Goal: Task Accomplishment & Management: Use online tool/utility

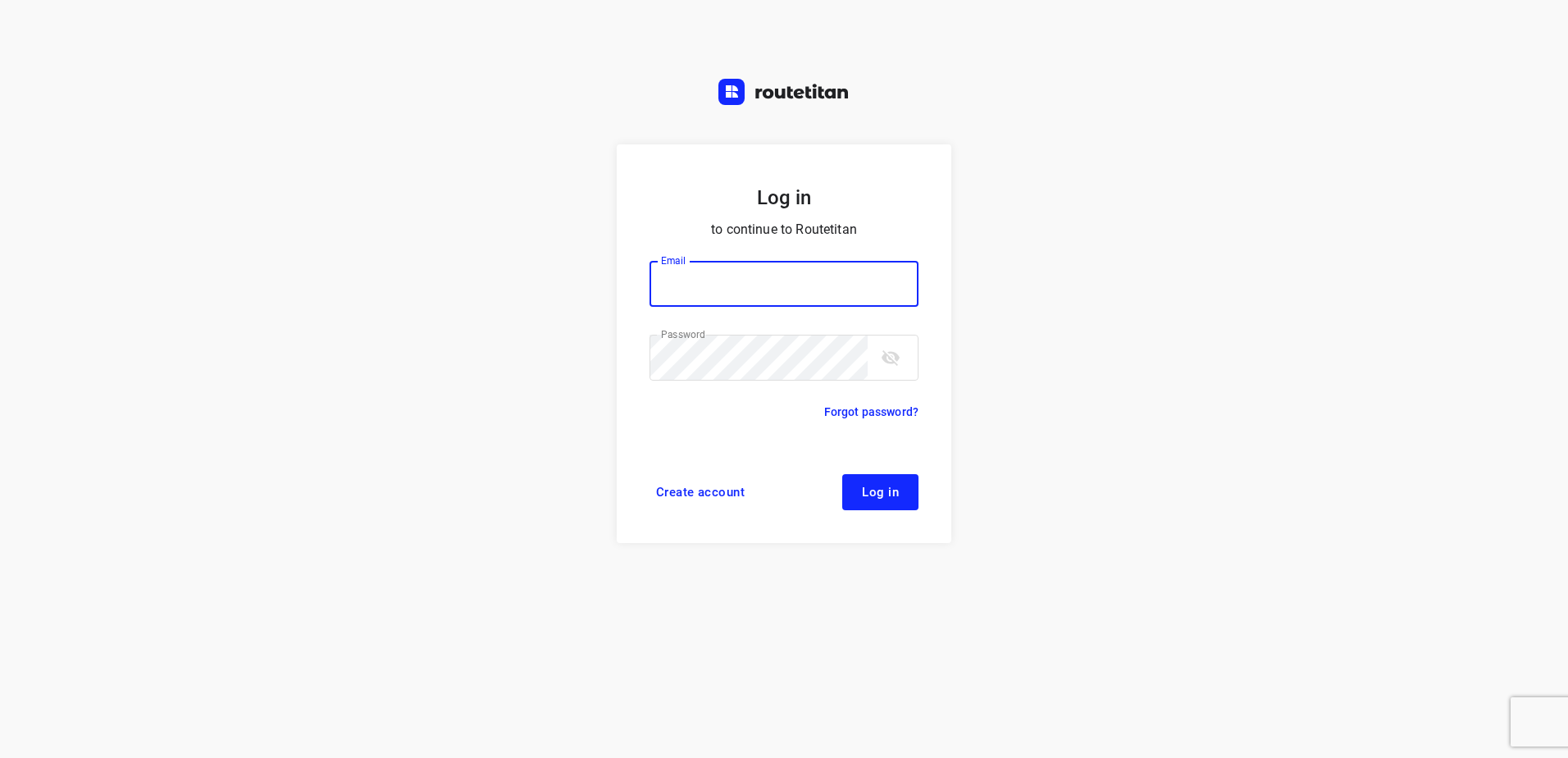
type input "horeca@kaddour.nl"
click at [867, 490] on span "Log in" at bounding box center [881, 492] width 37 height 13
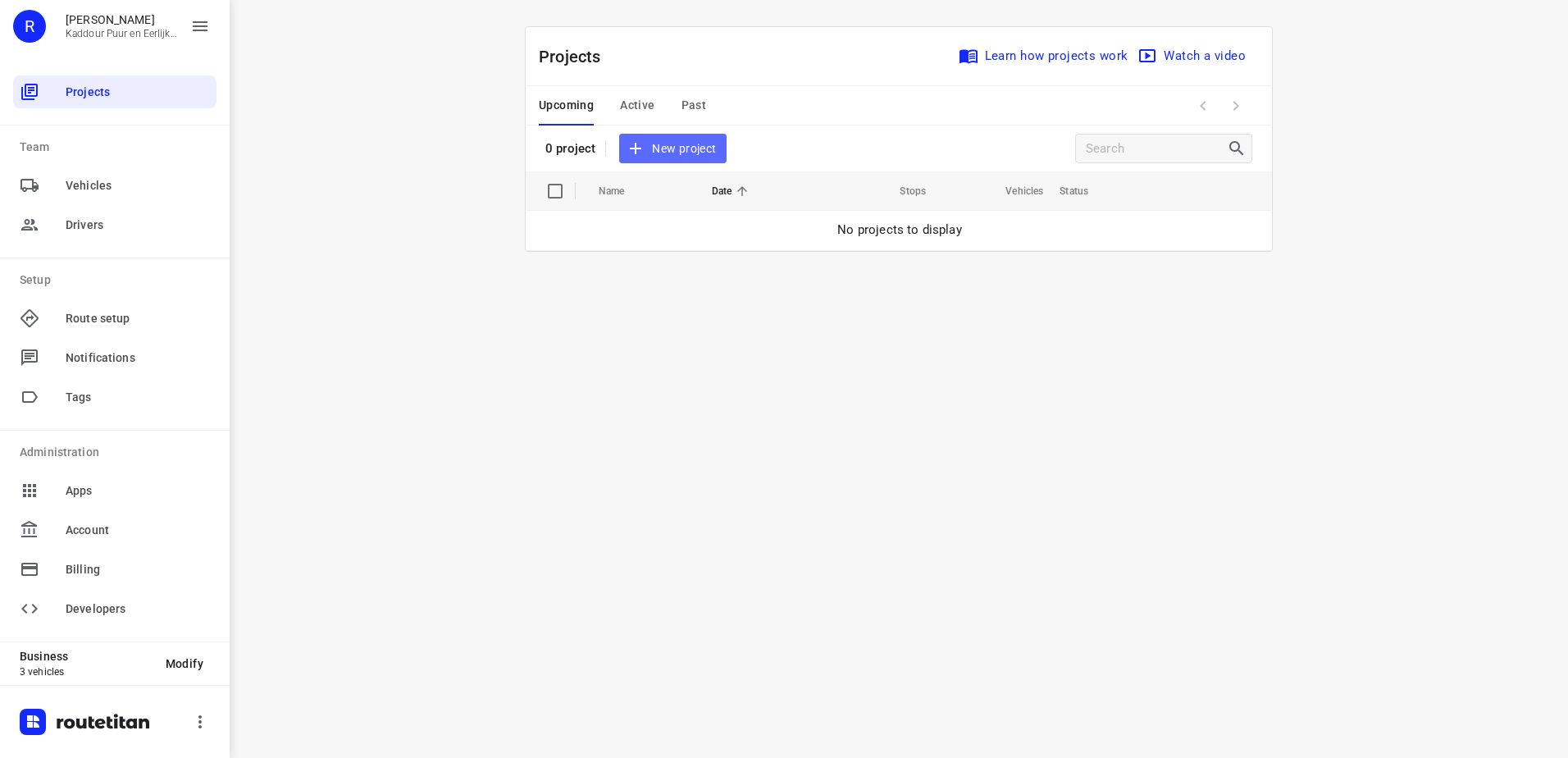
click at [704, 135] on button "New project" at bounding box center [672, 149] width 106 height 31
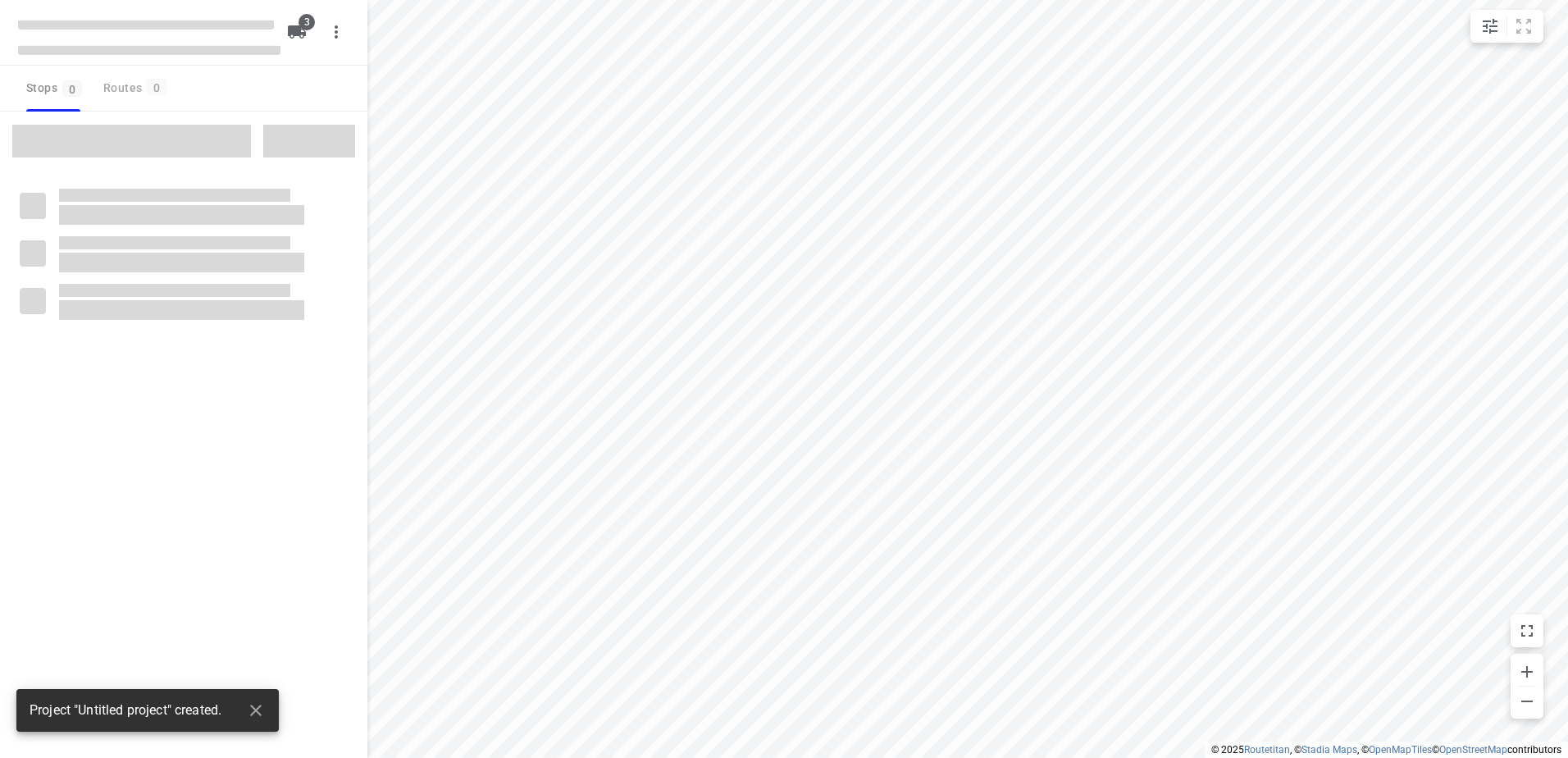
type input "distance"
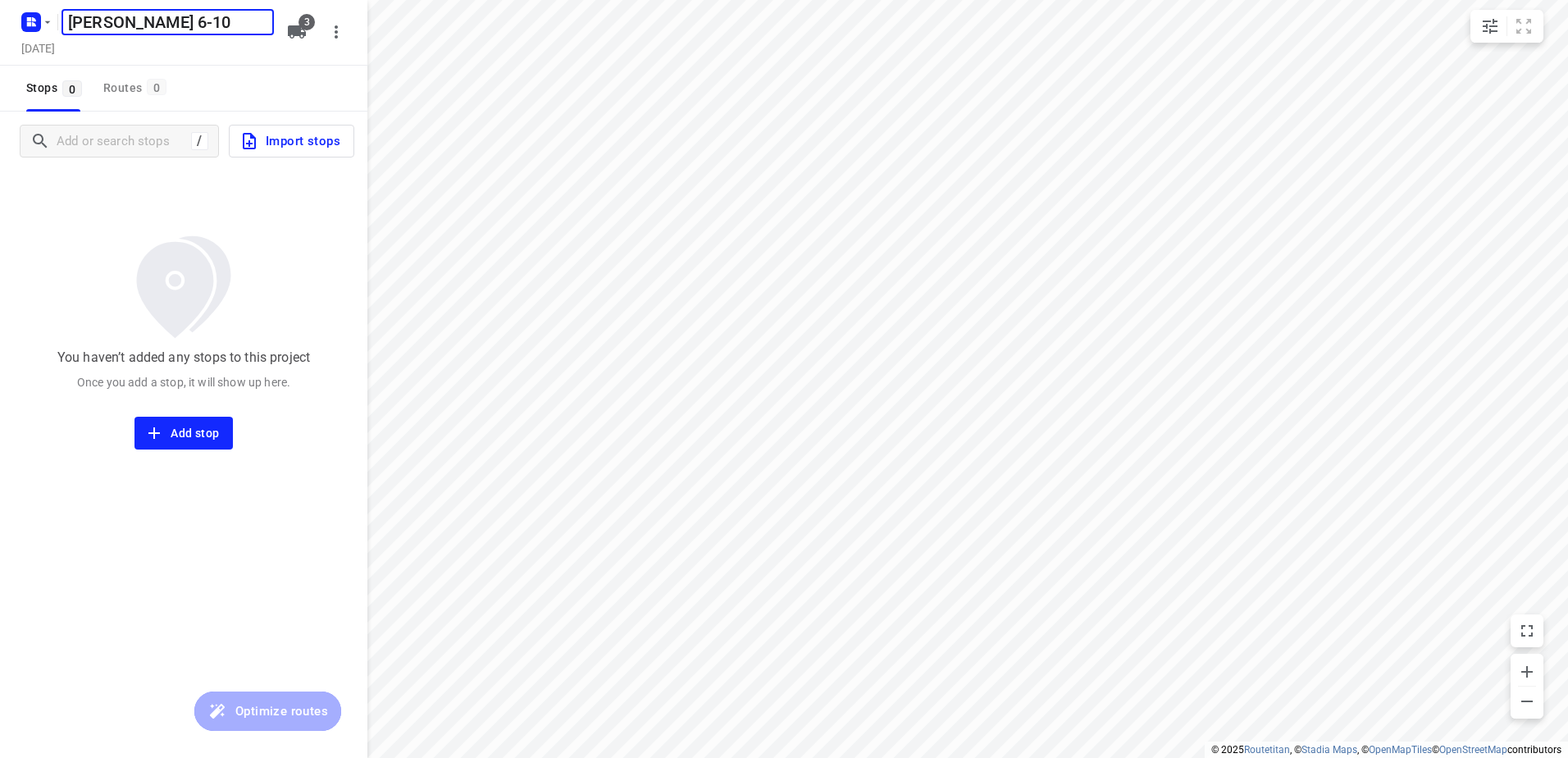
type input "[PERSON_NAME] 6-10"
click at [309, 13] on div "[PERSON_NAME] 6-10 ​ [DATE] 3" at bounding box center [183, 32] width 367 height 66
click at [300, 26] on span "3" at bounding box center [307, 22] width 17 height 17
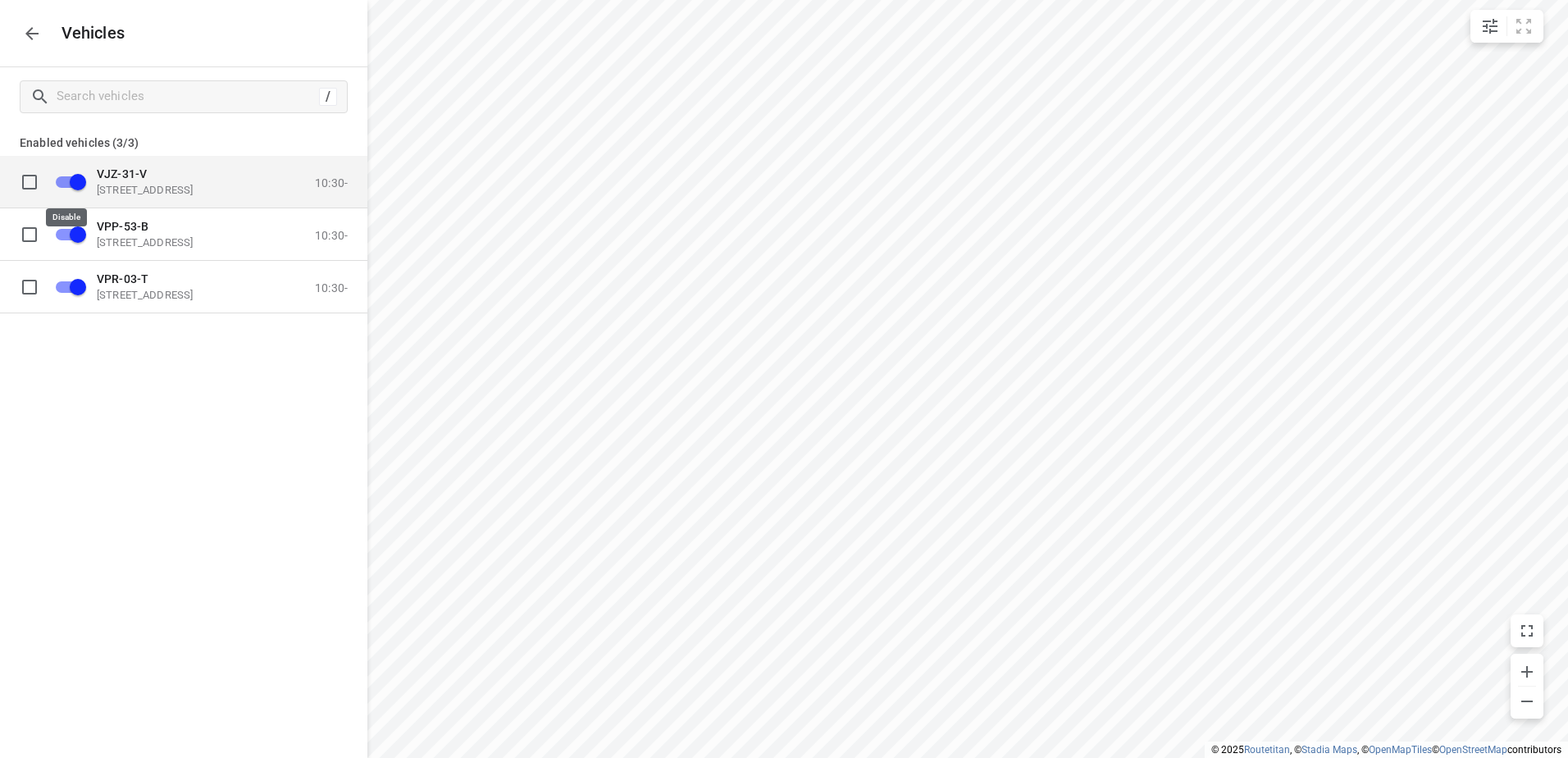
click at [76, 181] on input "grid" at bounding box center [78, 181] width 93 height 31
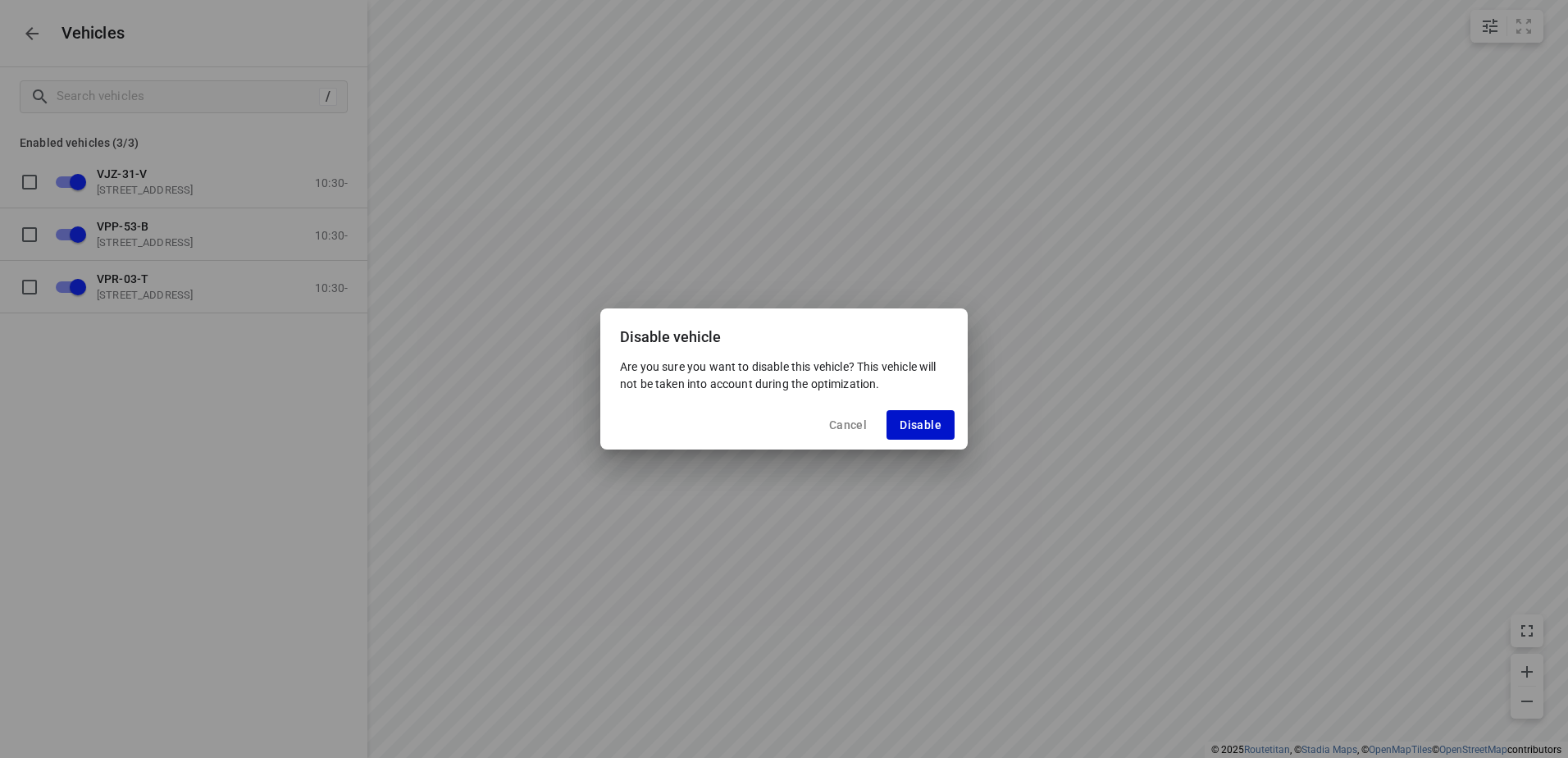
click at [928, 423] on span "Disable" at bounding box center [920, 425] width 42 height 13
checkbox input "false"
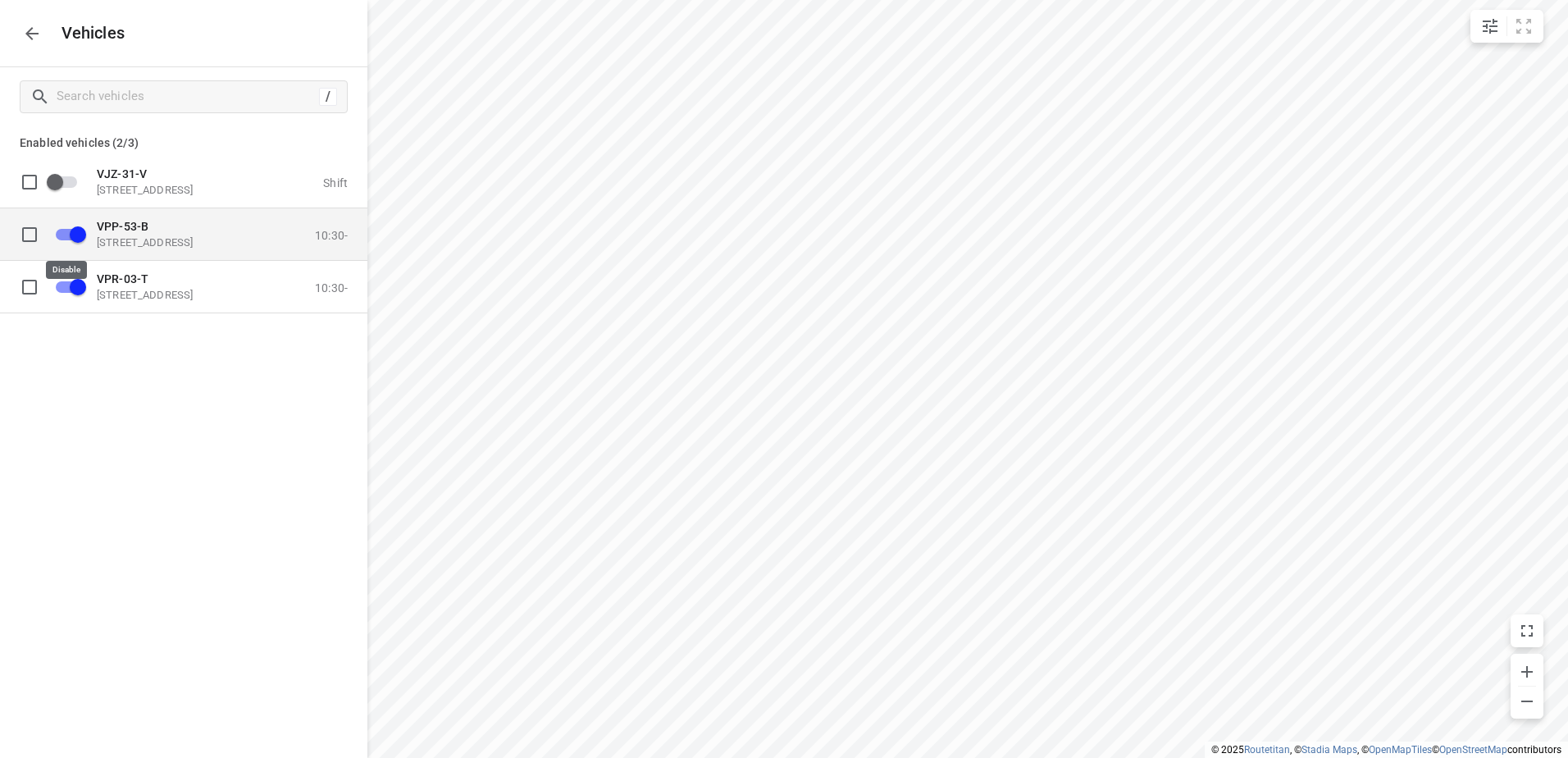
click at [61, 238] on input "grid" at bounding box center [78, 234] width 93 height 31
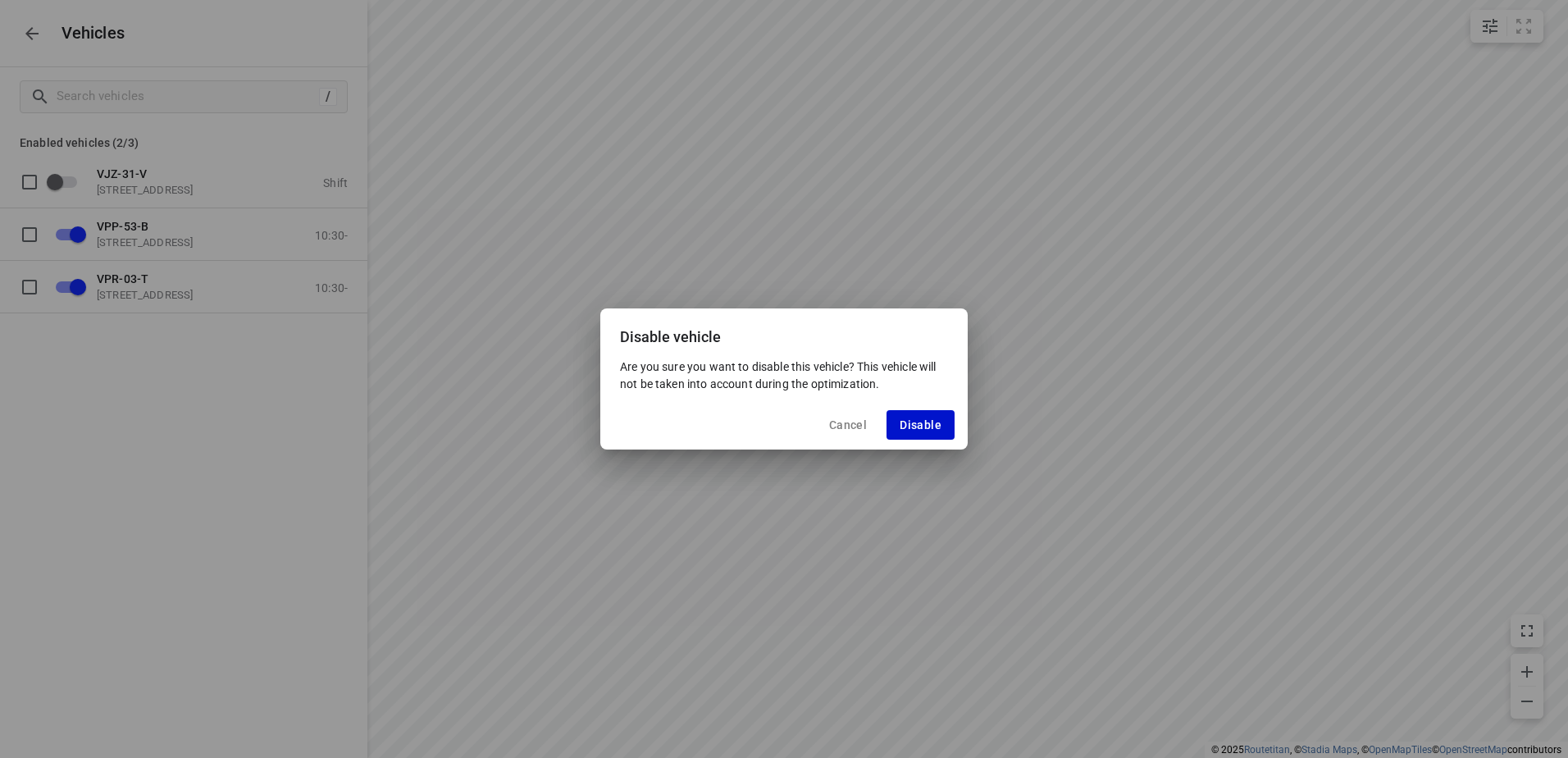
click at [930, 423] on span "Disable" at bounding box center [920, 425] width 42 height 13
checkbox input "false"
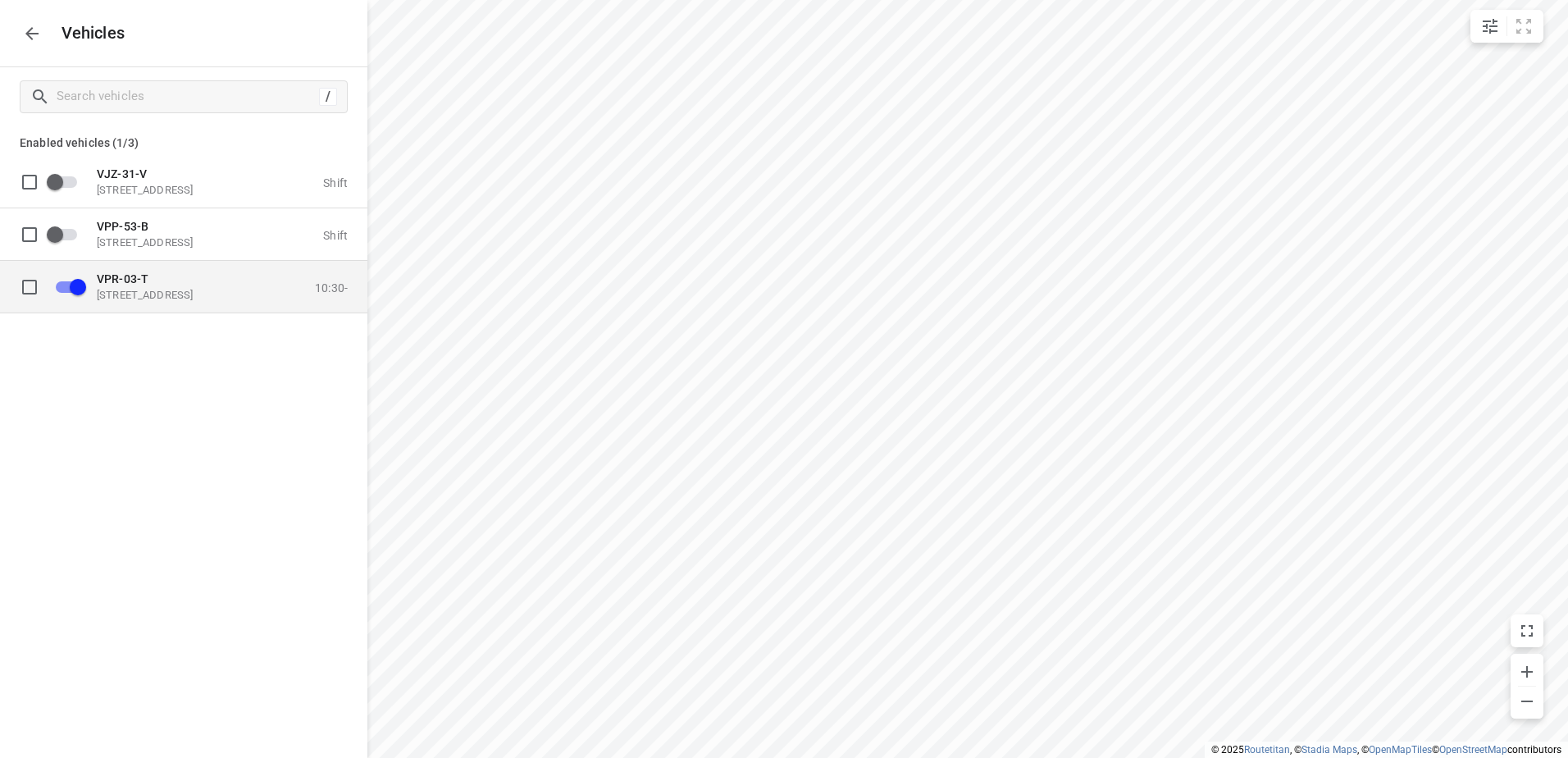
click at [68, 300] on input "grid" at bounding box center [78, 287] width 93 height 31
checkbox input "true"
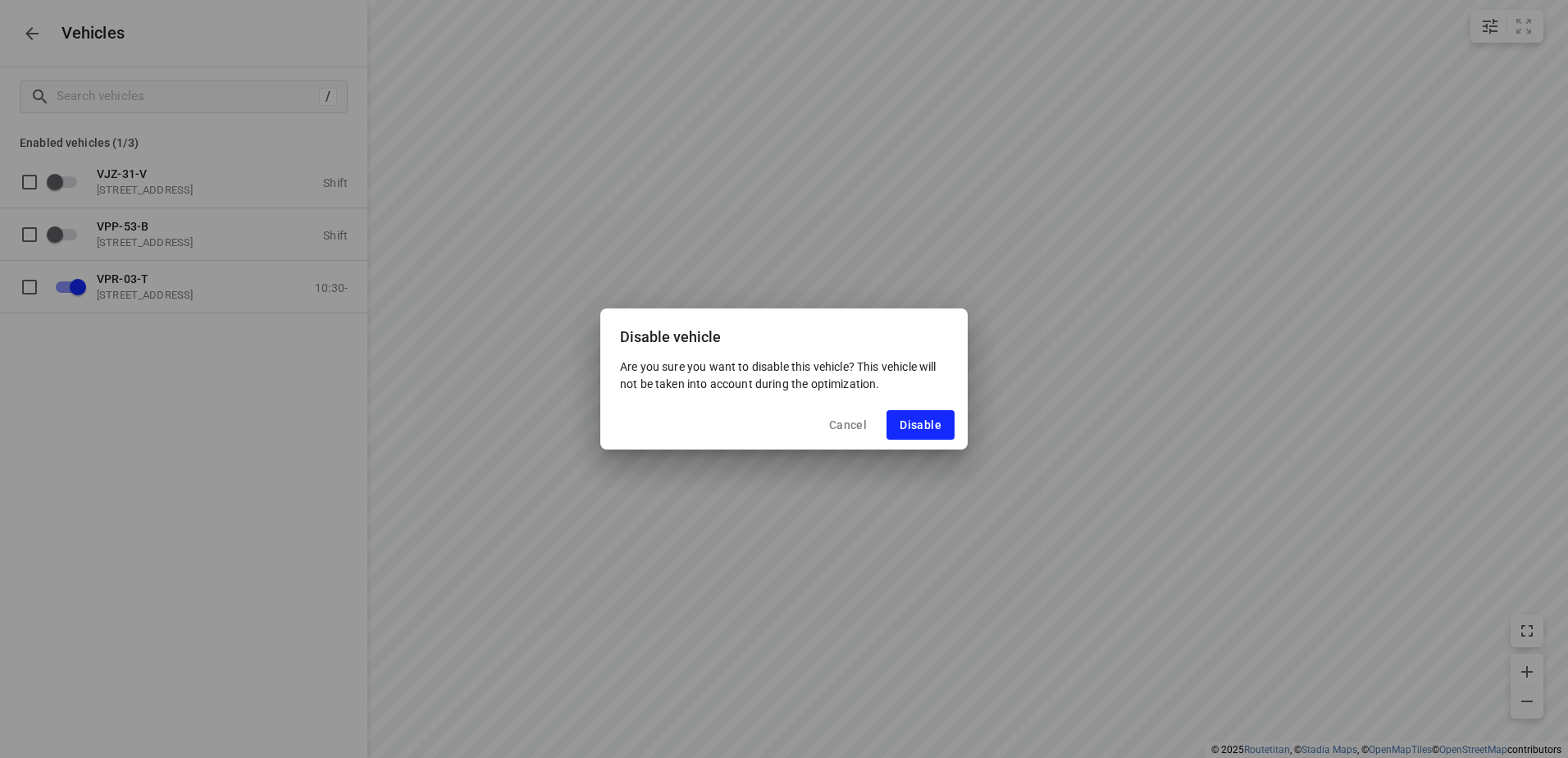
click at [859, 421] on span "Cancel" at bounding box center [847, 425] width 38 height 13
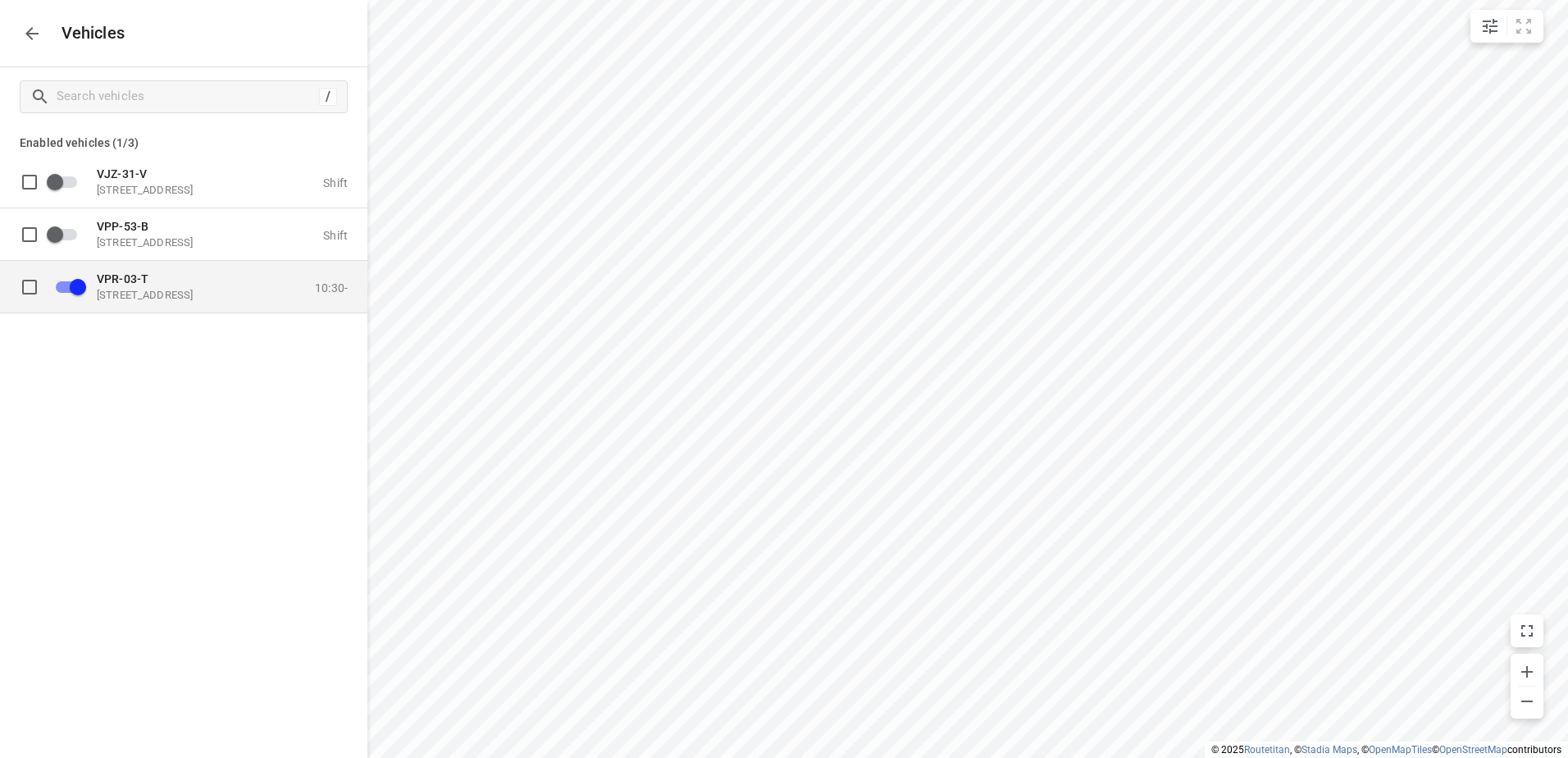
click at [174, 287] on div "VPR-03-[STREET_ADDRESS]" at bounding box center [179, 286] width 164 height 30
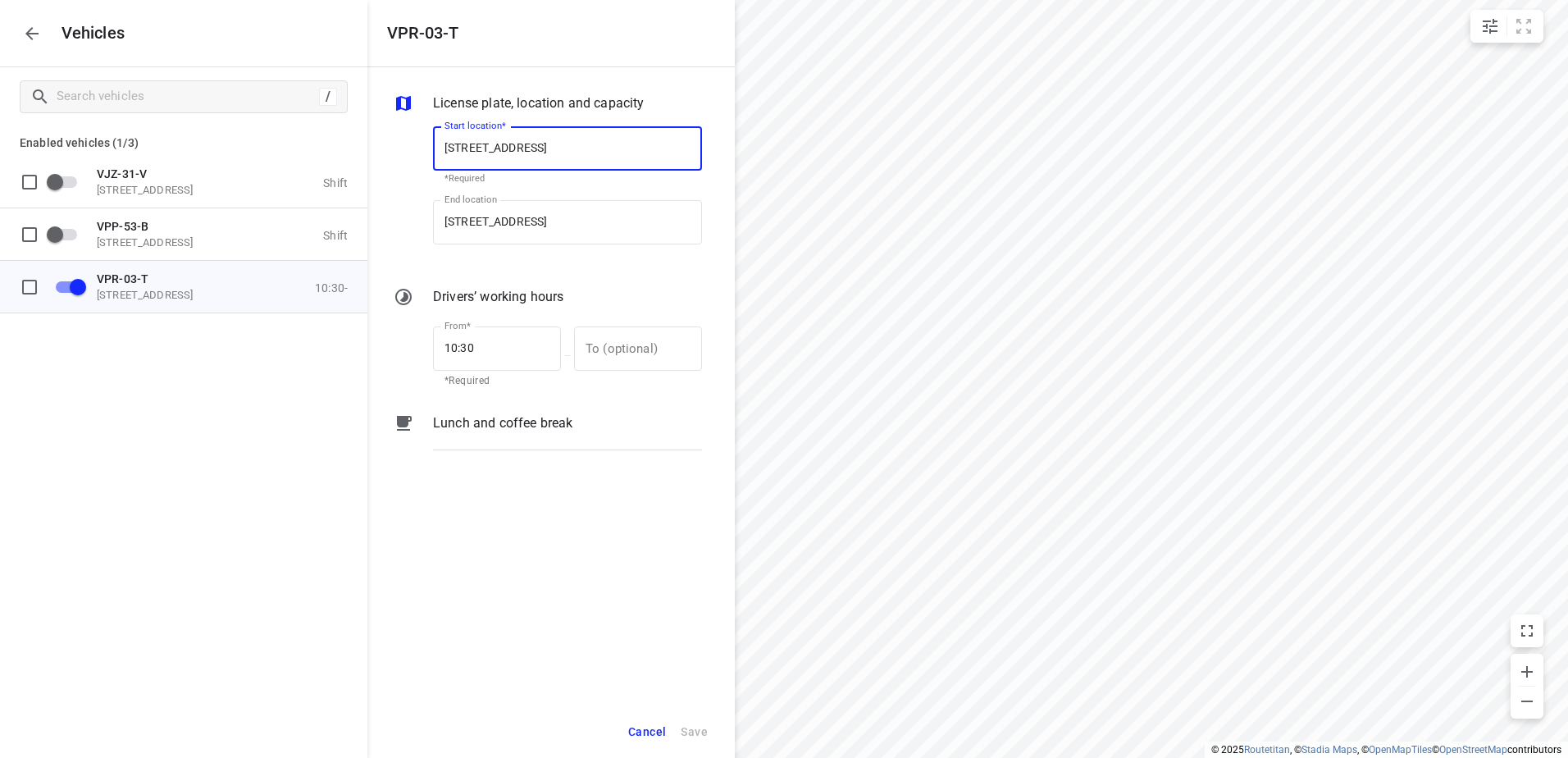
click at [517, 416] on p "Lunch and coffee break" at bounding box center [502, 423] width 140 height 19
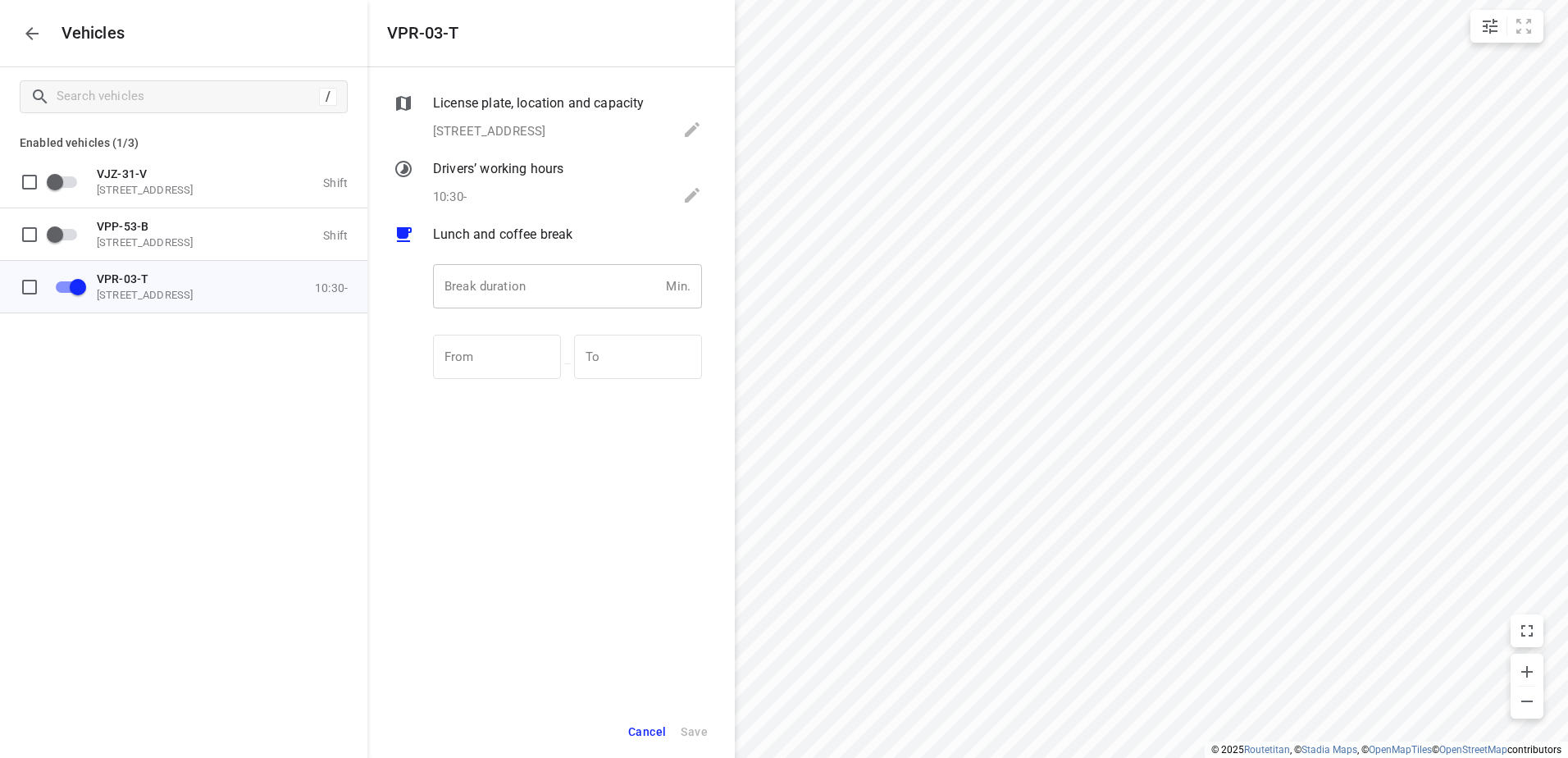
click at [538, 286] on input "number" at bounding box center [546, 286] width 227 height 44
type input "30"
click at [700, 722] on span "Save" at bounding box center [694, 732] width 27 height 20
click at [40, 32] on icon "button" at bounding box center [31, 33] width 19 height 19
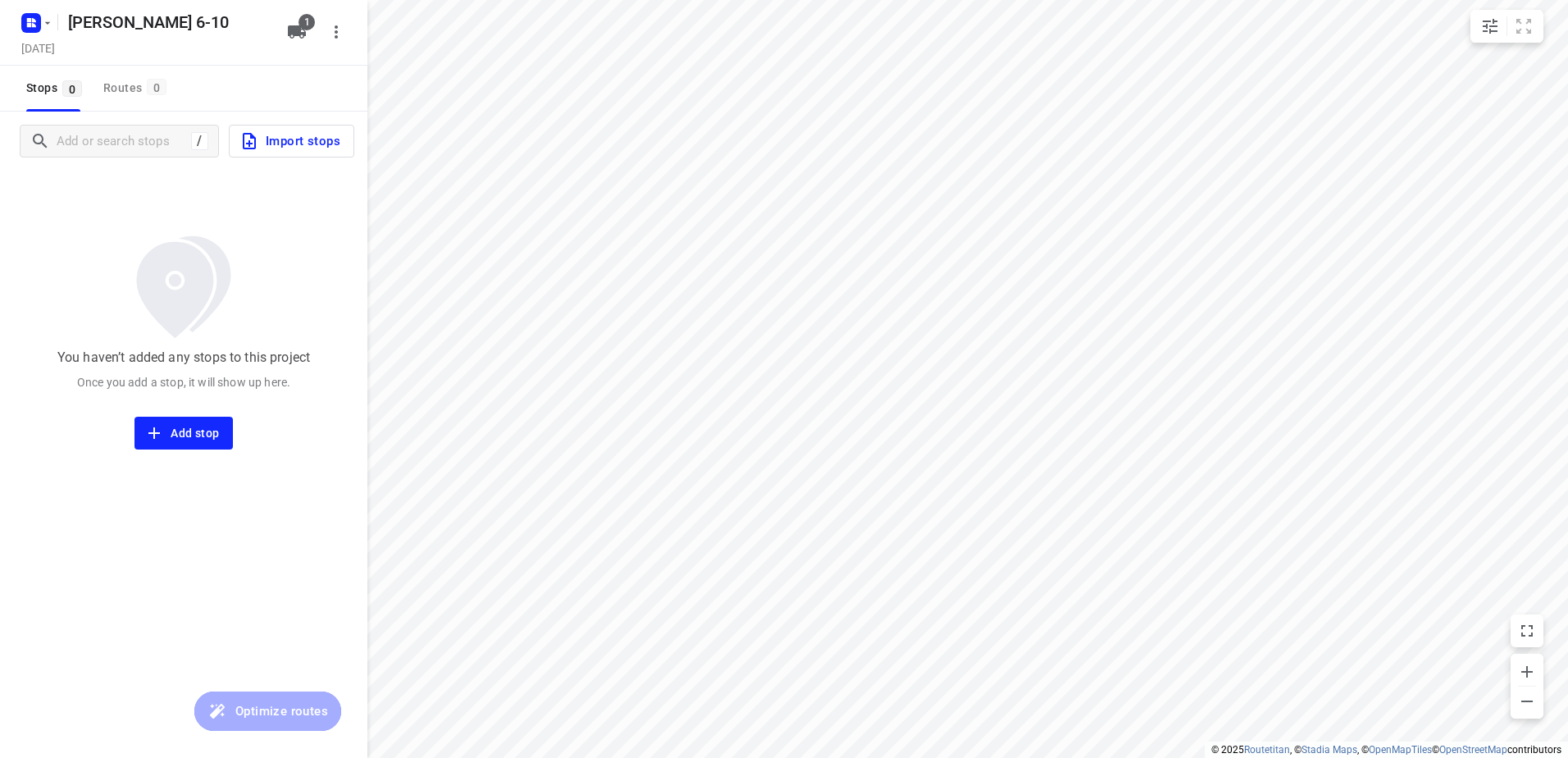
click at [303, 145] on span "Import stops" at bounding box center [290, 141] width 101 height 21
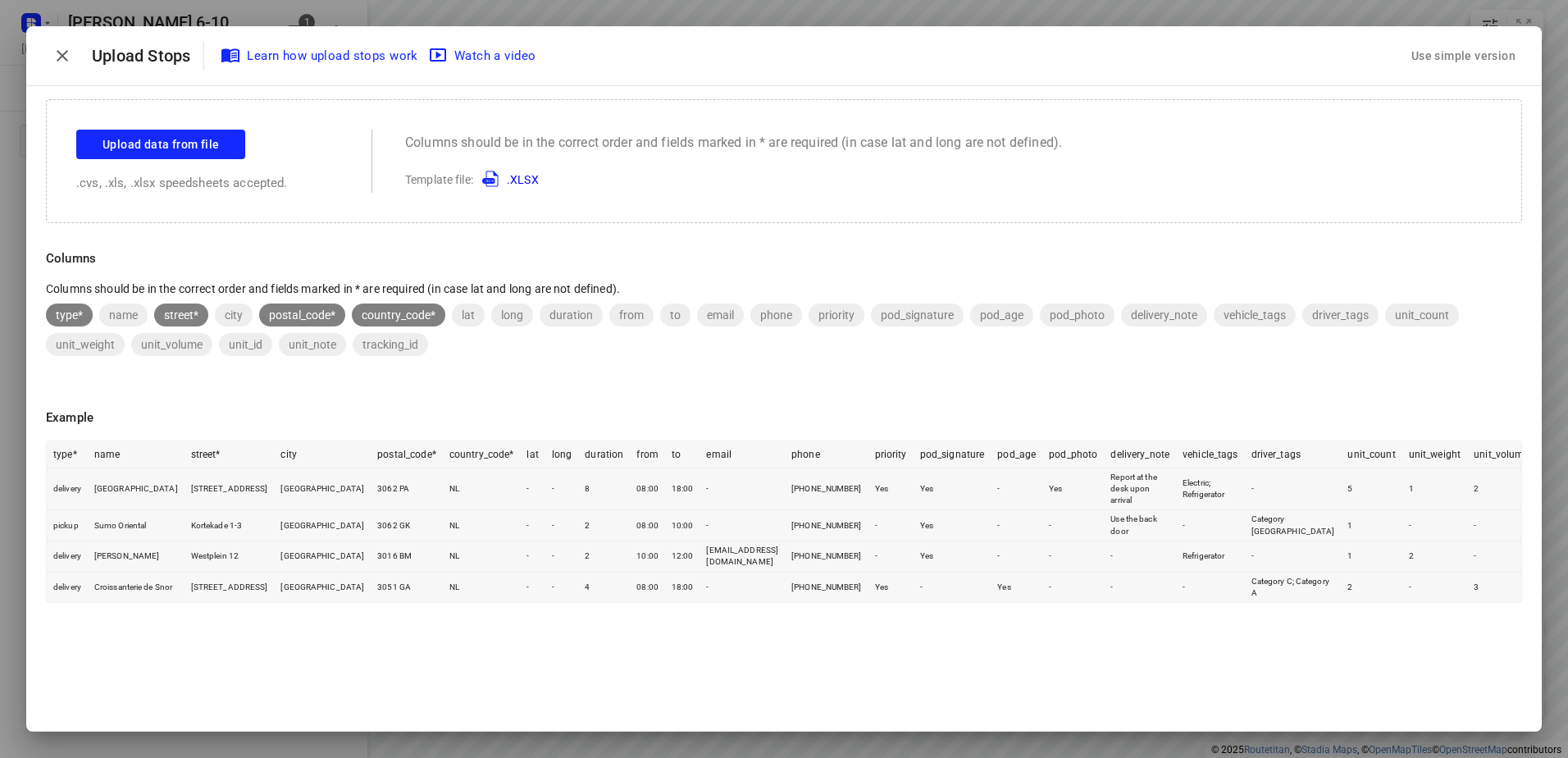
click at [1450, 56] on div "Use simple version" at bounding box center [1463, 56] width 111 height 27
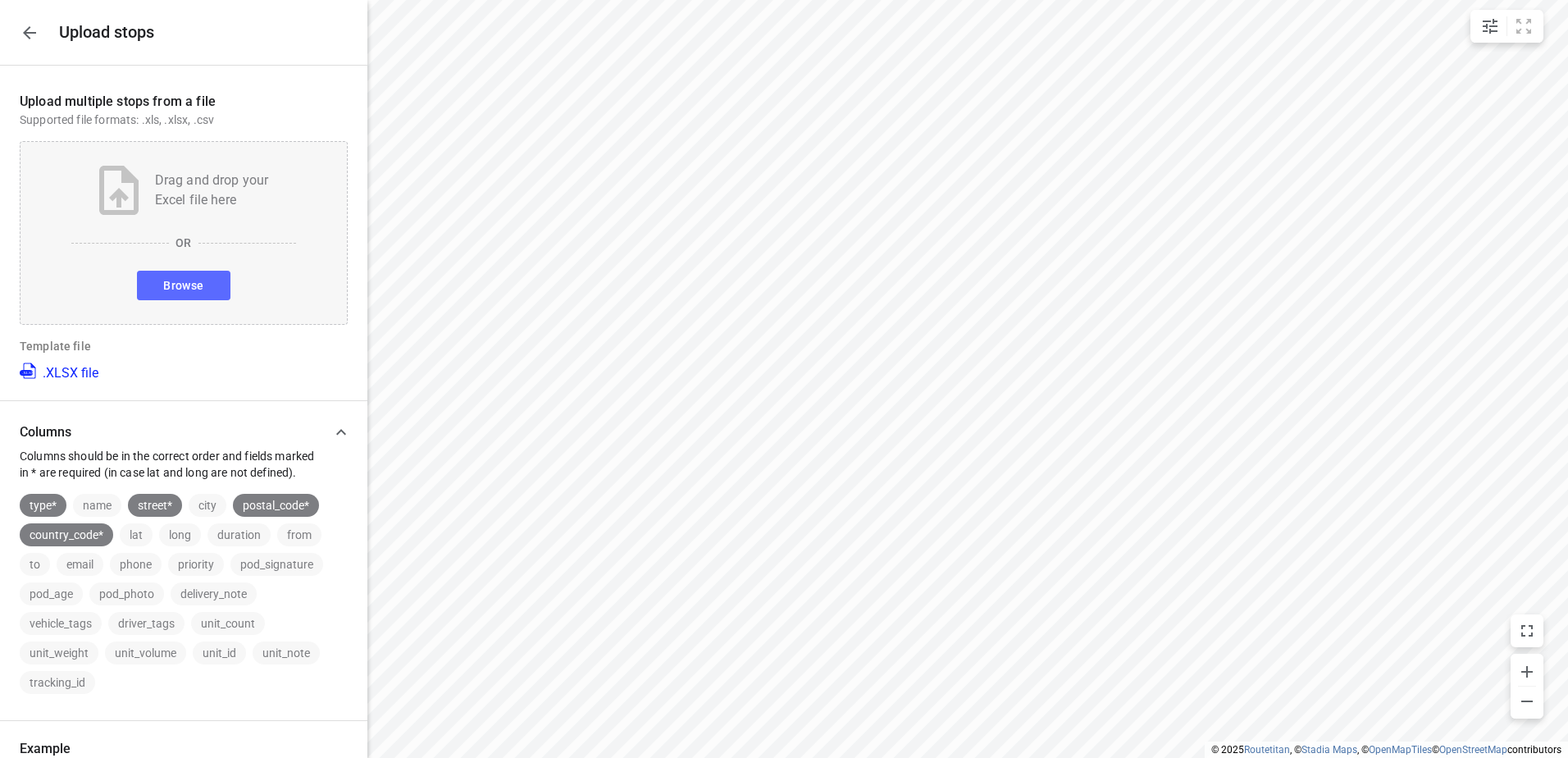
click at [179, 286] on span "Browse" at bounding box center [182, 286] width 40 height 20
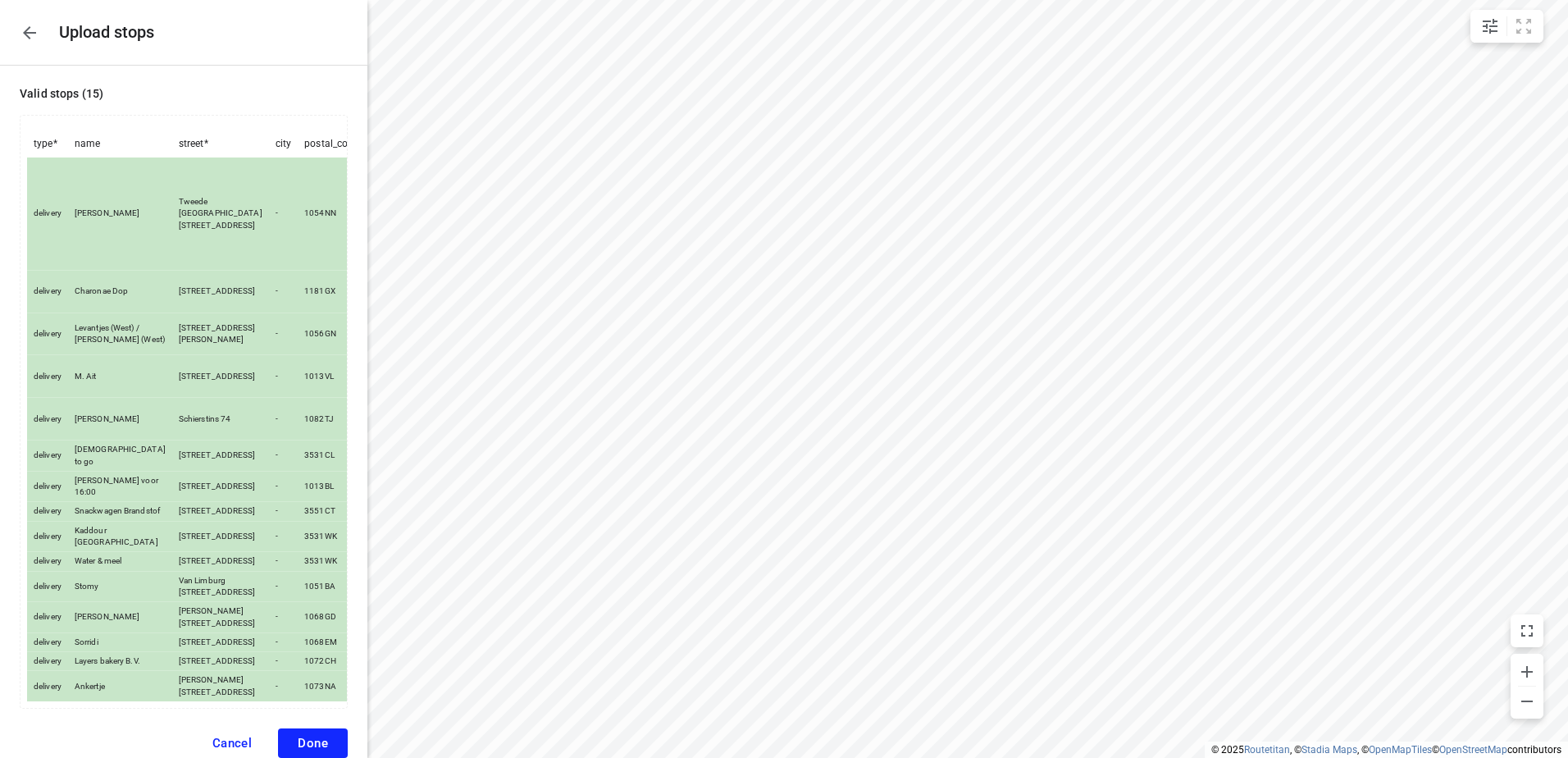
scroll to position [135, 0]
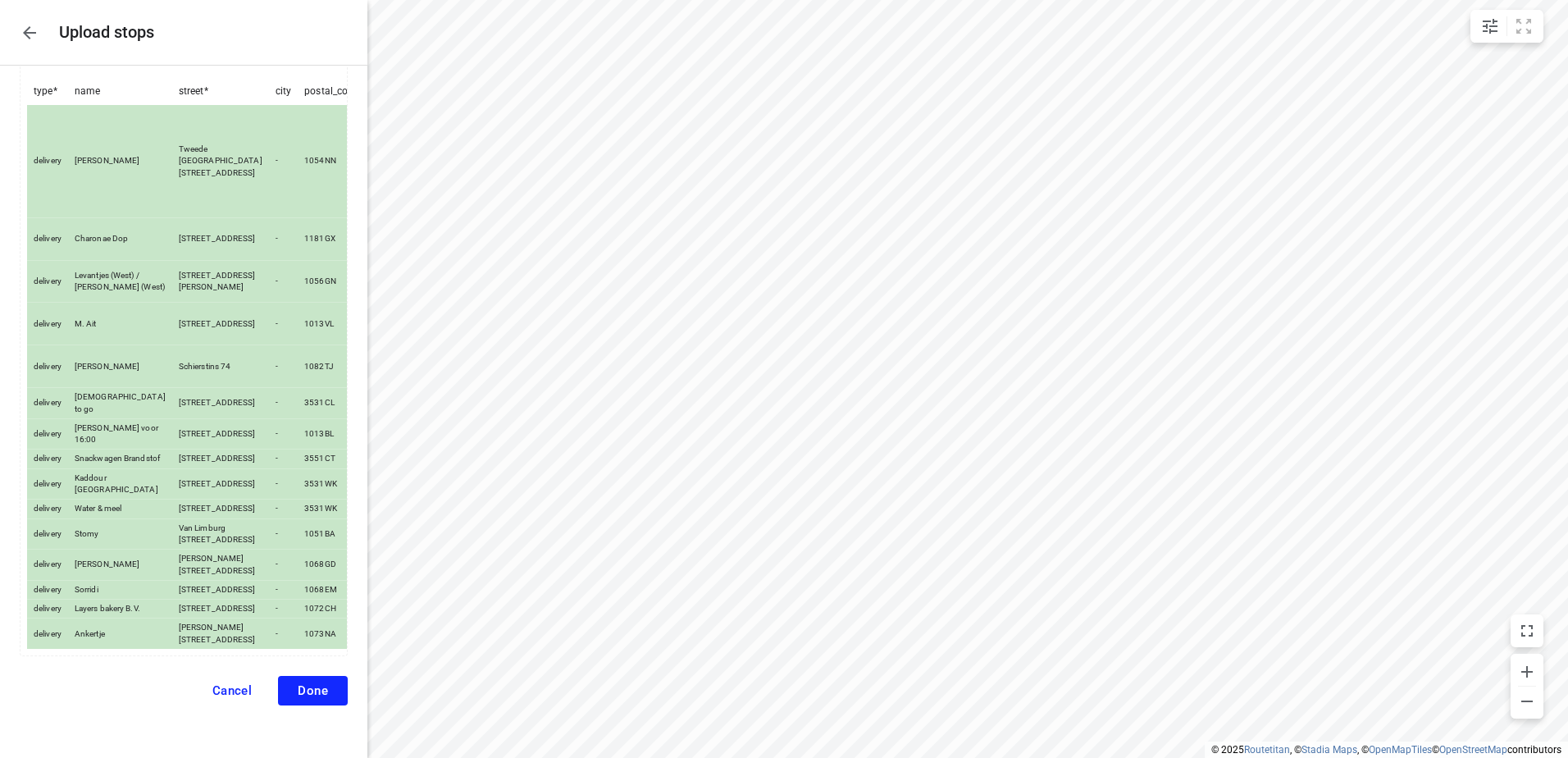
click at [315, 687] on button "Done" at bounding box center [313, 691] width 69 height 30
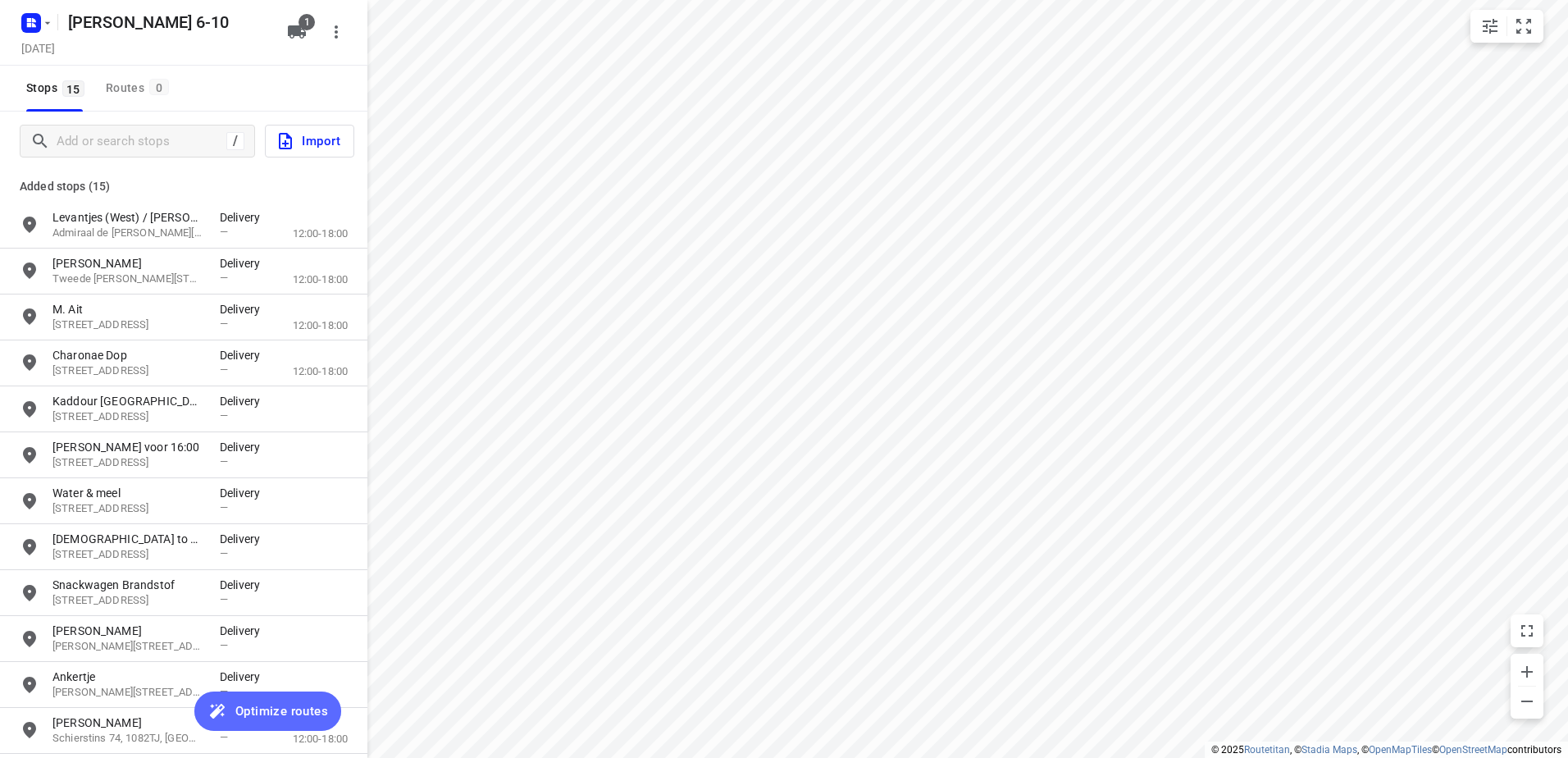
click at [286, 716] on span "Optimize routes" at bounding box center [281, 711] width 93 height 21
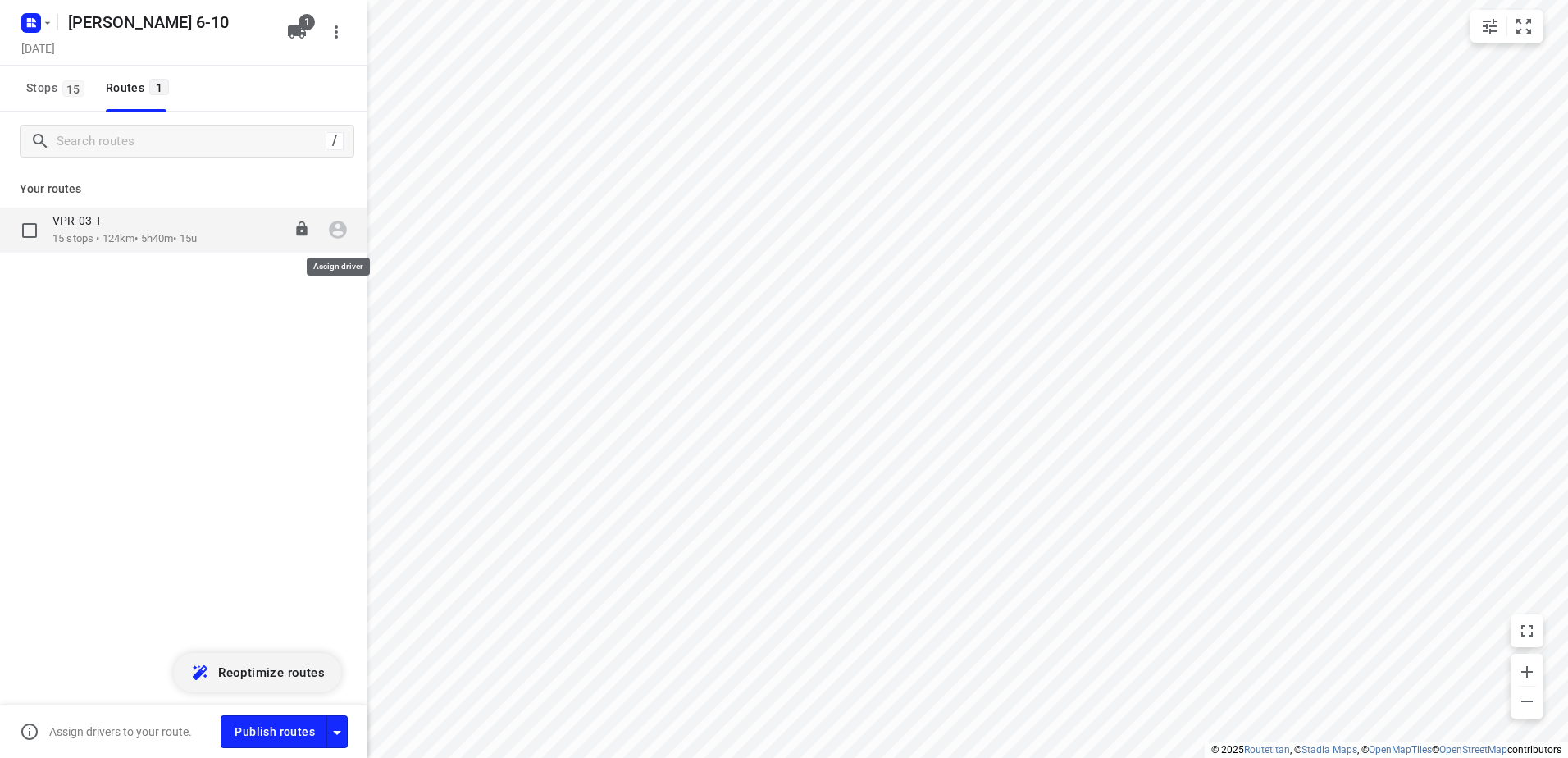
click at [336, 228] on icon "button" at bounding box center [338, 230] width 21 height 21
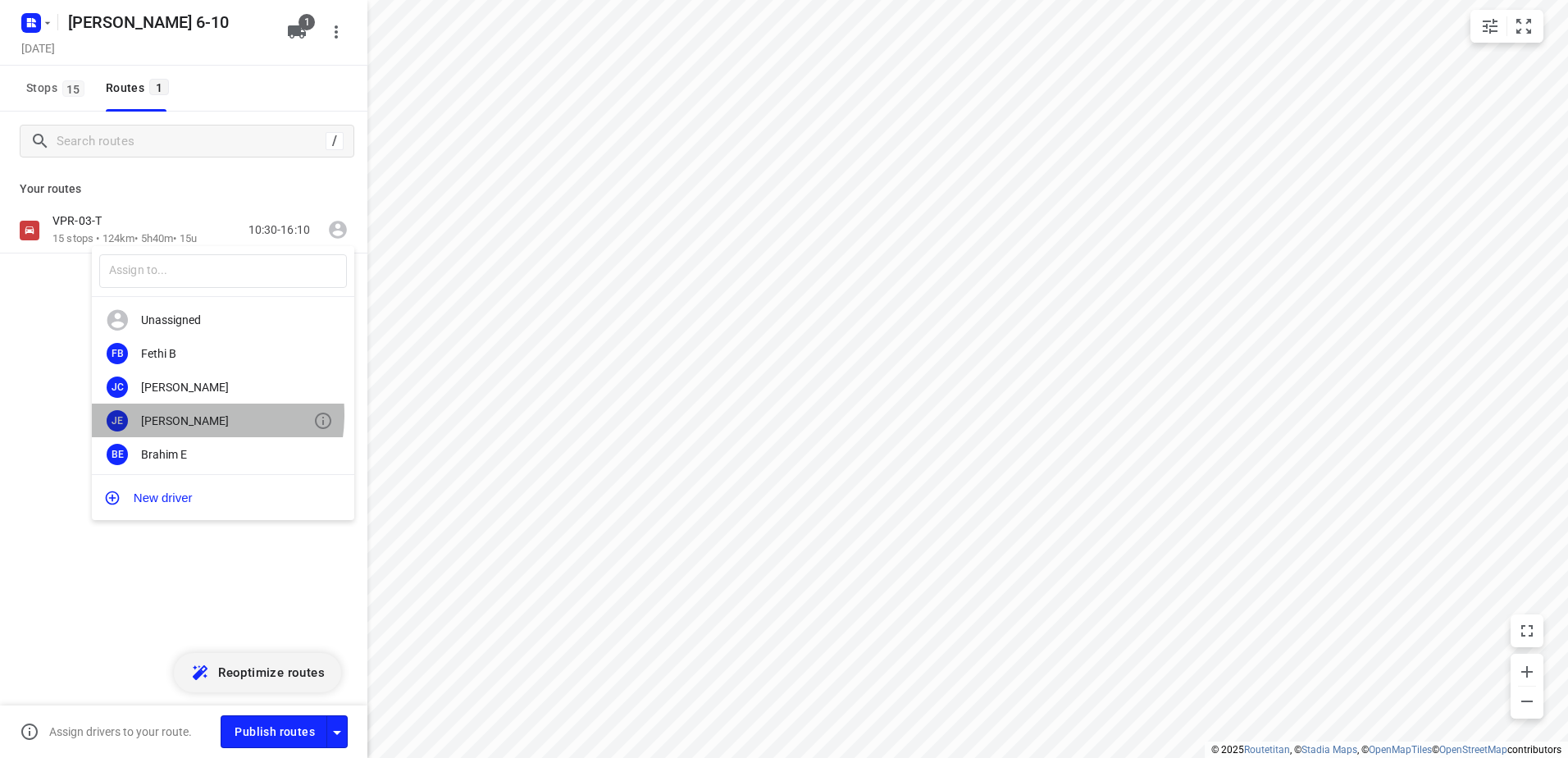
click at [177, 415] on div "[PERSON_NAME]" at bounding box center [227, 421] width 172 height 13
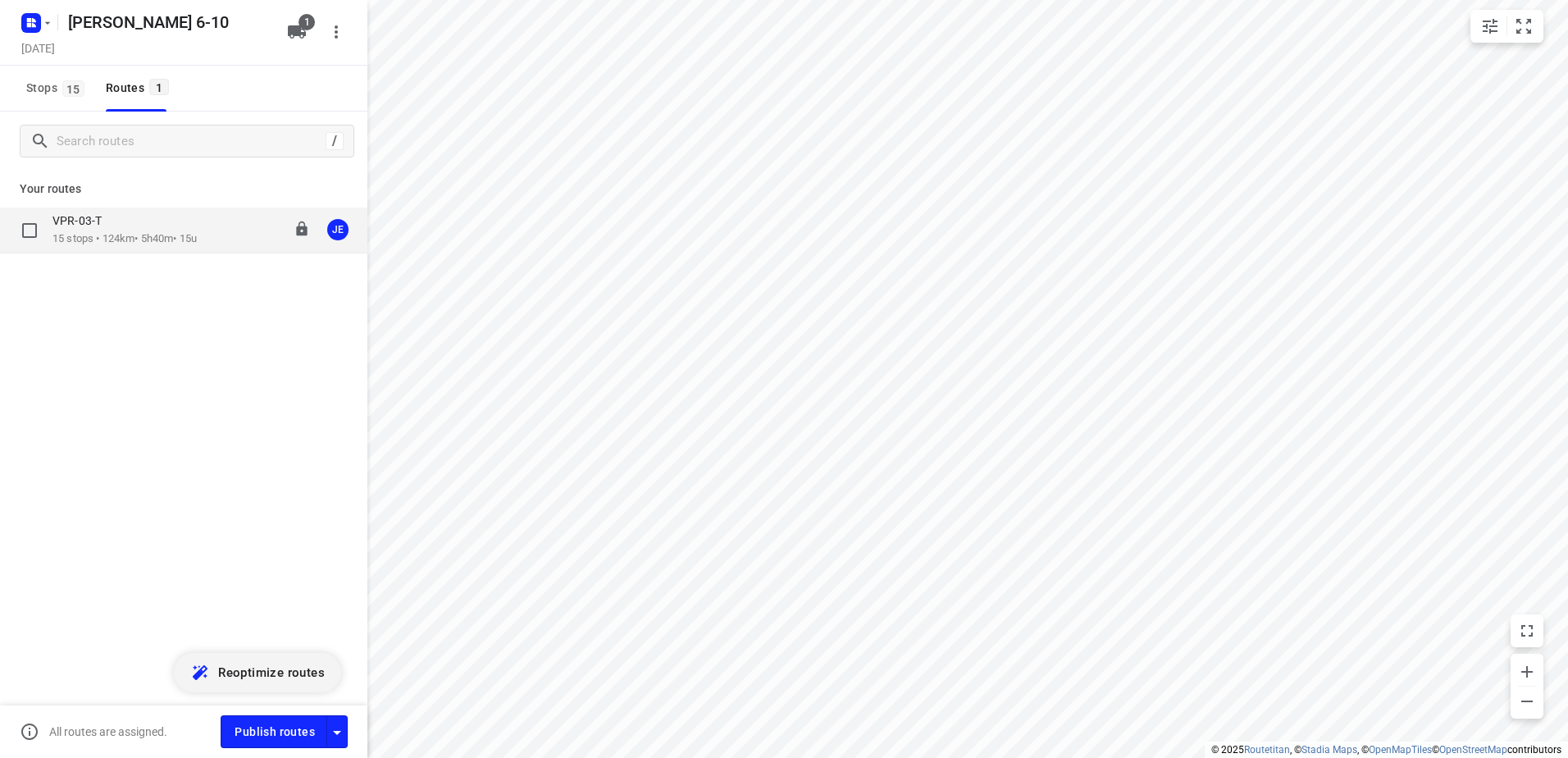
click at [80, 226] on p "VPR-03-T" at bounding box center [82, 221] width 59 height 15
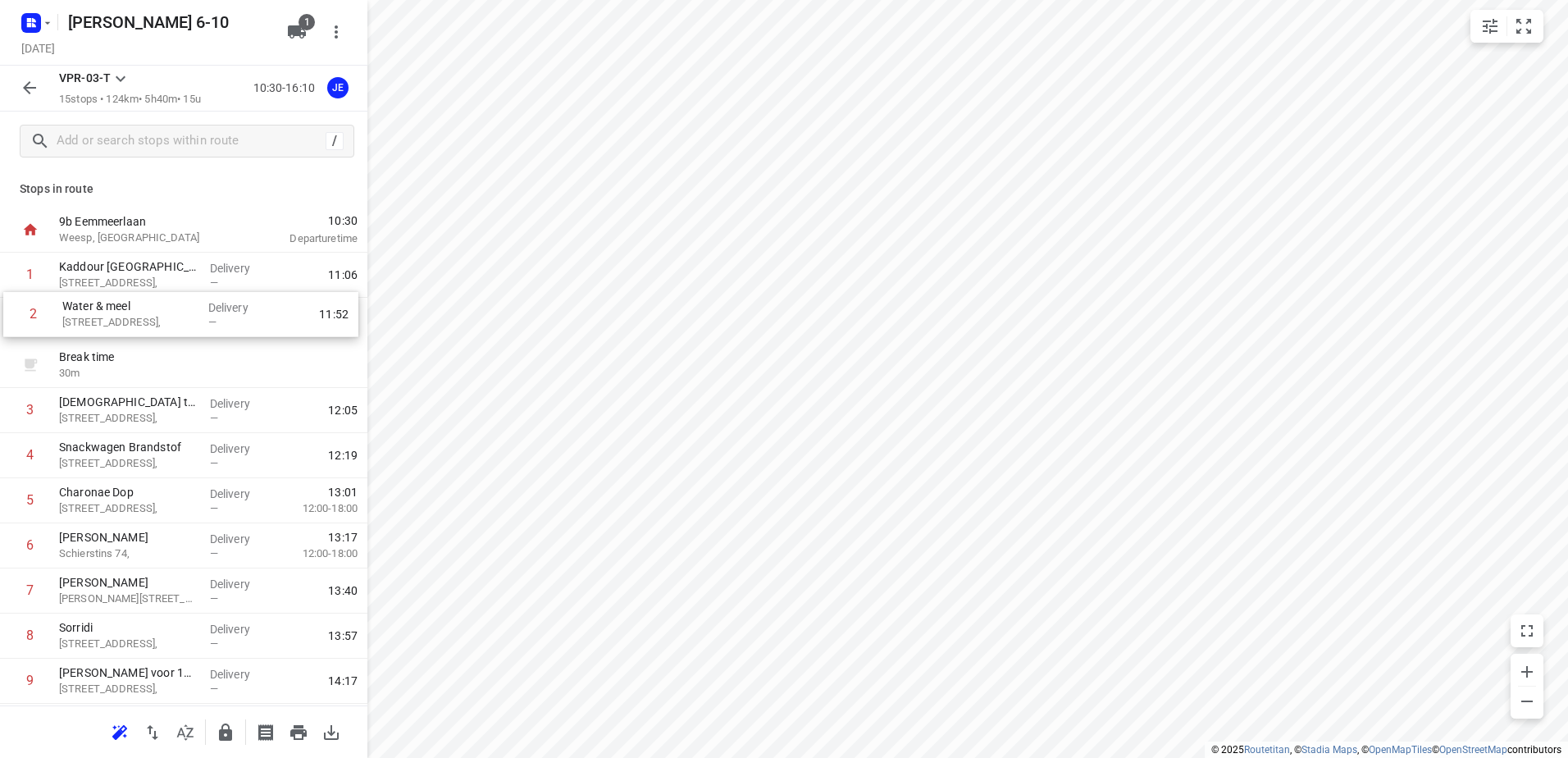
drag, startPoint x: 132, startPoint y: 371, endPoint x: 137, endPoint y: 304, distance: 67.2
click at [137, 304] on div "1 Kaddour Utrecht [STREET_ADDRESS], Delivery — 11:06 Break time 30 m 2 Water & …" at bounding box center [183, 614] width 367 height 722
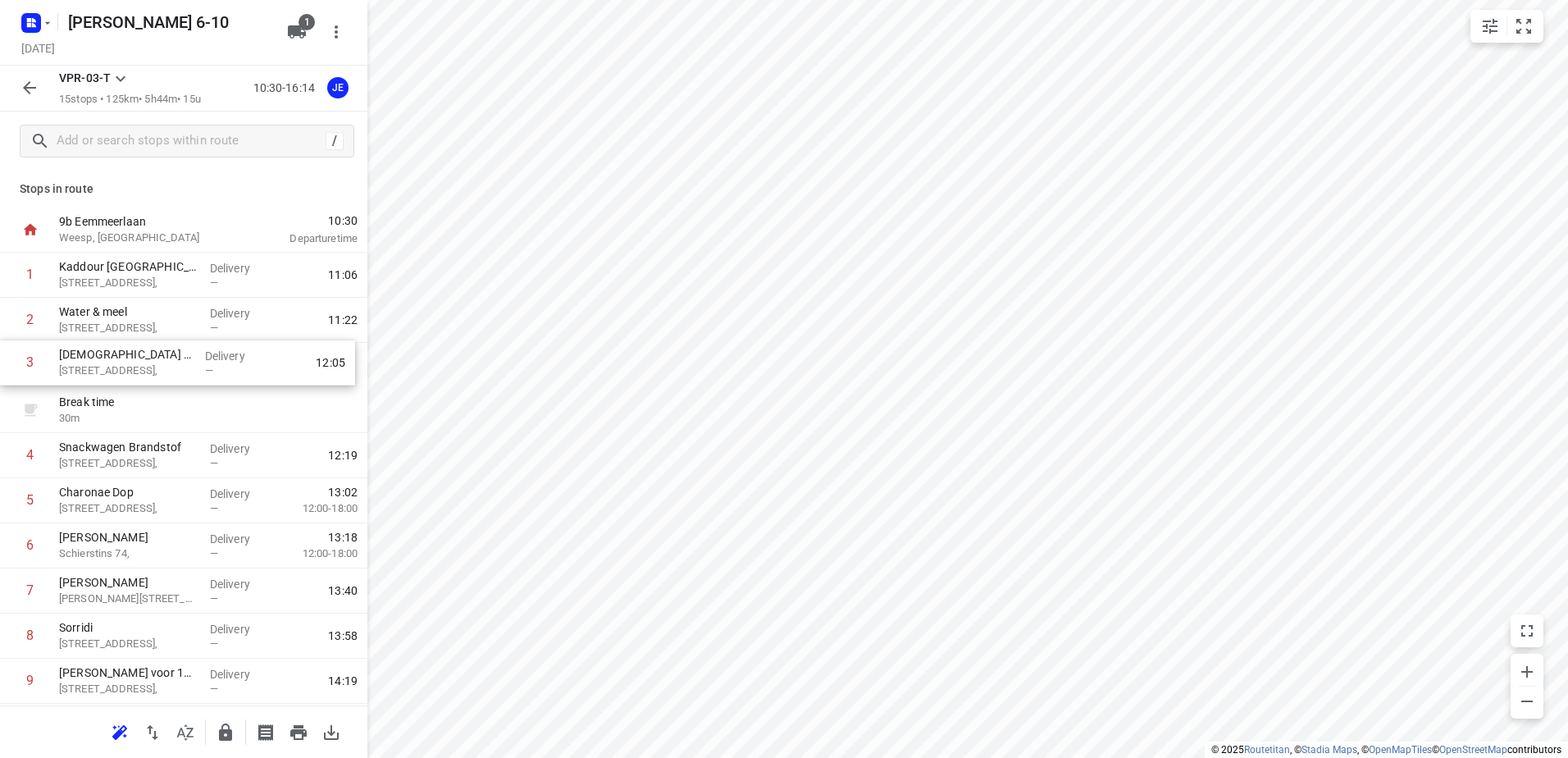
drag, startPoint x: 107, startPoint y: 415, endPoint x: 108, endPoint y: 363, distance: 52.0
click at [108, 363] on div "1 Kaddour Utrecht [STREET_ADDRESS], Delivery — 11:06 2 Water & meel [STREET_ADD…" at bounding box center [183, 614] width 367 height 722
drag, startPoint x: 126, startPoint y: 457, endPoint x: 126, endPoint y: 413, distance: 44.0
click at [126, 413] on div "1 Kaddour Utrecht [STREET_ADDRESS], Delivery — 11:06 2 Water & meel [STREET_ADD…" at bounding box center [183, 614] width 367 height 722
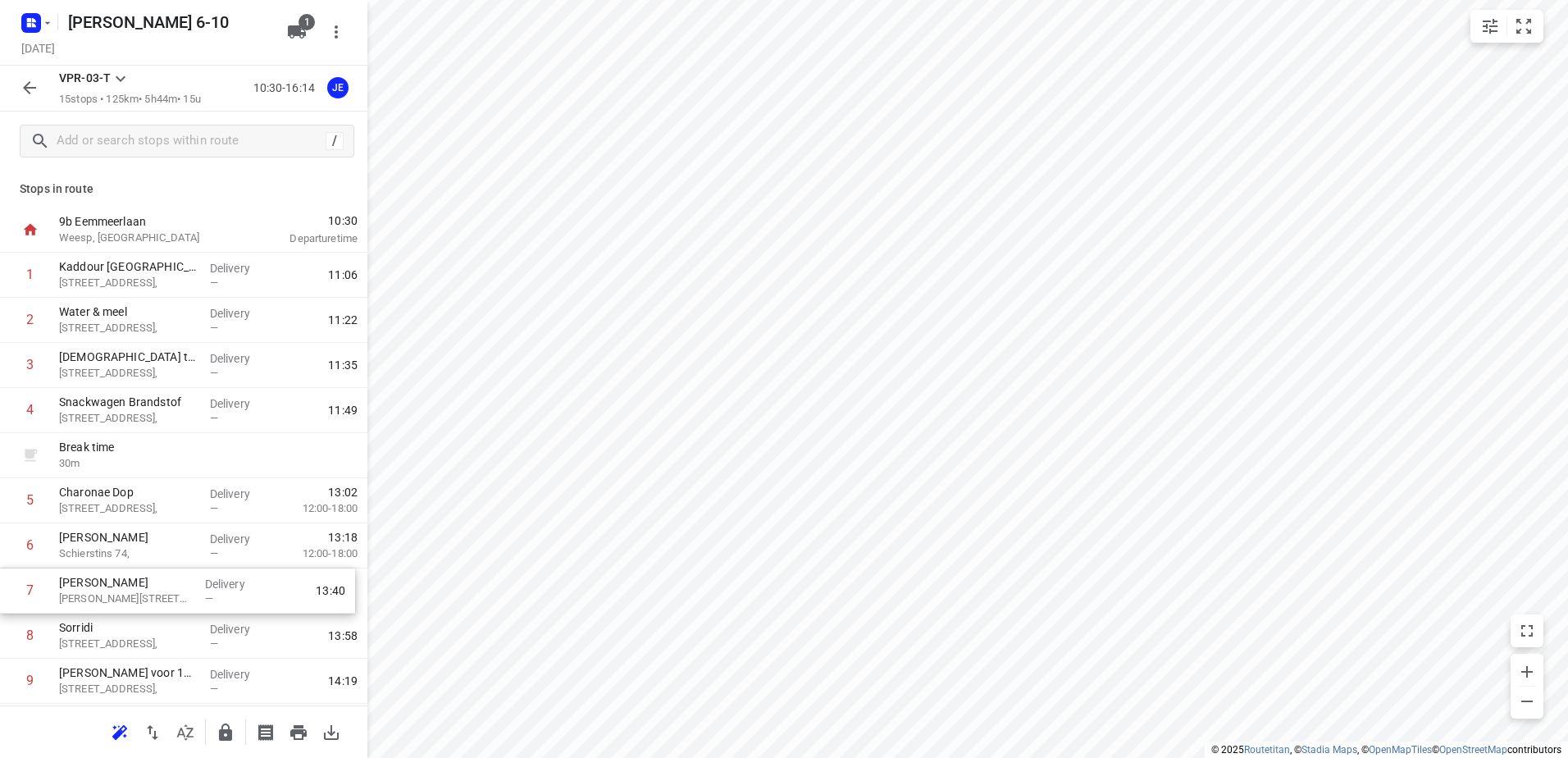
scroll to position [4, 0]
drag, startPoint x: 117, startPoint y: 582, endPoint x: 125, endPoint y: 475, distance: 107.3
click at [125, 475] on div "1 Kaddour Utrecht [STREET_ADDRESS], Delivery — 11:06 2 Water & meel [STREET_ADD…" at bounding box center [183, 611] width 367 height 722
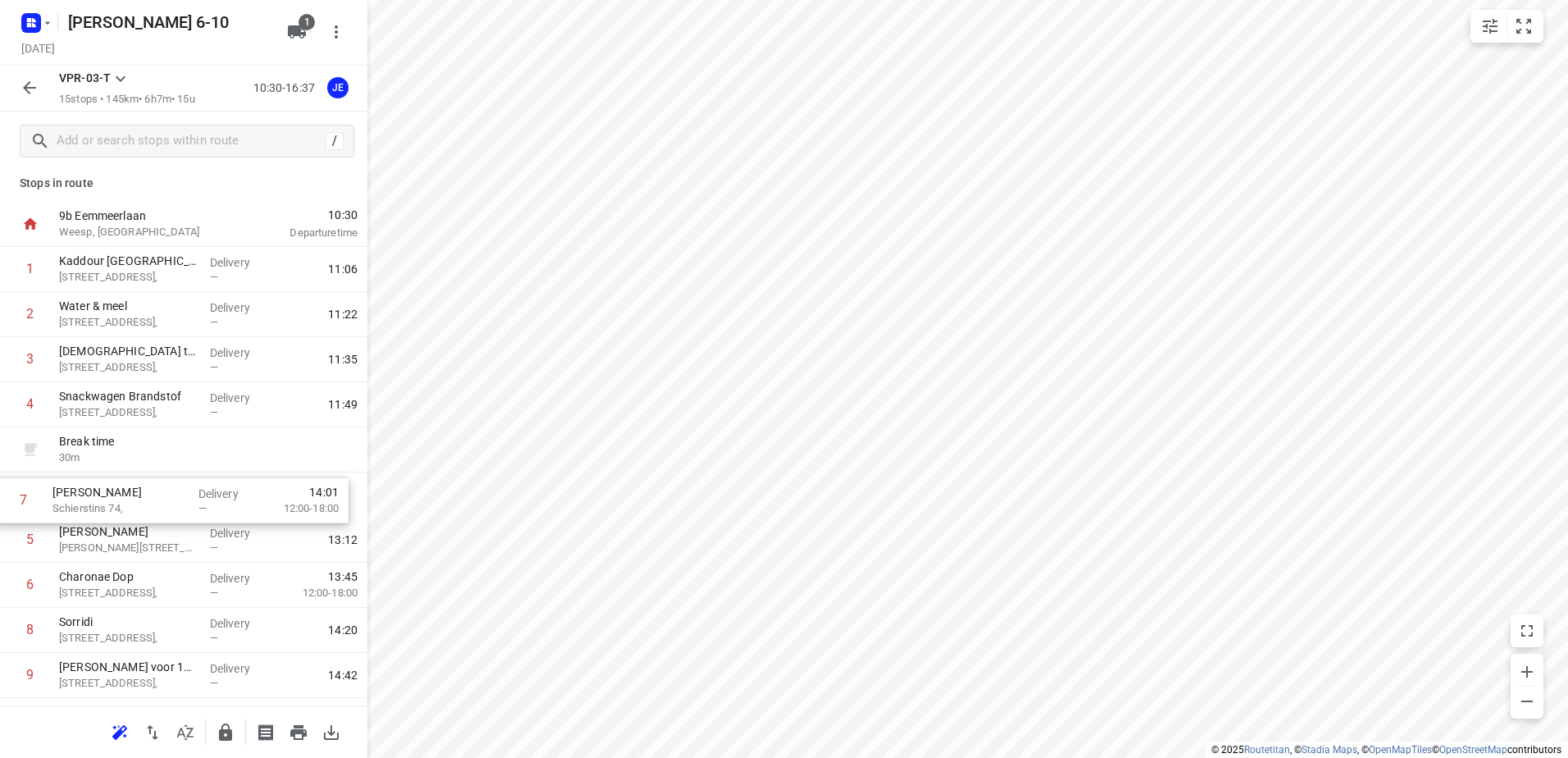
drag, startPoint x: 108, startPoint y: 591, endPoint x: 101, endPoint y: 500, distance: 91.3
click at [101, 500] on div "1 Kaddour Utrecht [STREET_ADDRESS], Delivery — 11:06 2 Water & meel [STREET_ADD…" at bounding box center [183, 608] width 367 height 722
drag, startPoint x: 129, startPoint y: 540, endPoint x: 127, endPoint y: 495, distance: 45.0
click at [127, 495] on div "1 Kaddour Utrecht [STREET_ADDRESS], Delivery — 11:06 2 Water & meel [STREET_ADD…" at bounding box center [183, 608] width 367 height 722
drag, startPoint x: 104, startPoint y: 446, endPoint x: 104, endPoint y: 486, distance: 40.0
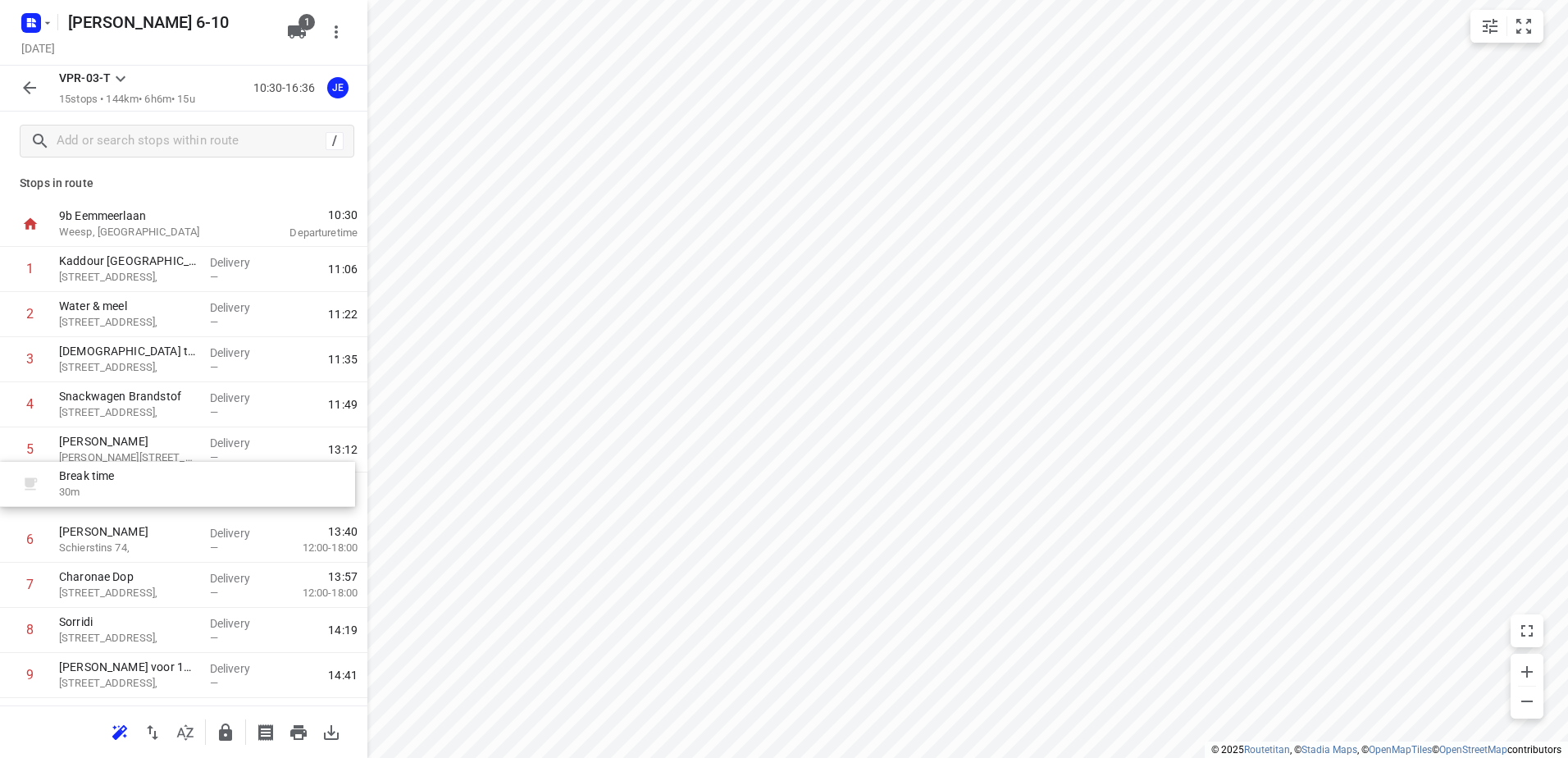
click at [104, 486] on div "1 Kaddour Utrecht [STREET_ADDRESS], Delivery — 11:06 2 Water & meel [STREET_ADD…" at bounding box center [183, 608] width 367 height 722
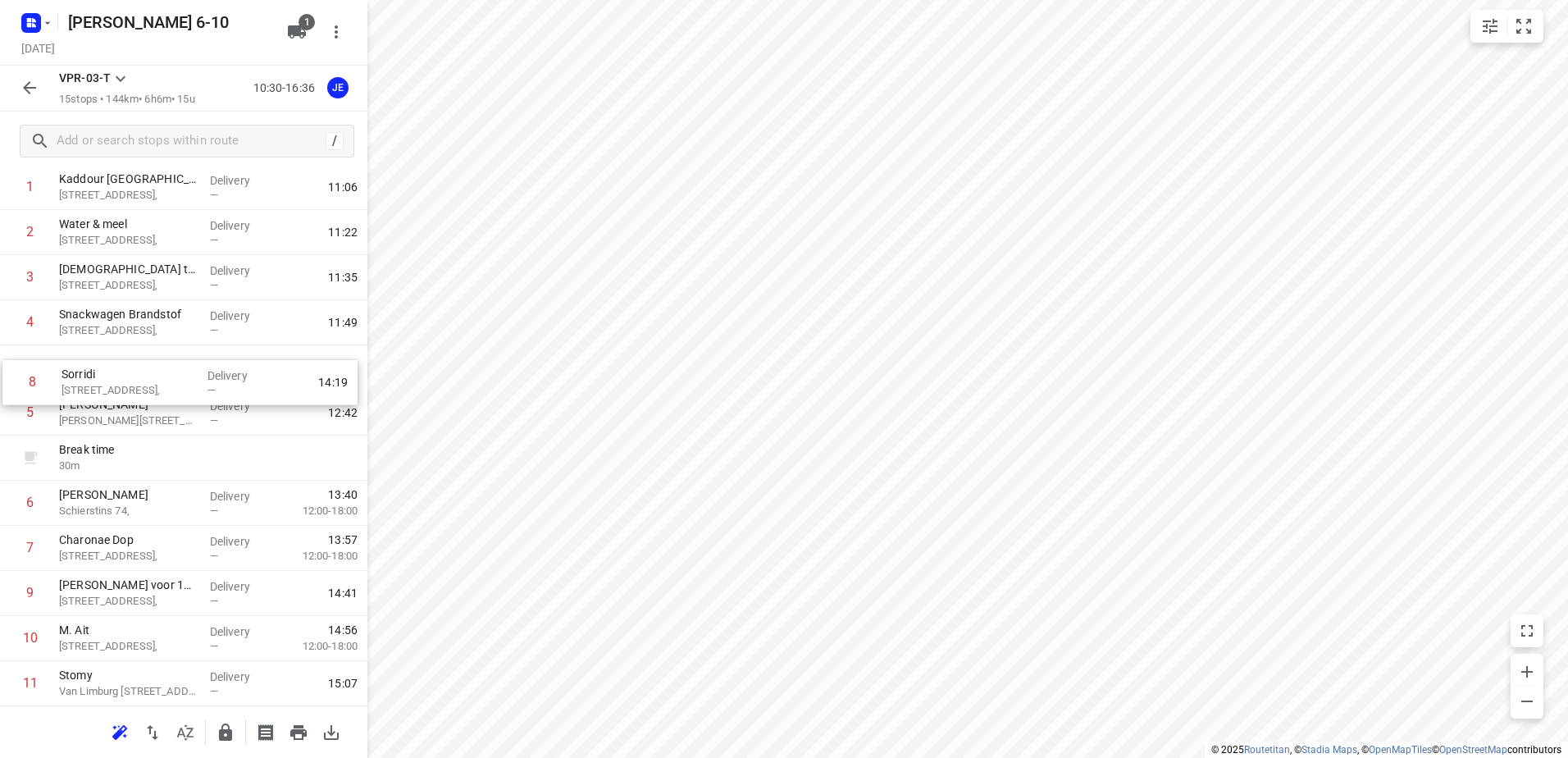
drag, startPoint x: 96, startPoint y: 558, endPoint x: 97, endPoint y: 384, distance: 174.0
click at [97, 384] on div "1 Kaddour Utrecht [STREET_ADDRESS], Delivery — 11:06 2 Water & meel [STREET_ADD…" at bounding box center [183, 526] width 367 height 722
drag, startPoint x: 102, startPoint y: 559, endPoint x: 102, endPoint y: 517, distance: 42.0
click at [102, 517] on div "1 Kaddour Utrecht [STREET_ADDRESS], Delivery — 11:06 2 Water & meel [STREET_ADD…" at bounding box center [183, 526] width 367 height 722
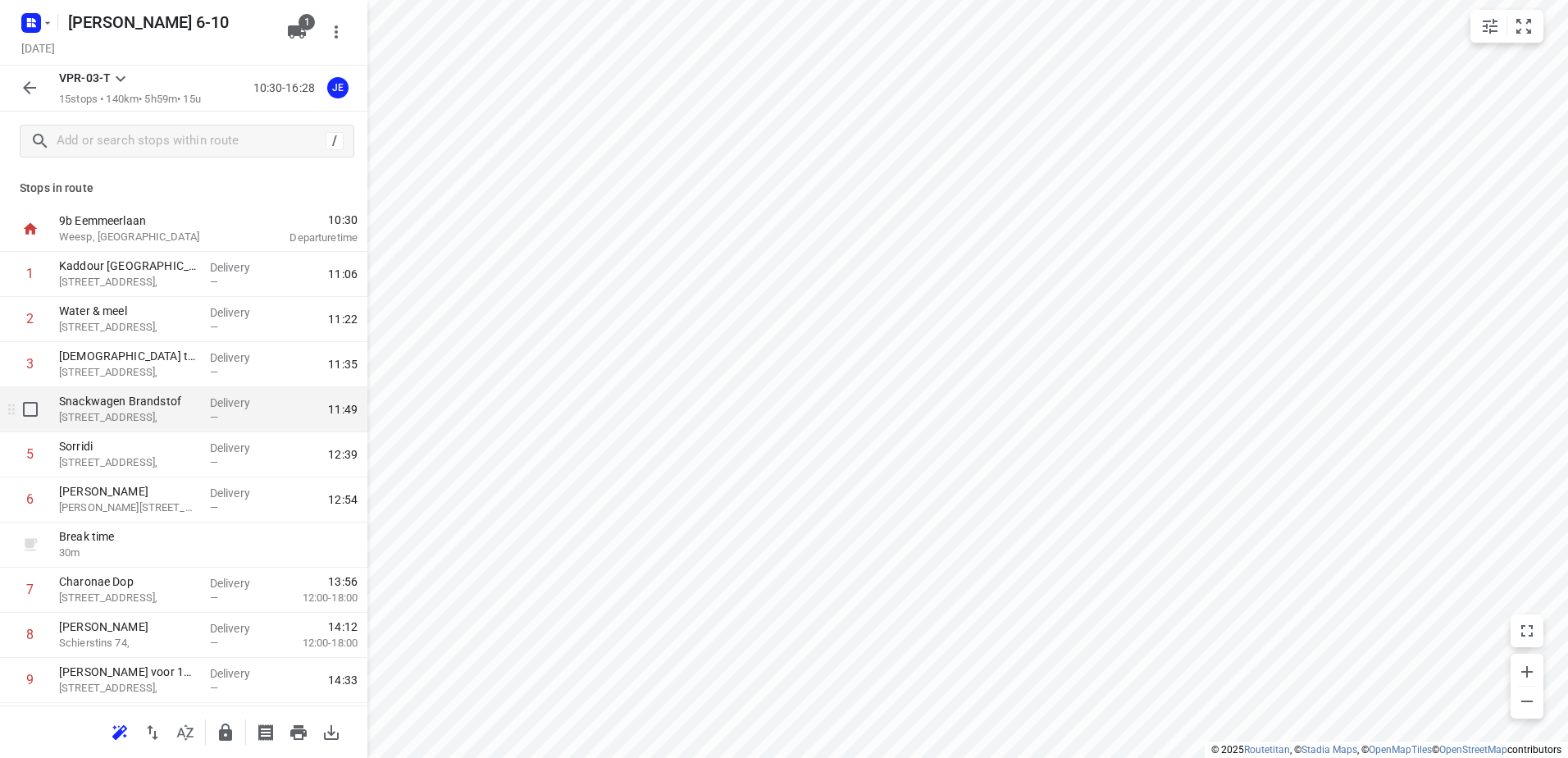
scroll to position [0, 0]
click at [24, 91] on icon "button" at bounding box center [29, 87] width 19 height 19
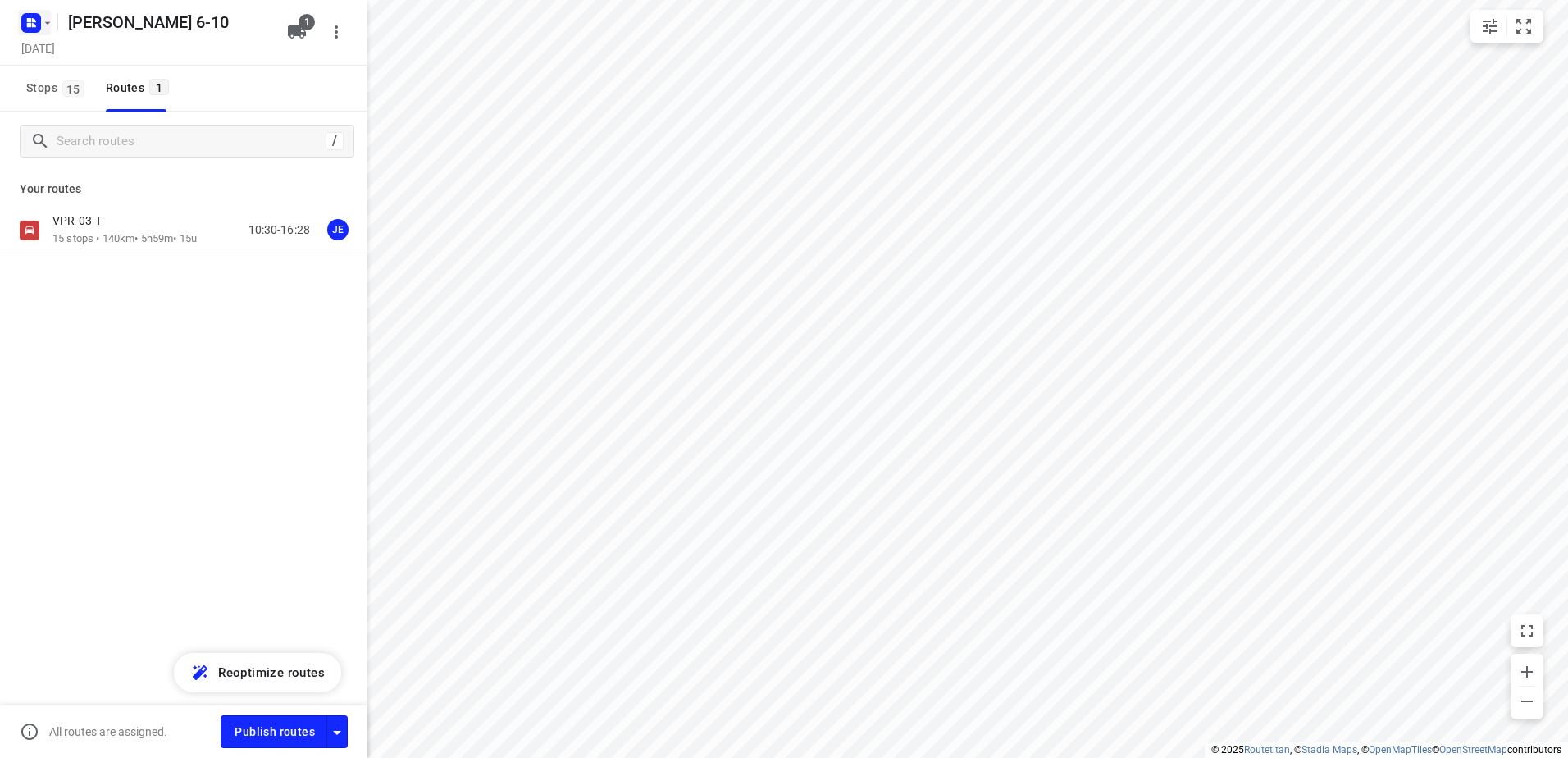
click at [49, 22] on icon "button" at bounding box center [48, 22] width 6 height 3
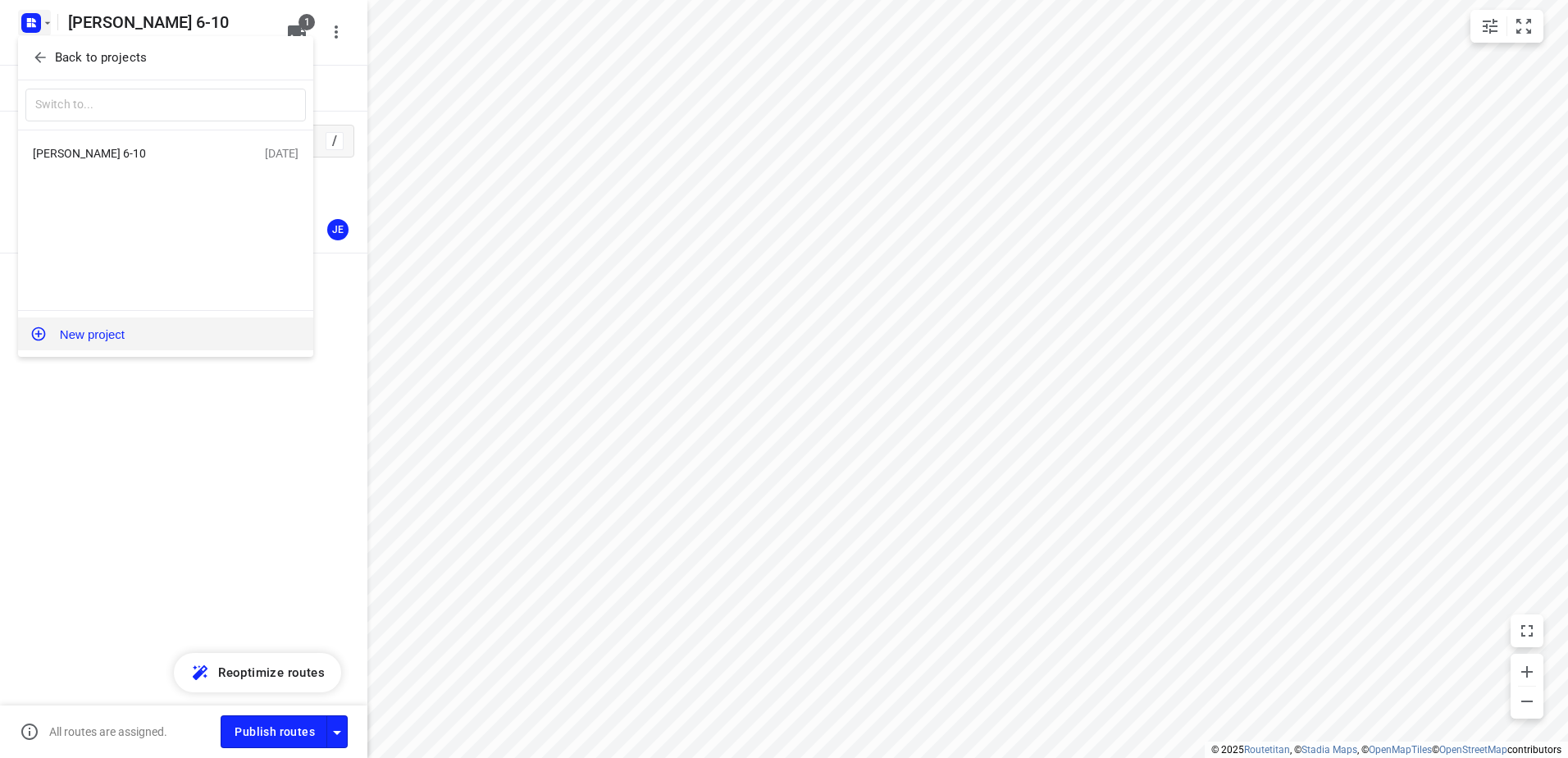
click at [105, 329] on button "New project" at bounding box center [166, 333] width 295 height 32
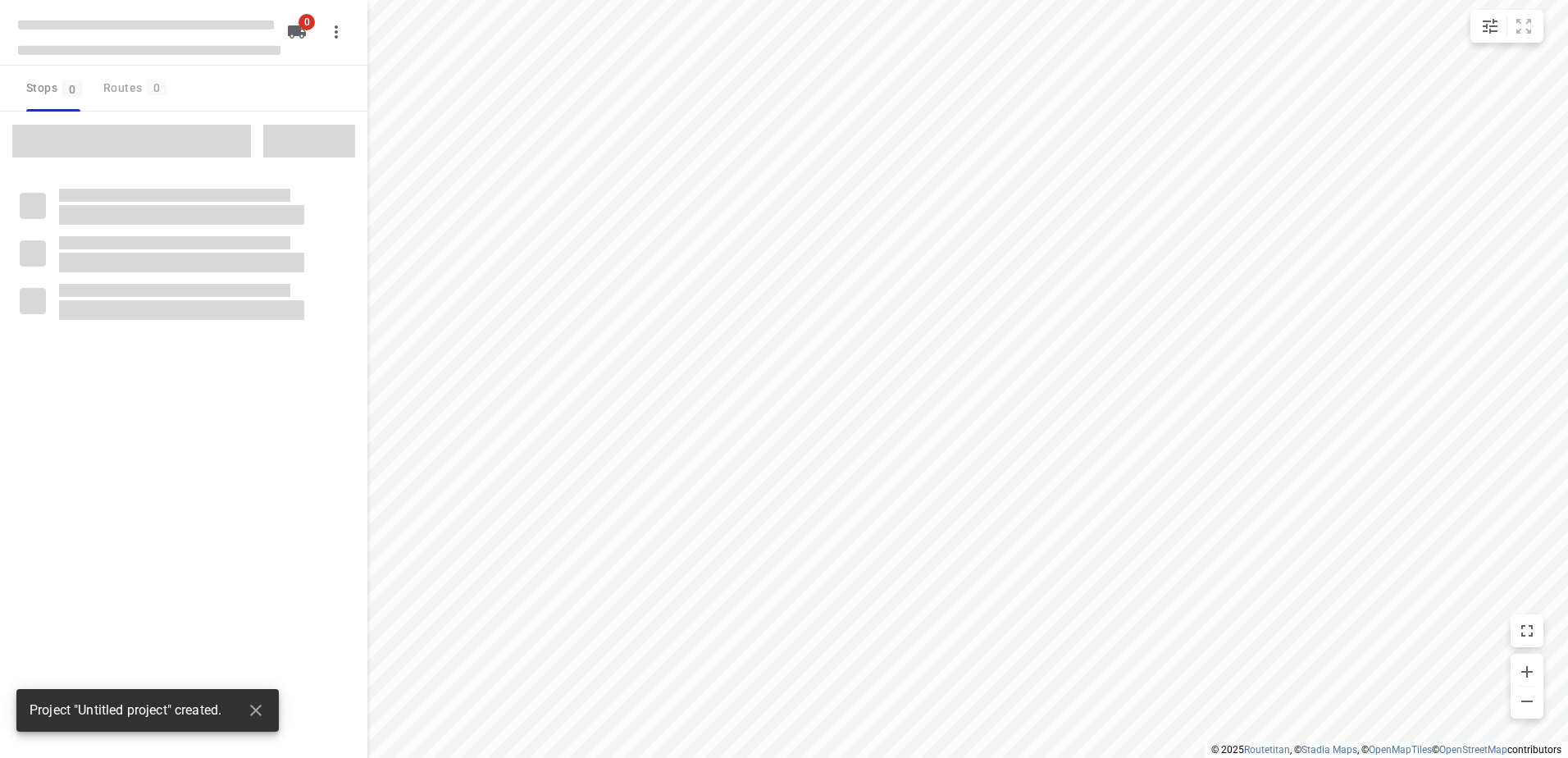
type input "distance"
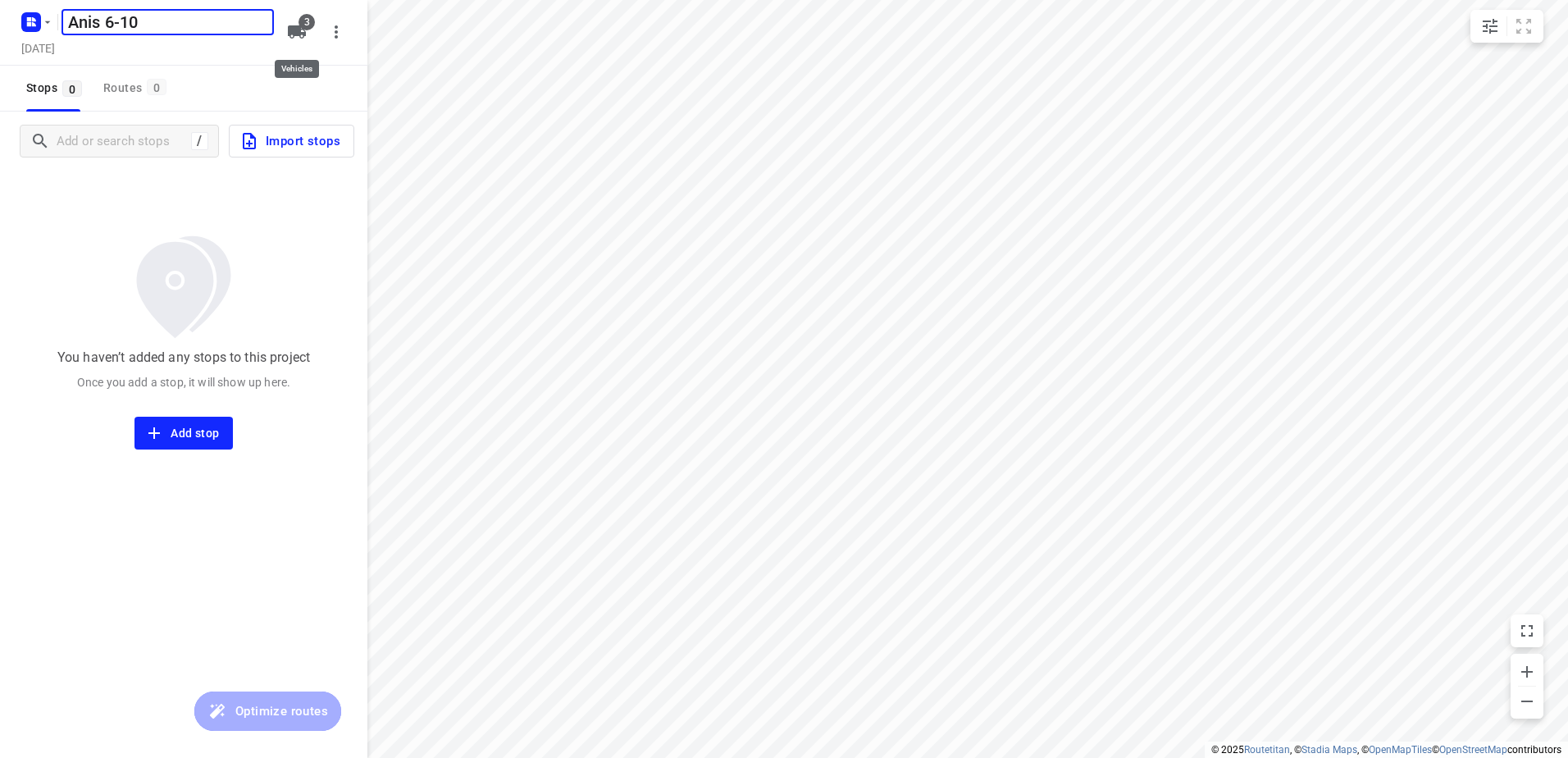
type input "Anis 6-10"
click at [290, 31] on icon "button" at bounding box center [297, 31] width 19 height 13
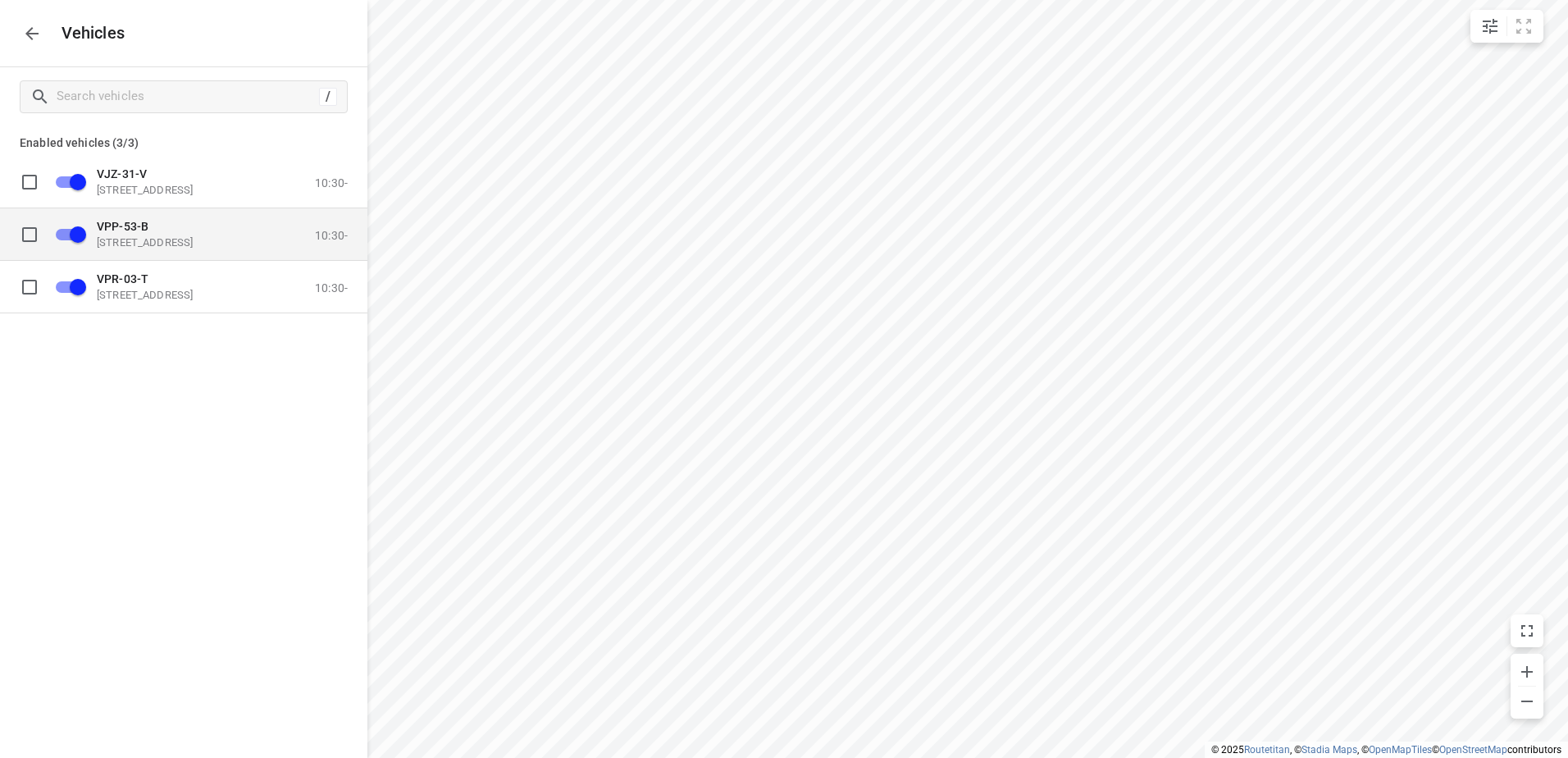
click at [115, 229] on span "VPP-53-B" at bounding box center [123, 226] width 52 height 13
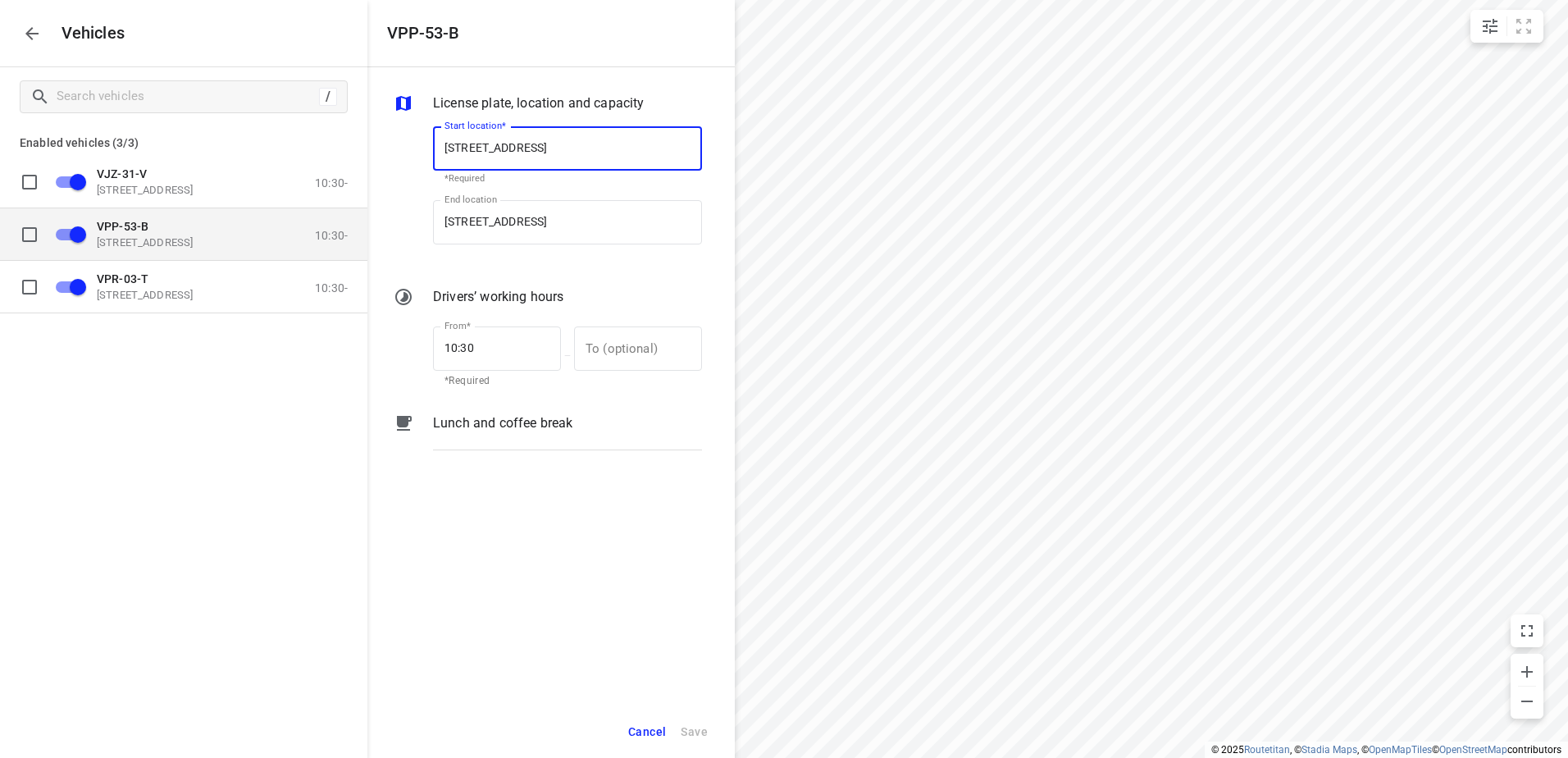
click at [82, 237] on input "grid" at bounding box center [78, 234] width 93 height 31
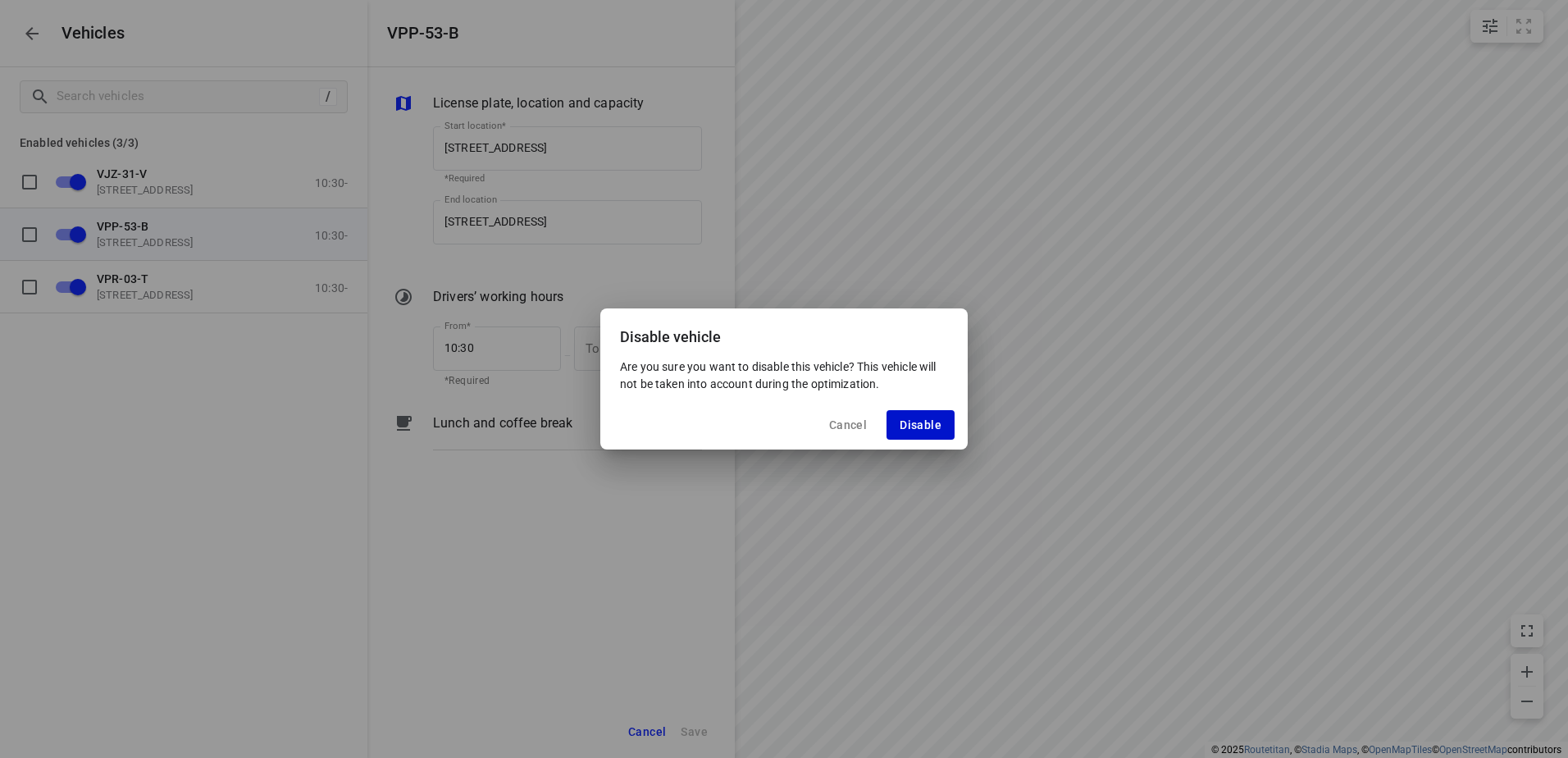
click at [912, 427] on span "Disable" at bounding box center [920, 425] width 42 height 13
checkbox input "false"
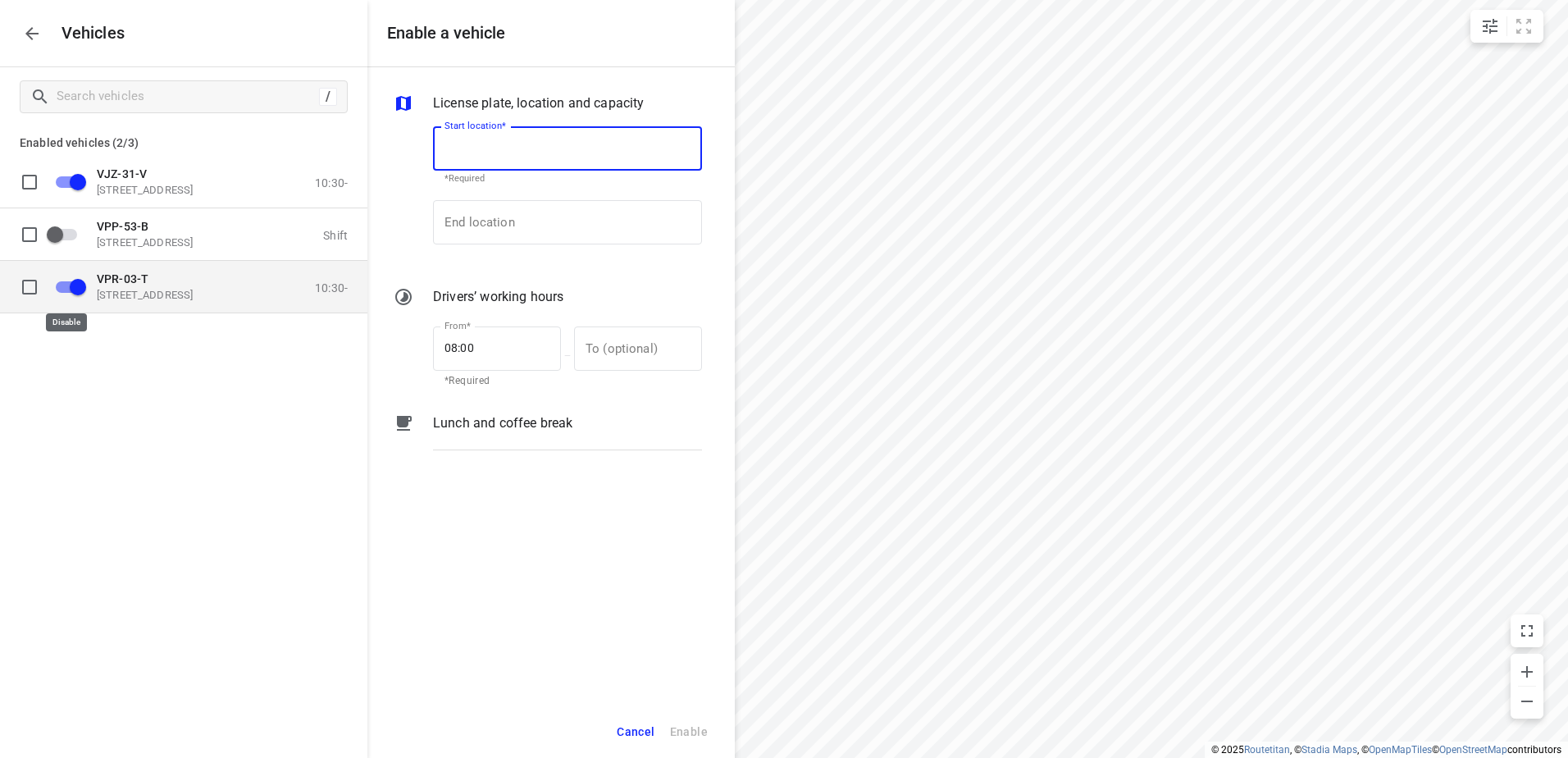
click at [74, 286] on input "grid" at bounding box center [78, 287] width 93 height 31
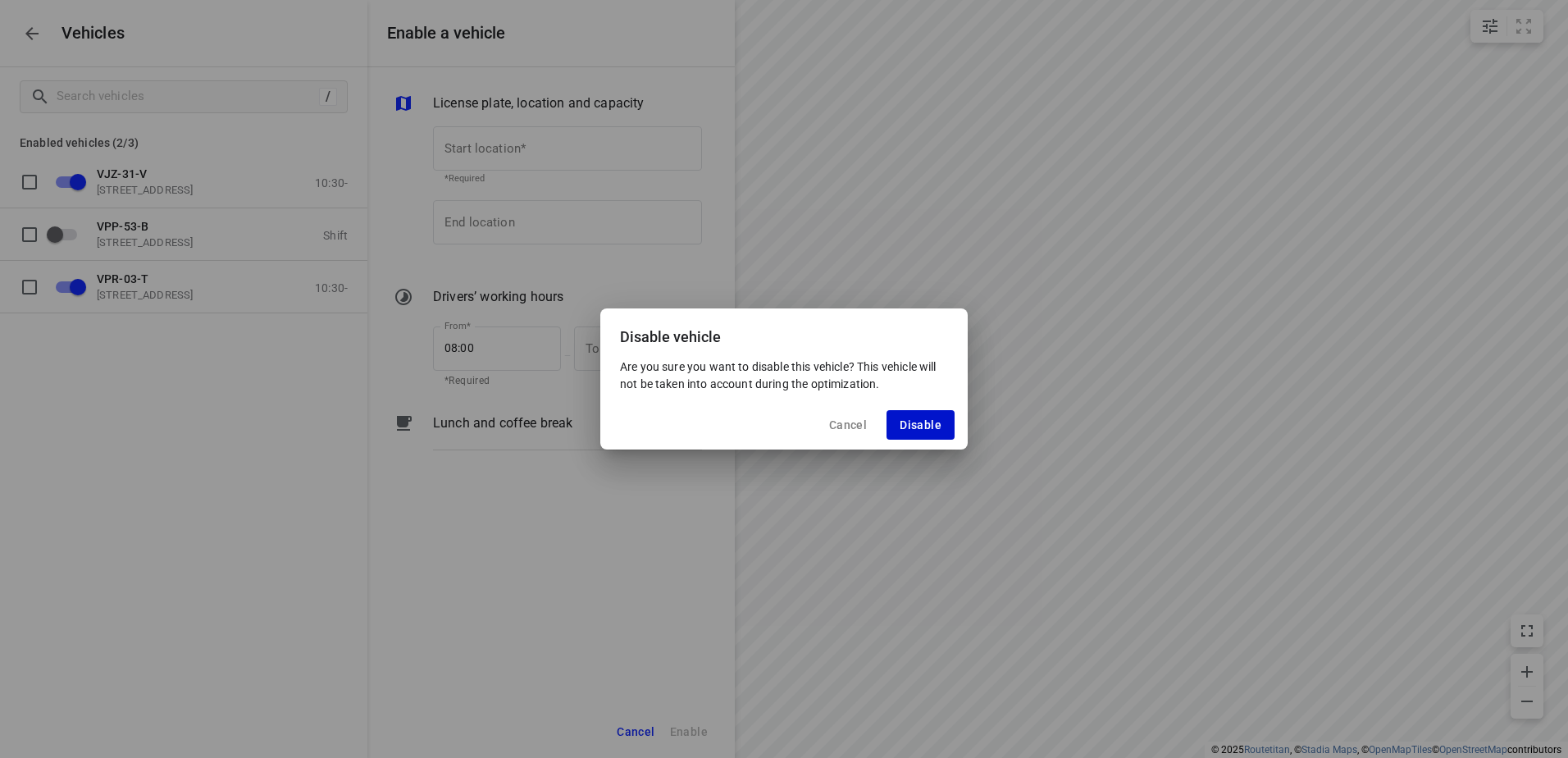
click at [908, 423] on span "Disable" at bounding box center [920, 425] width 42 height 13
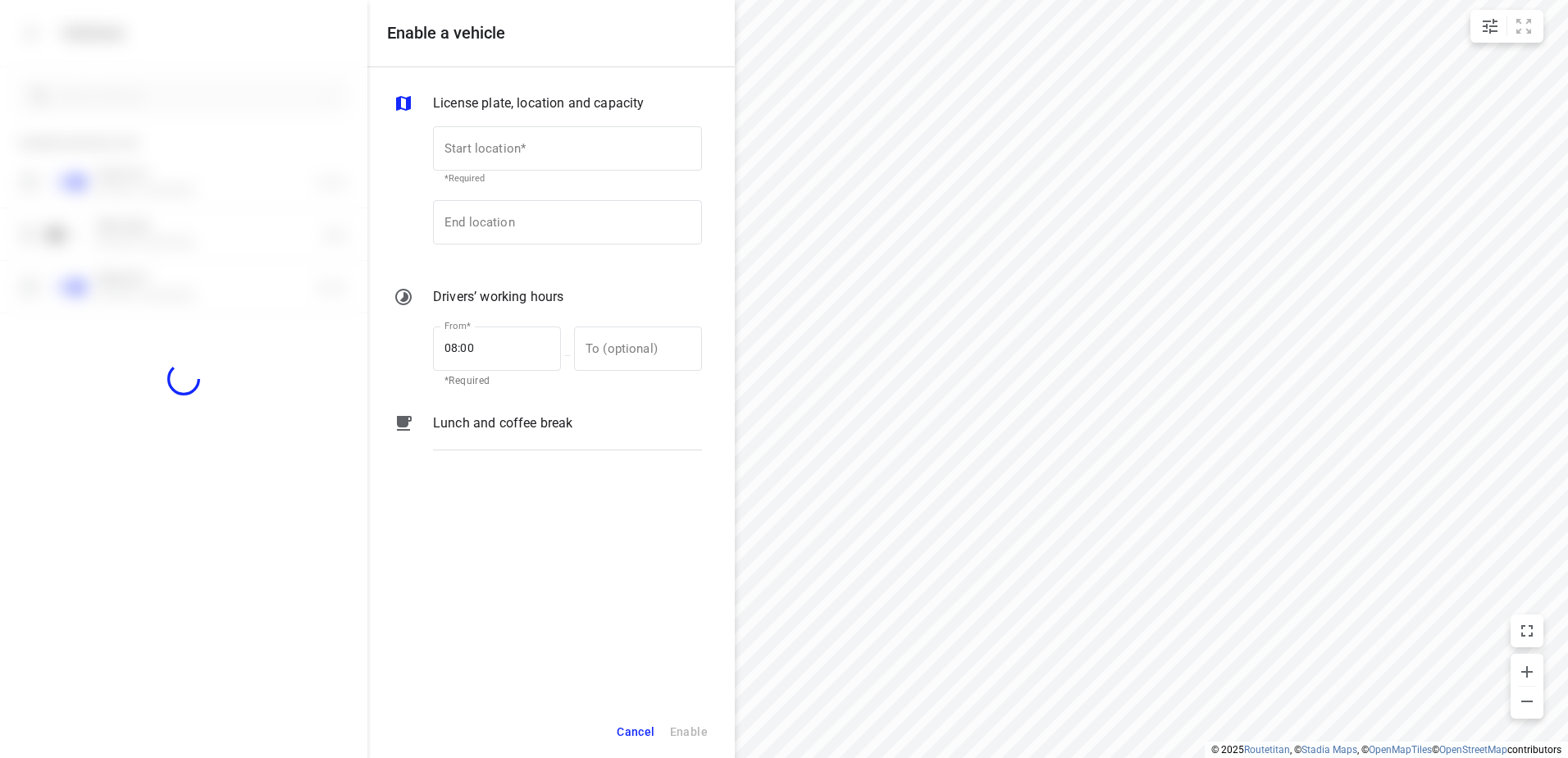
checkbox input "false"
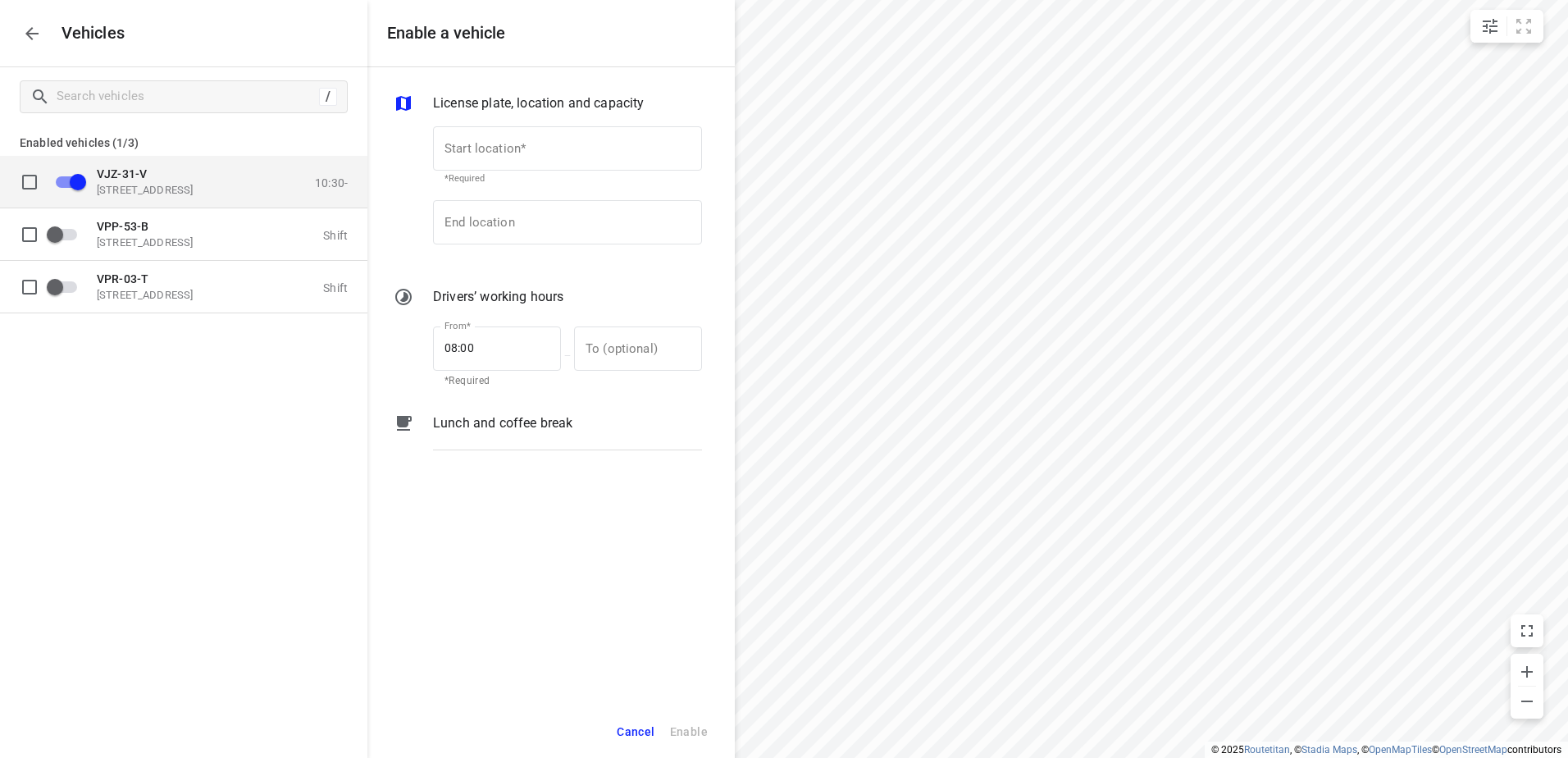
click at [143, 171] on span "VJZ-31-V" at bounding box center [122, 173] width 50 height 13
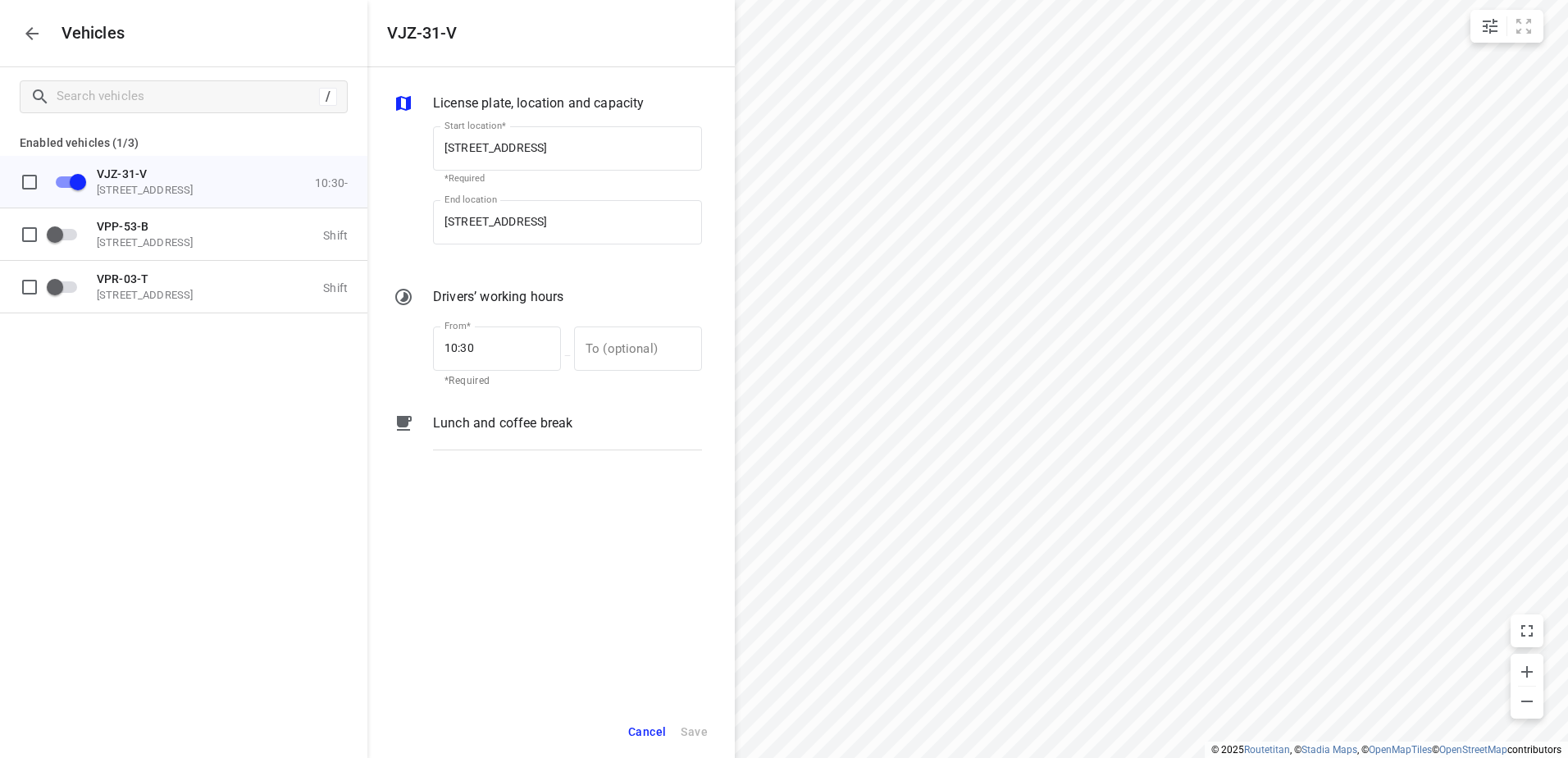
click at [478, 431] on p "Lunch and coffee break" at bounding box center [502, 423] width 140 height 19
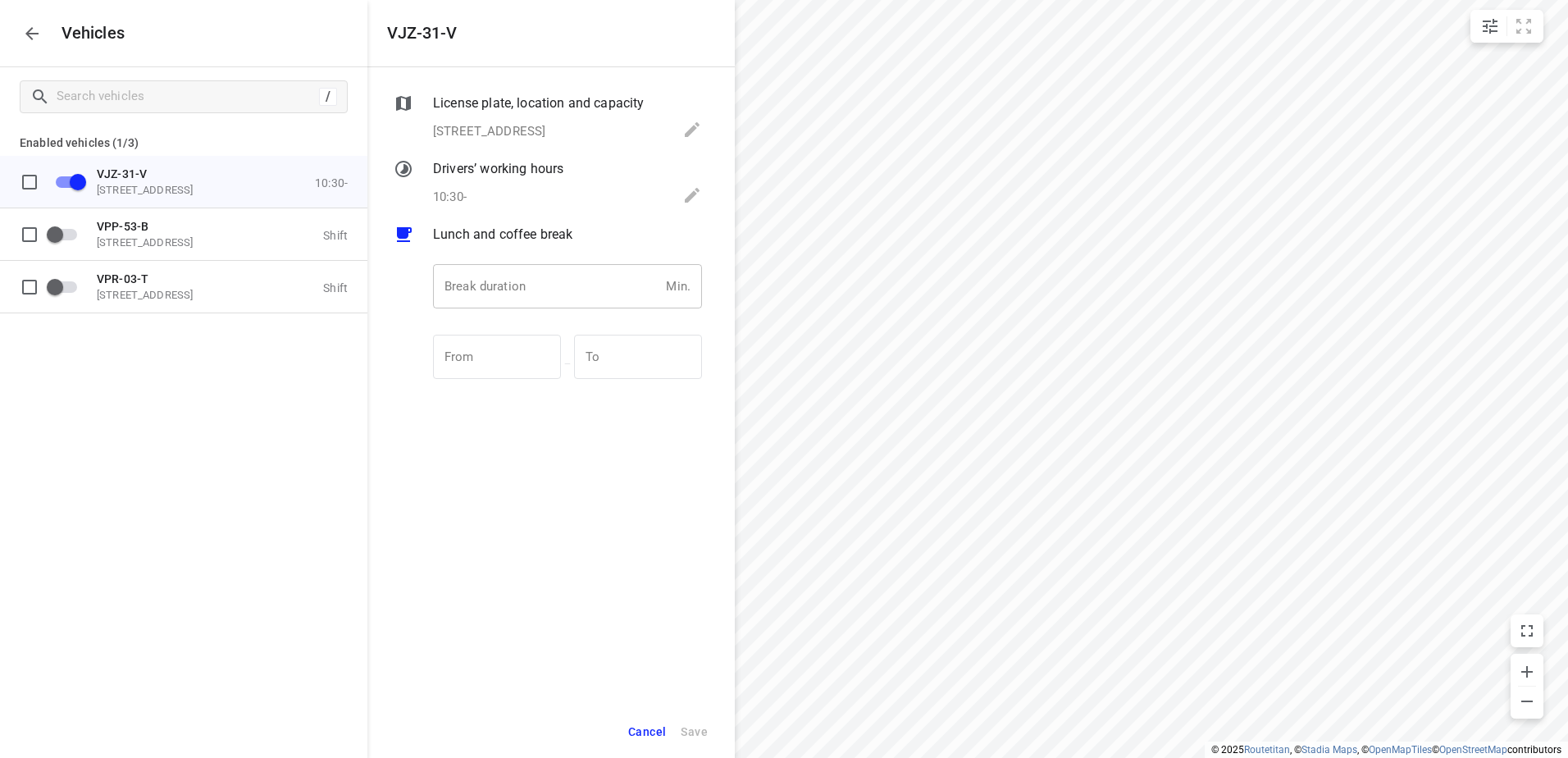
click at [521, 300] on input "number" at bounding box center [546, 286] width 227 height 44
type input "30"
click at [692, 726] on span "Save" at bounding box center [694, 732] width 27 height 20
click at [38, 36] on icon "button" at bounding box center [31, 33] width 19 height 19
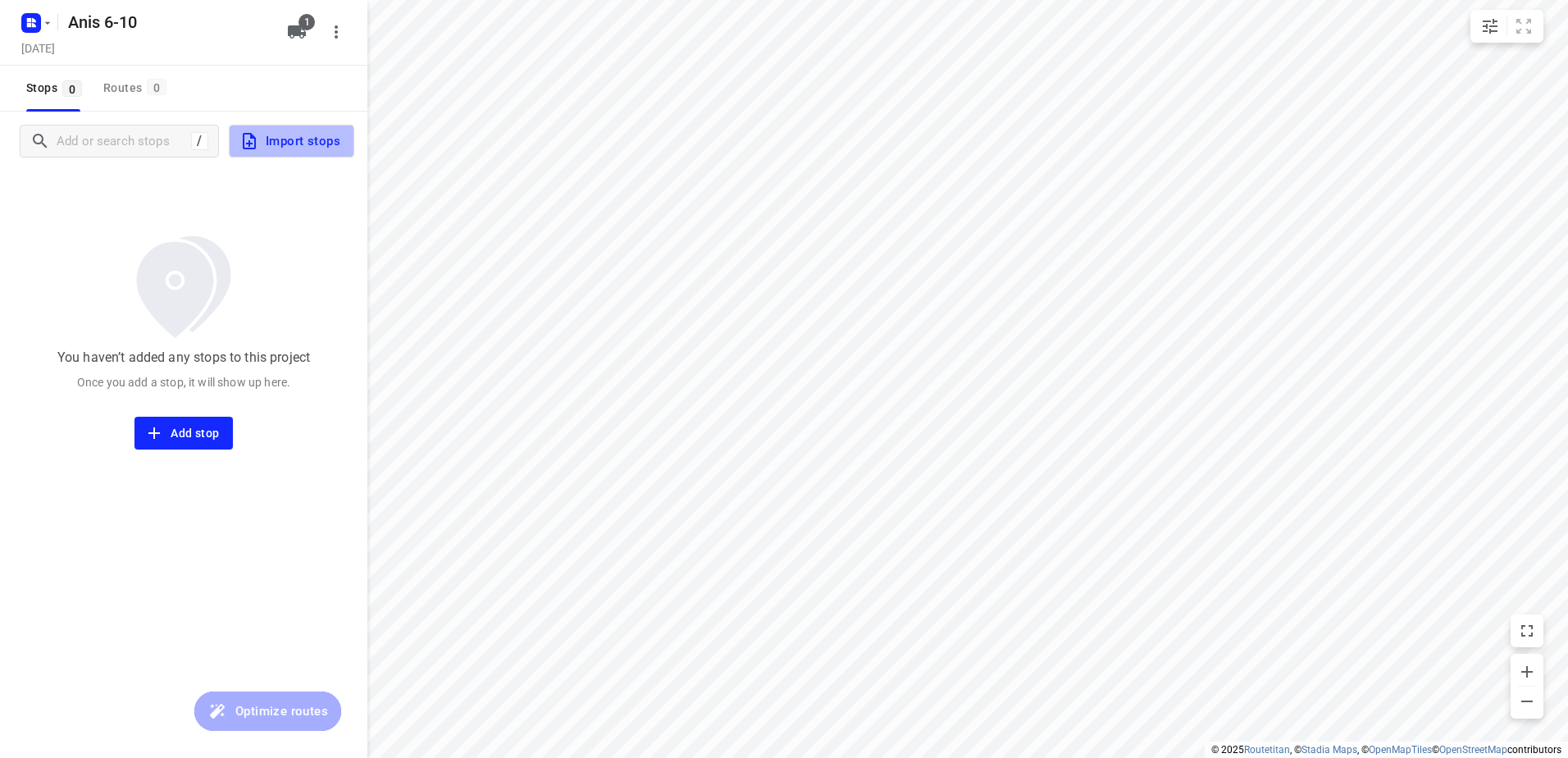
click at [315, 139] on span "Import stops" at bounding box center [290, 141] width 101 height 21
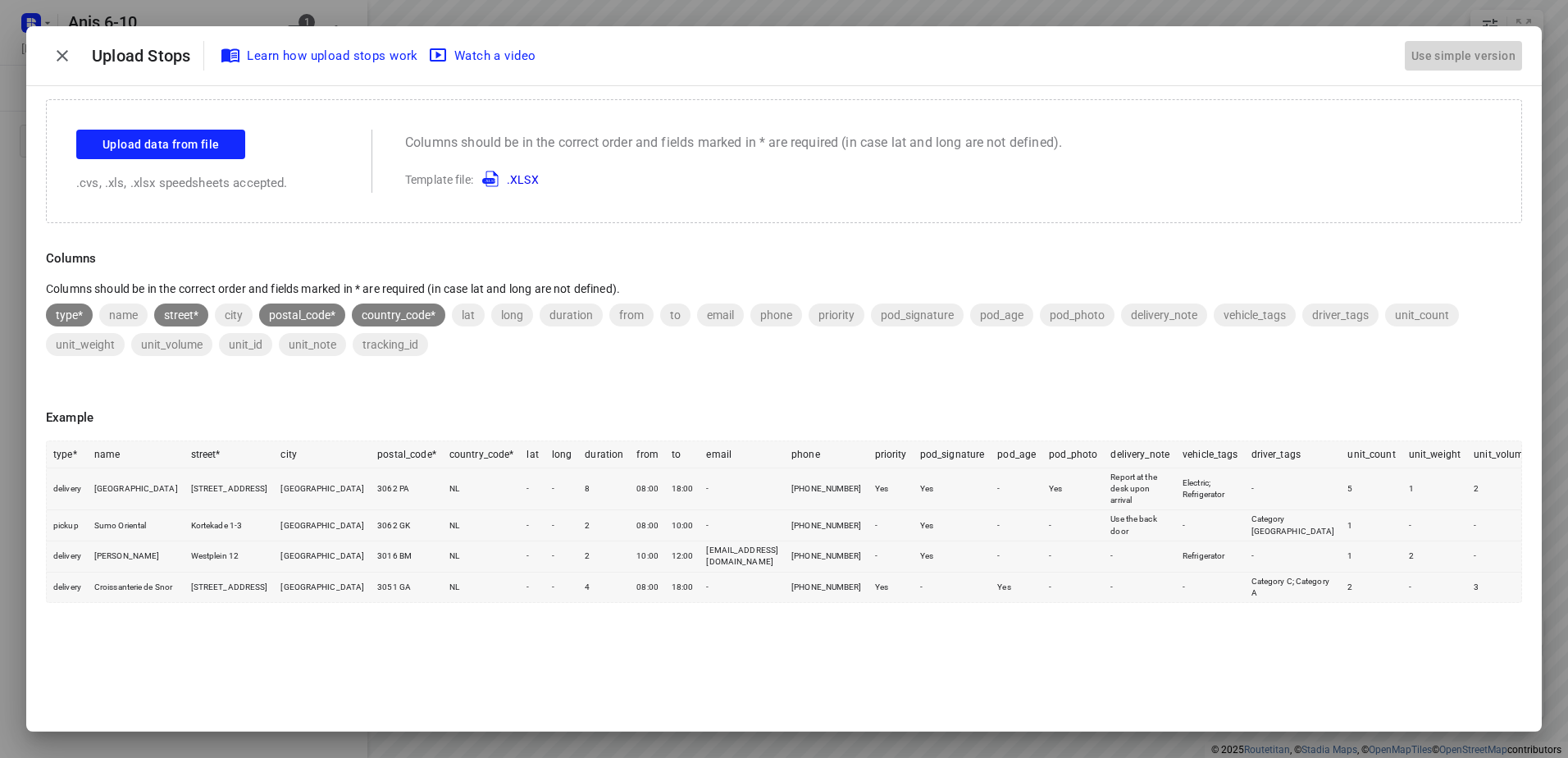
click at [1486, 48] on div "Use simple version" at bounding box center [1463, 56] width 111 height 27
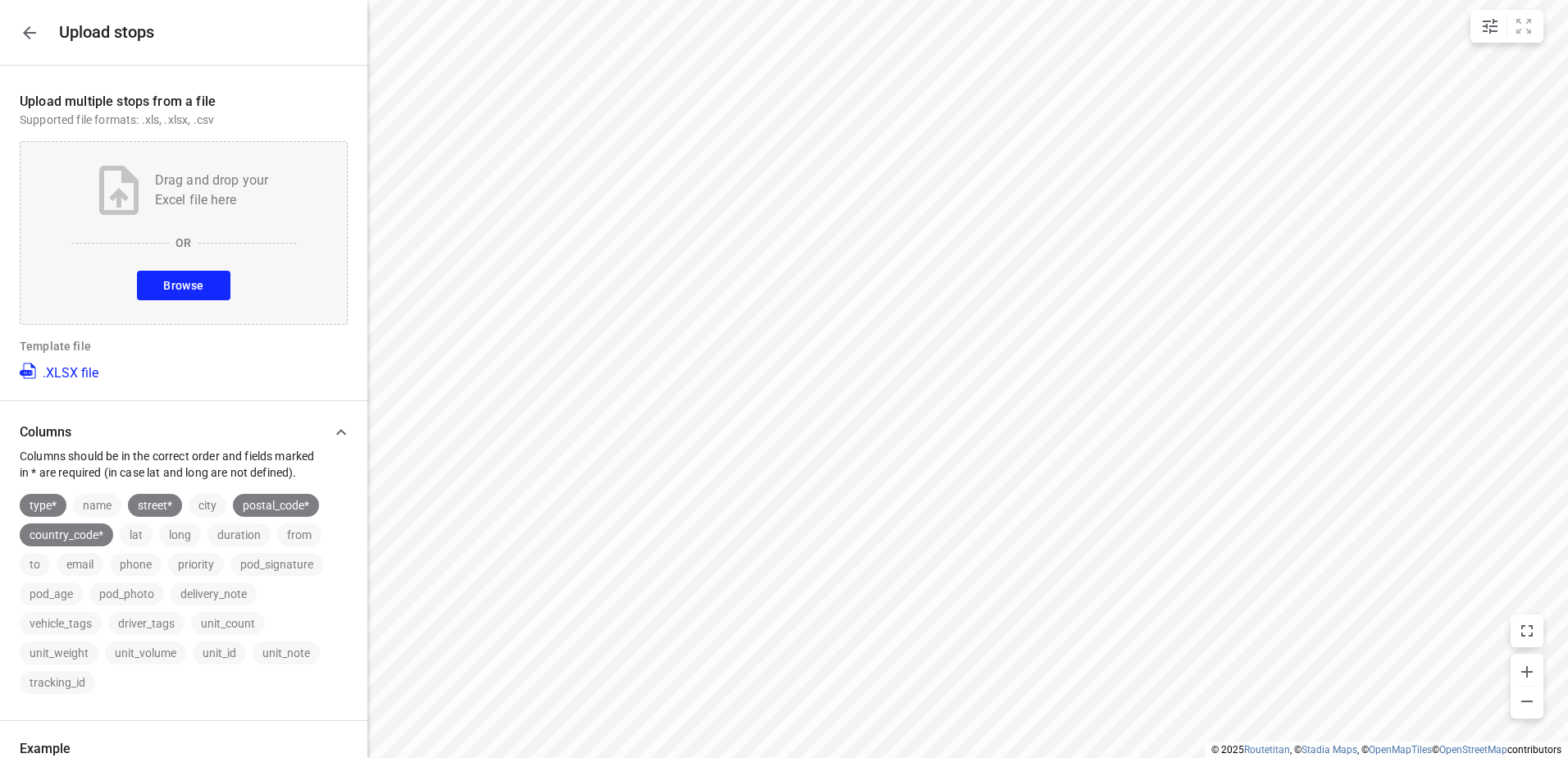
click at [165, 289] on span "Browse" at bounding box center [182, 286] width 40 height 20
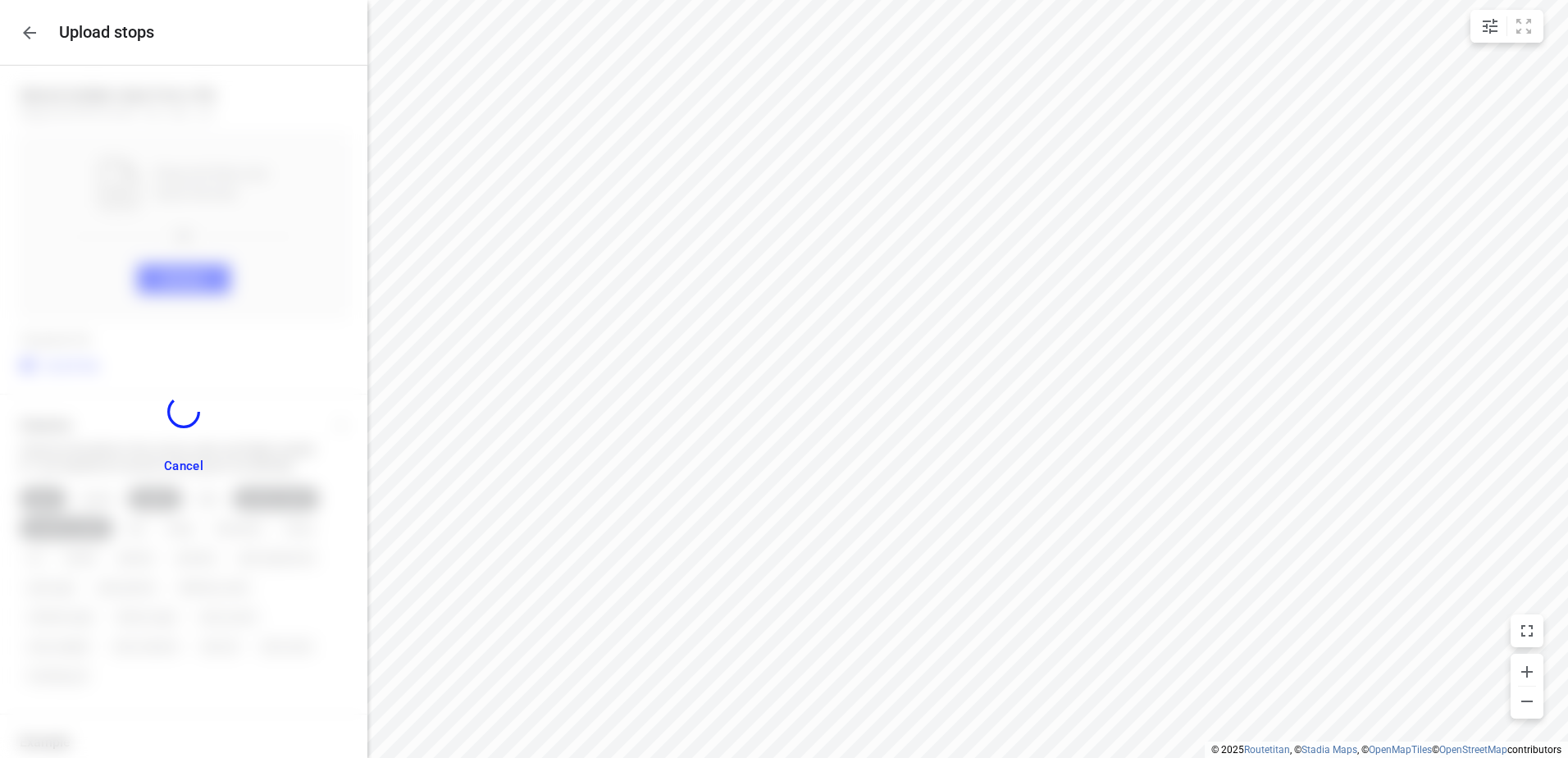
scroll to position [217, 0]
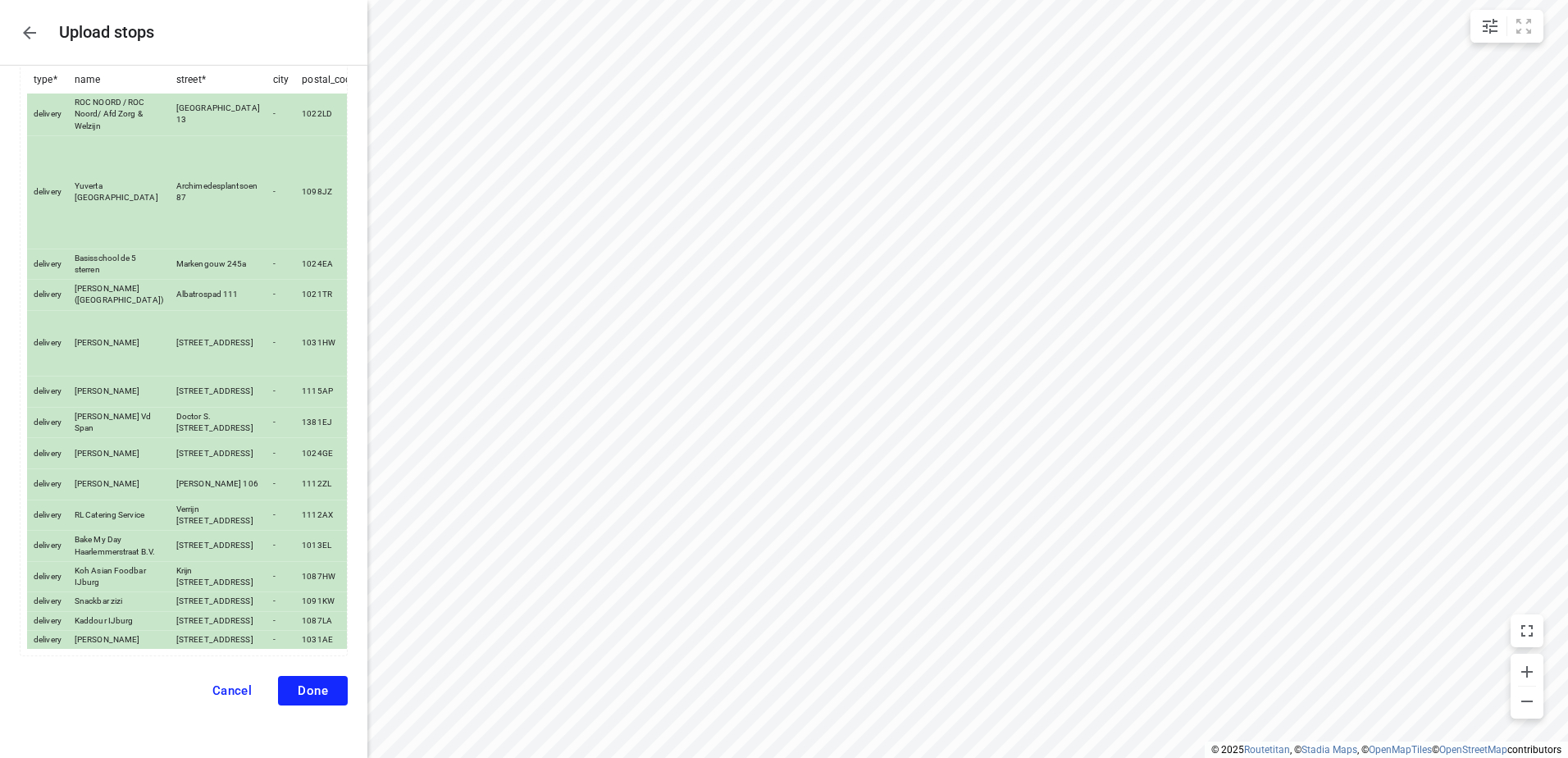
click at [321, 690] on button "Done" at bounding box center [313, 691] width 69 height 30
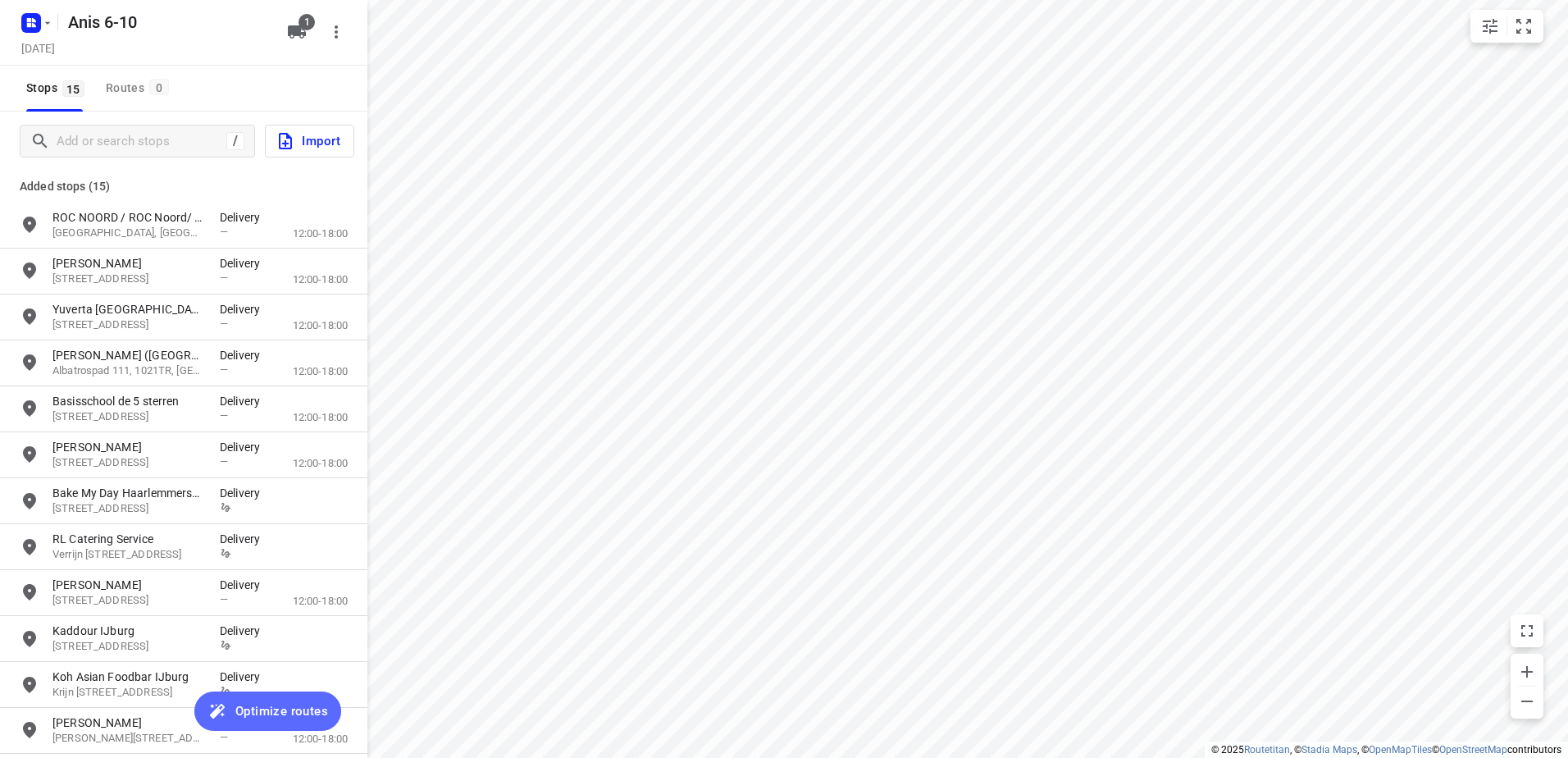
click at [283, 697] on button "Optimize routes" at bounding box center [267, 711] width 147 height 40
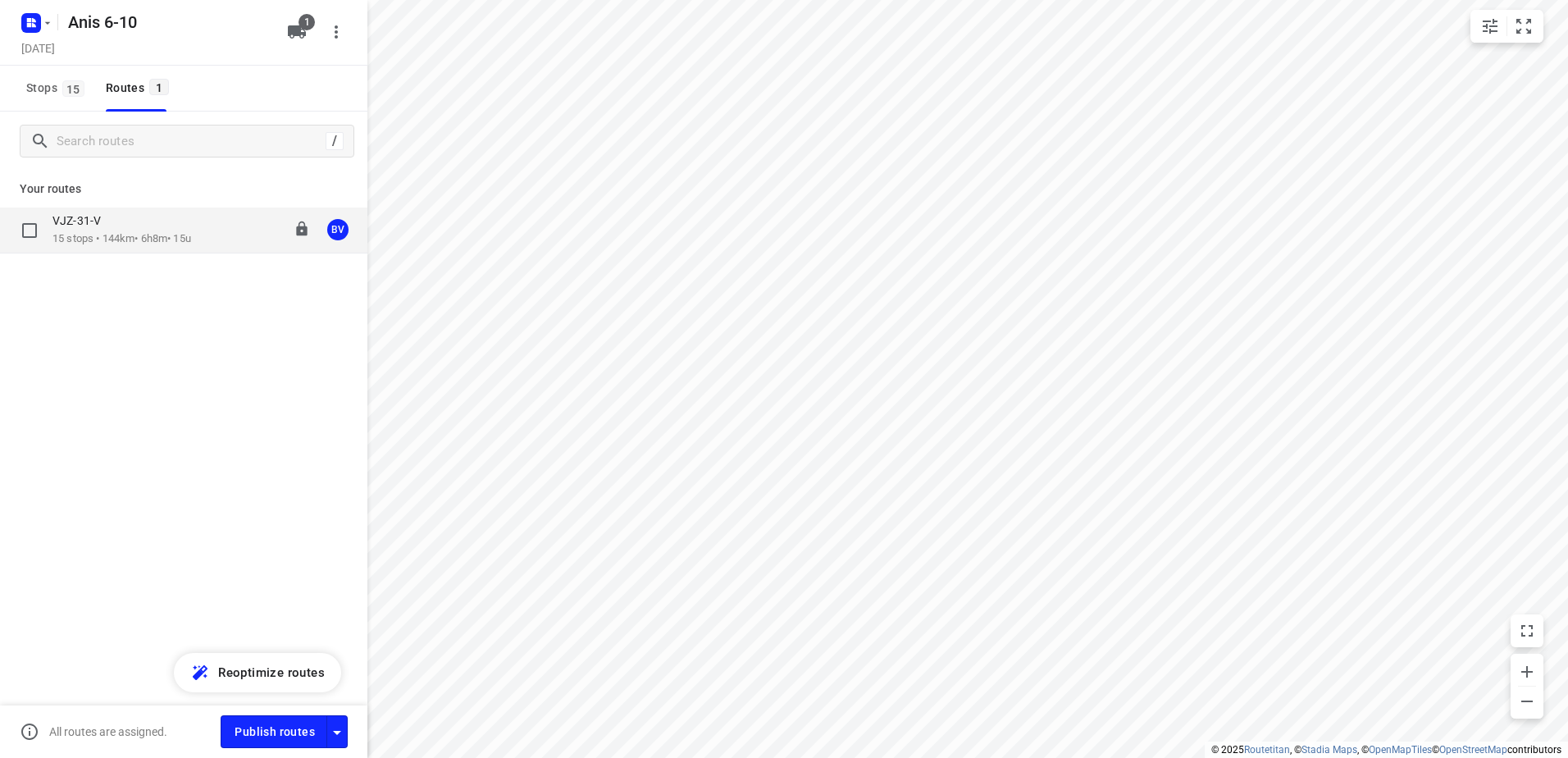
click at [125, 226] on div "VJZ-31-V" at bounding box center [122, 223] width 139 height 19
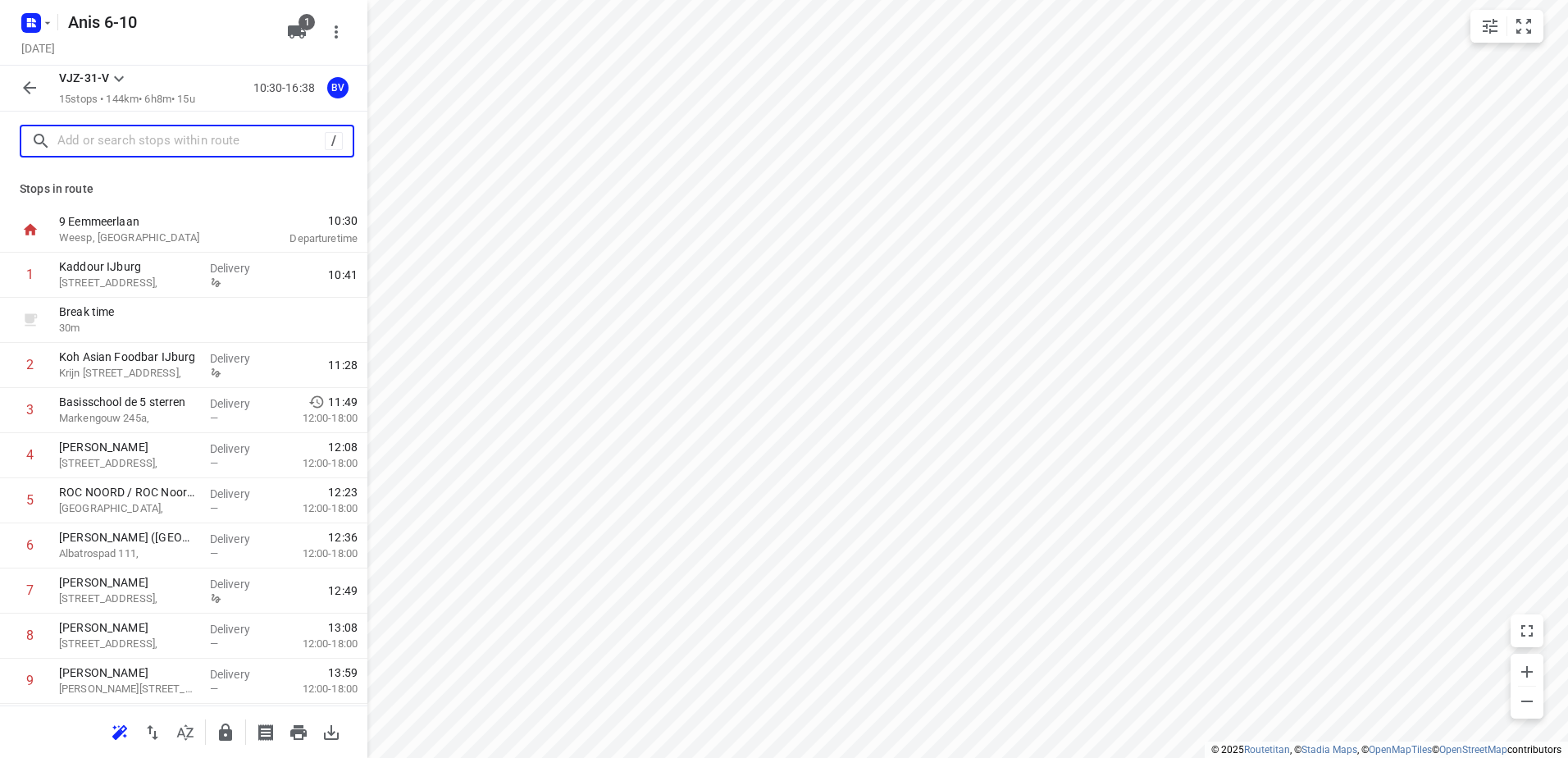
click at [105, 136] on input "text" at bounding box center [191, 141] width 267 height 25
paste input "[PERSON_NAME] 106"
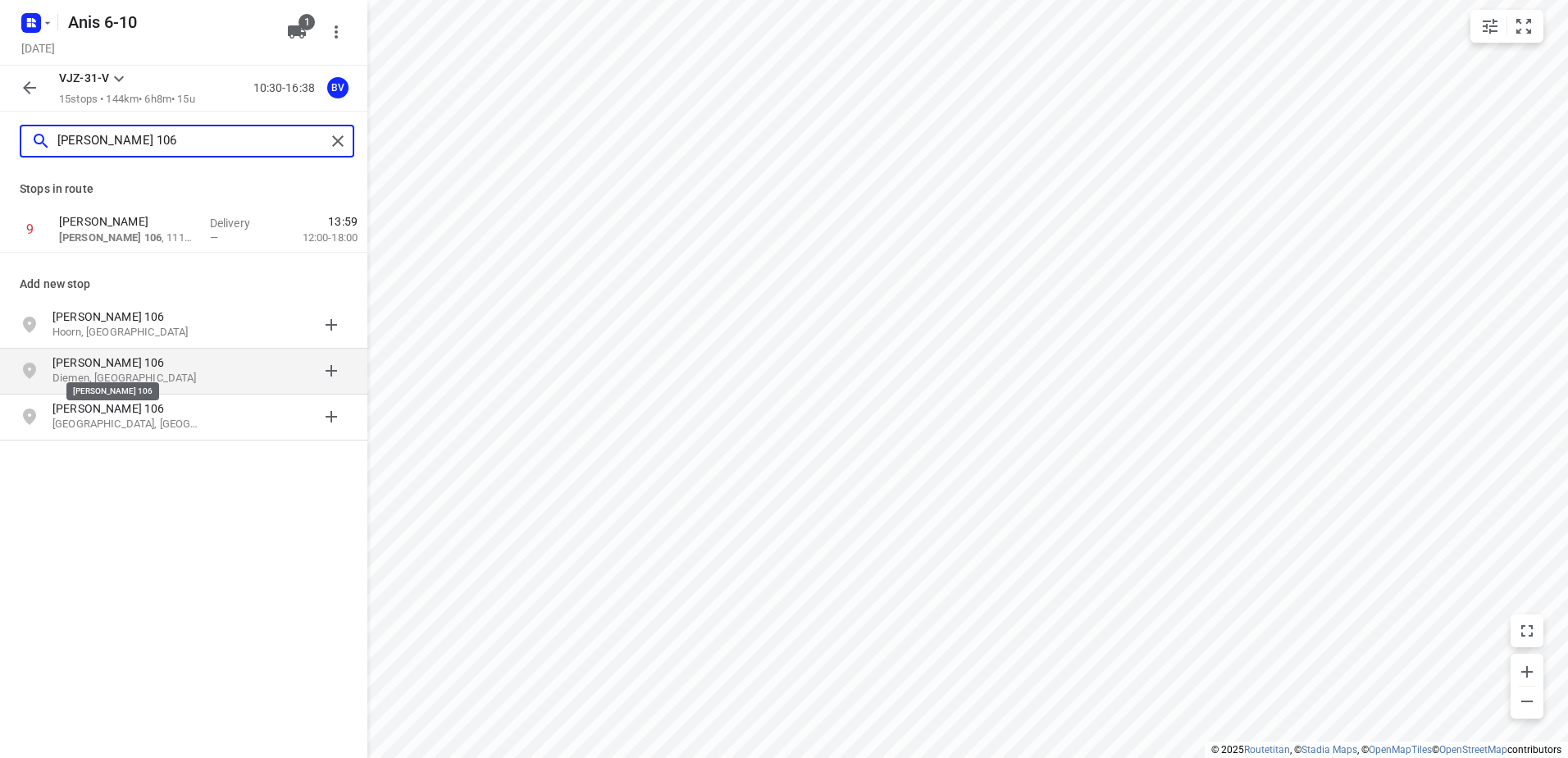
type input "[PERSON_NAME] 106"
click at [134, 366] on p "[PERSON_NAME] 106" at bounding box center [128, 363] width 151 height 17
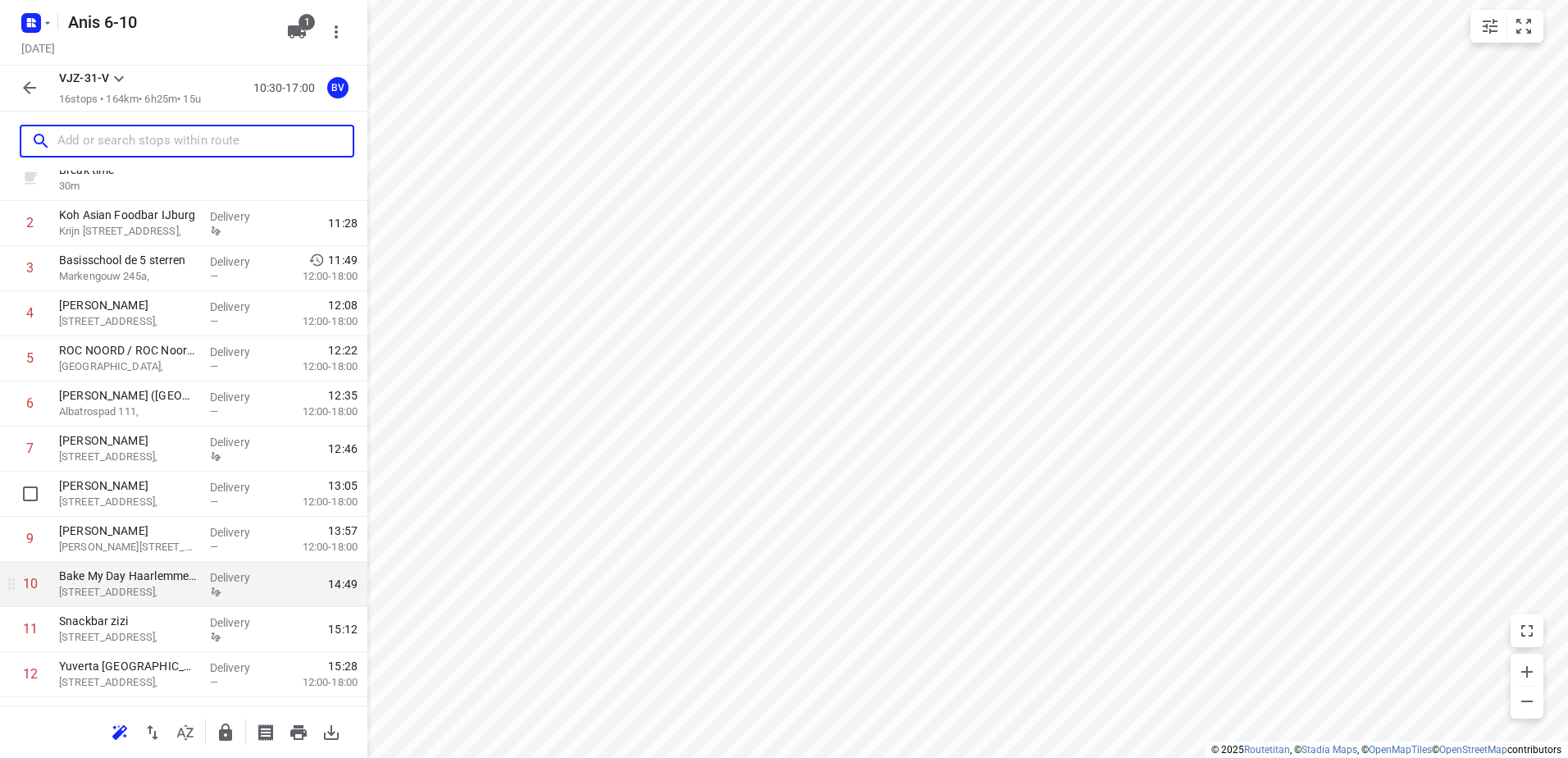
scroll to position [164, 0]
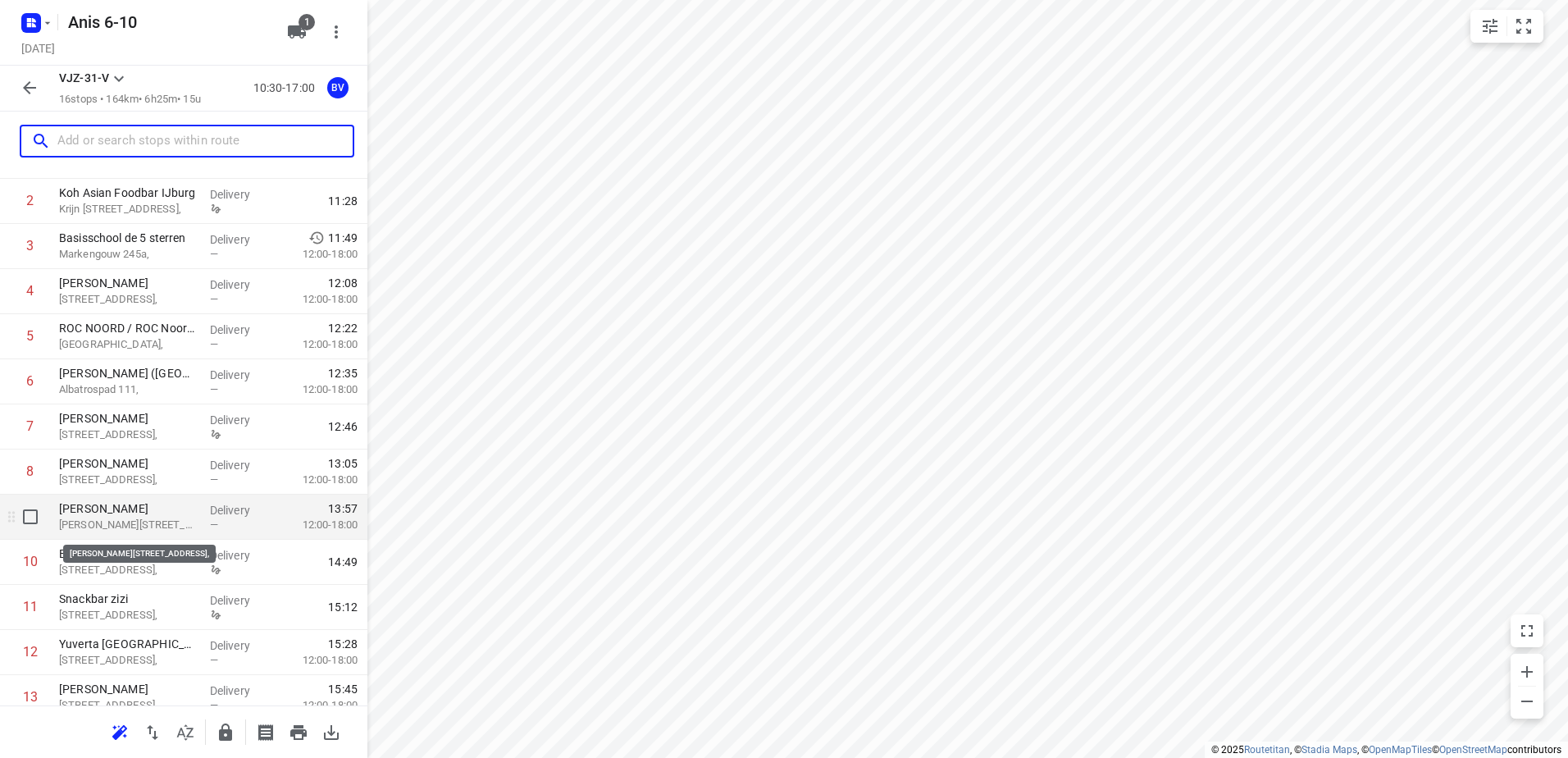
click at [145, 531] on p "[PERSON_NAME][STREET_ADDRESS]," at bounding box center [128, 526] width 138 height 17
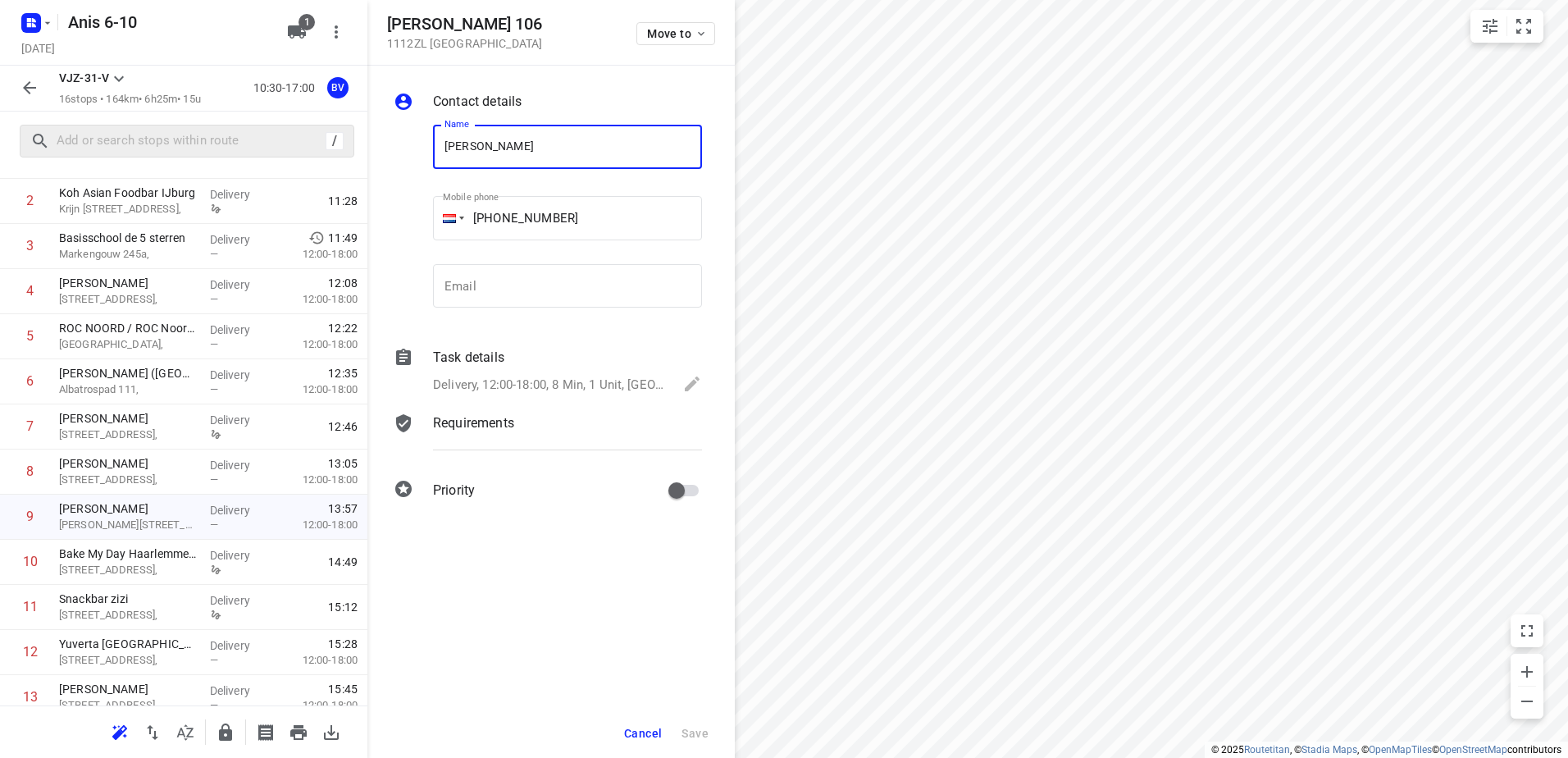
drag, startPoint x: 561, startPoint y: 153, endPoint x: 222, endPoint y: 147, distance: 339.1
click at [249, 147] on div "[PERSON_NAME][STREET_ADDRESS] Move to Contact details Name [PERSON_NAME] Name M…" at bounding box center [183, 379] width 367 height 758
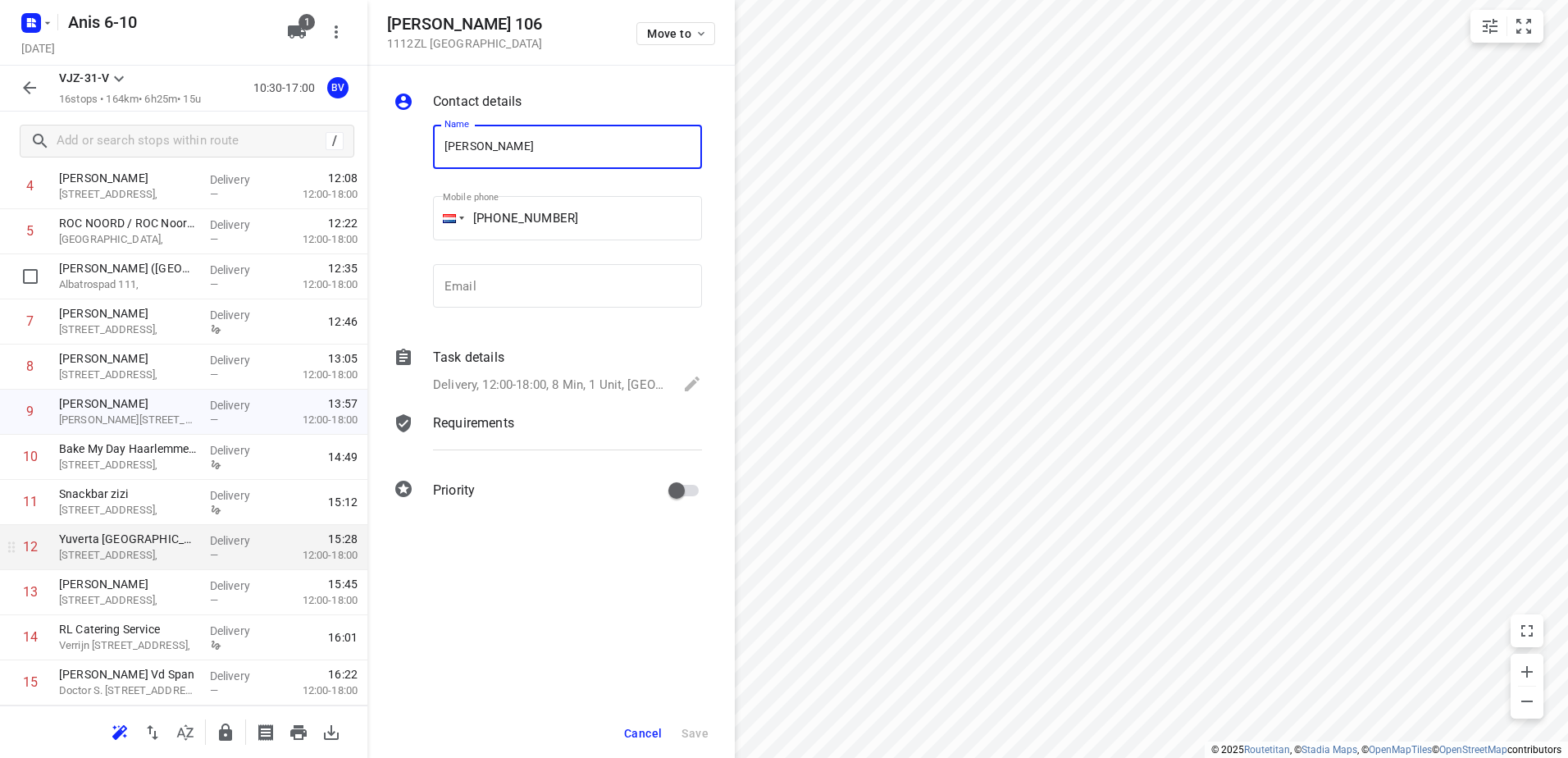
scroll to position [359, 0]
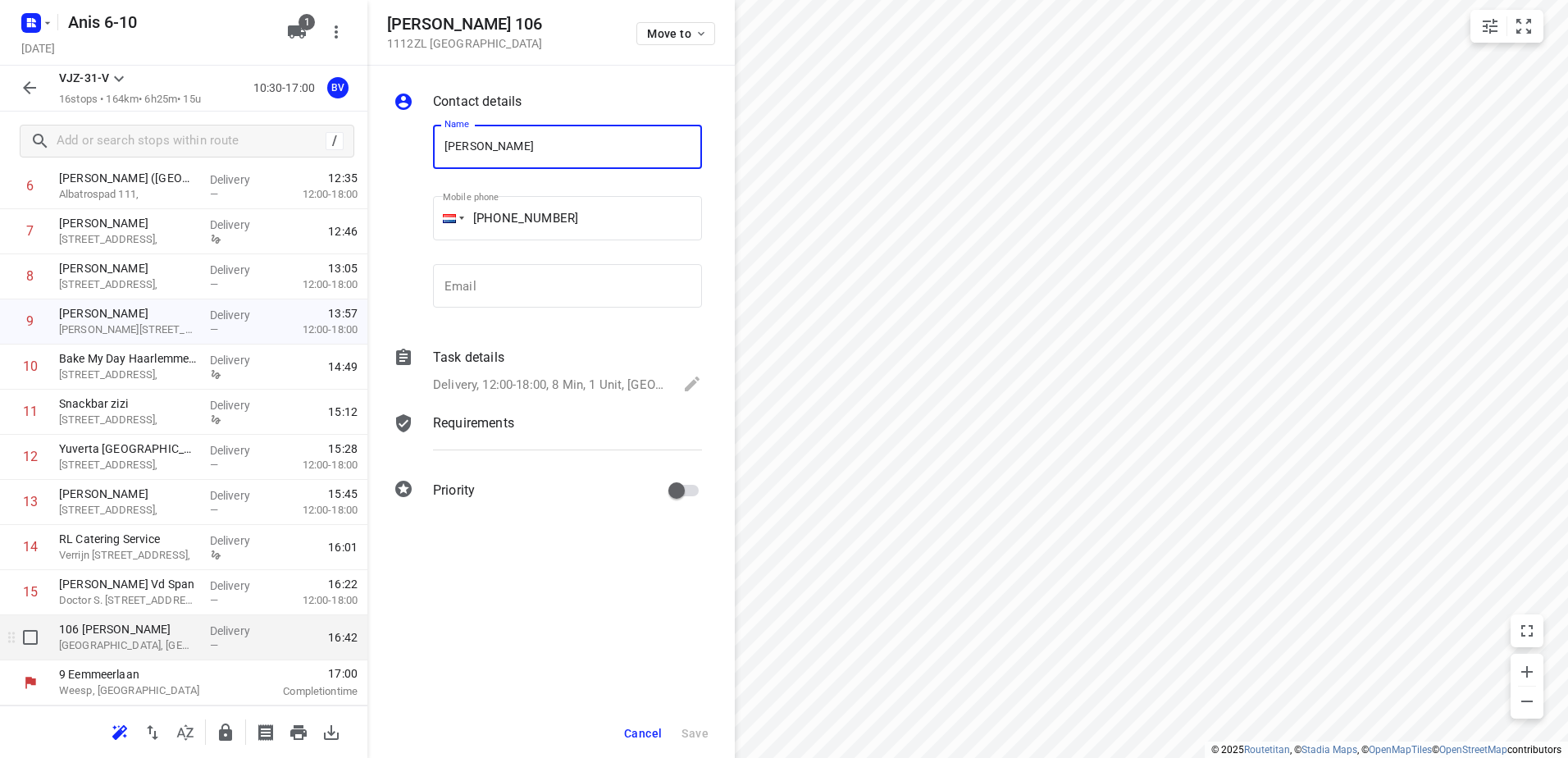
click at [115, 641] on p "[GEOGRAPHIC_DATA], [GEOGRAPHIC_DATA]" at bounding box center [128, 646] width 138 height 17
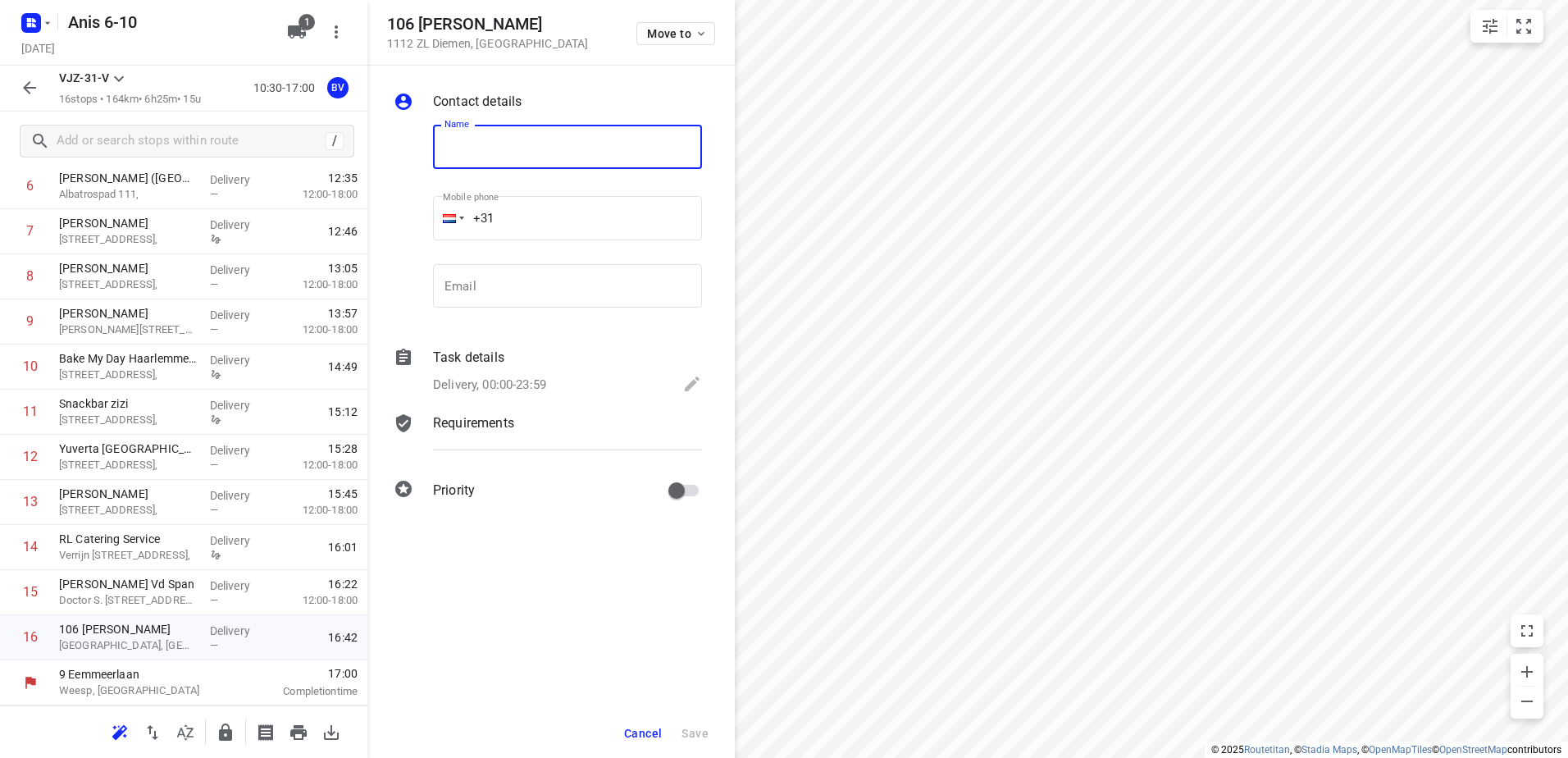
click at [496, 147] on input "text" at bounding box center [567, 147] width 269 height 44
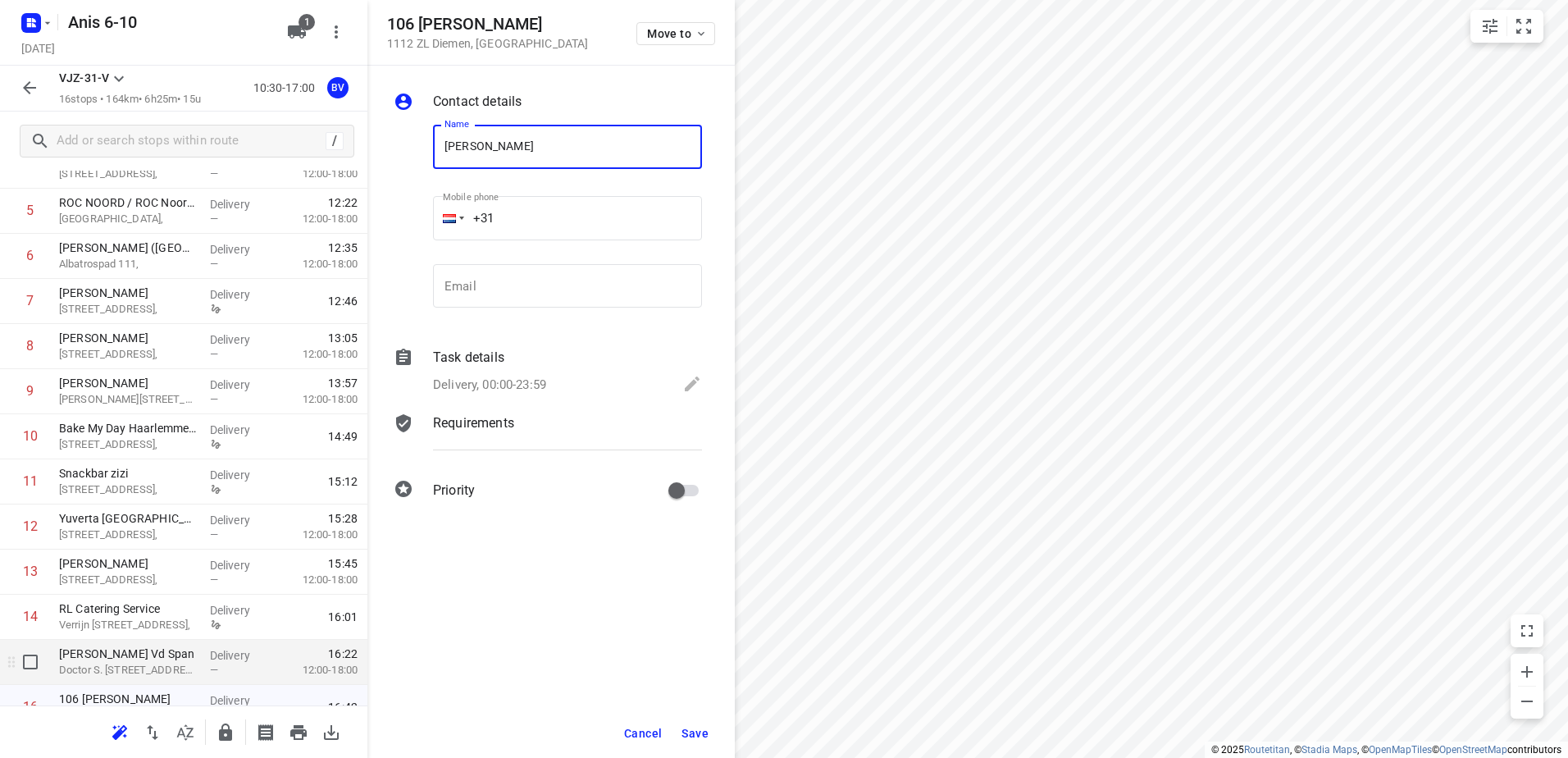
scroll to position [278, 0]
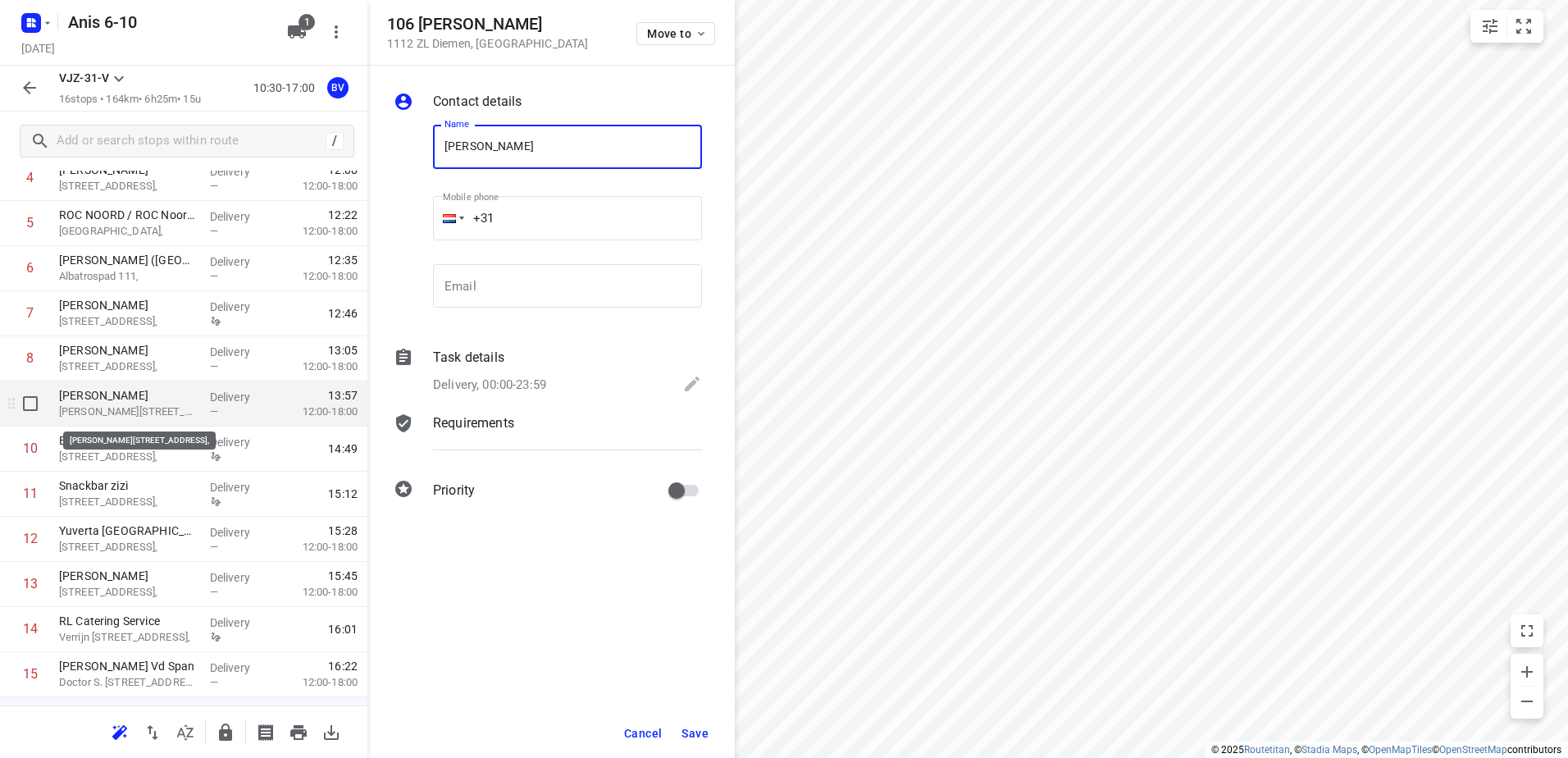
click at [127, 409] on p "[PERSON_NAME][STREET_ADDRESS]," at bounding box center [128, 412] width 138 height 17
type input "[PERSON_NAME]"
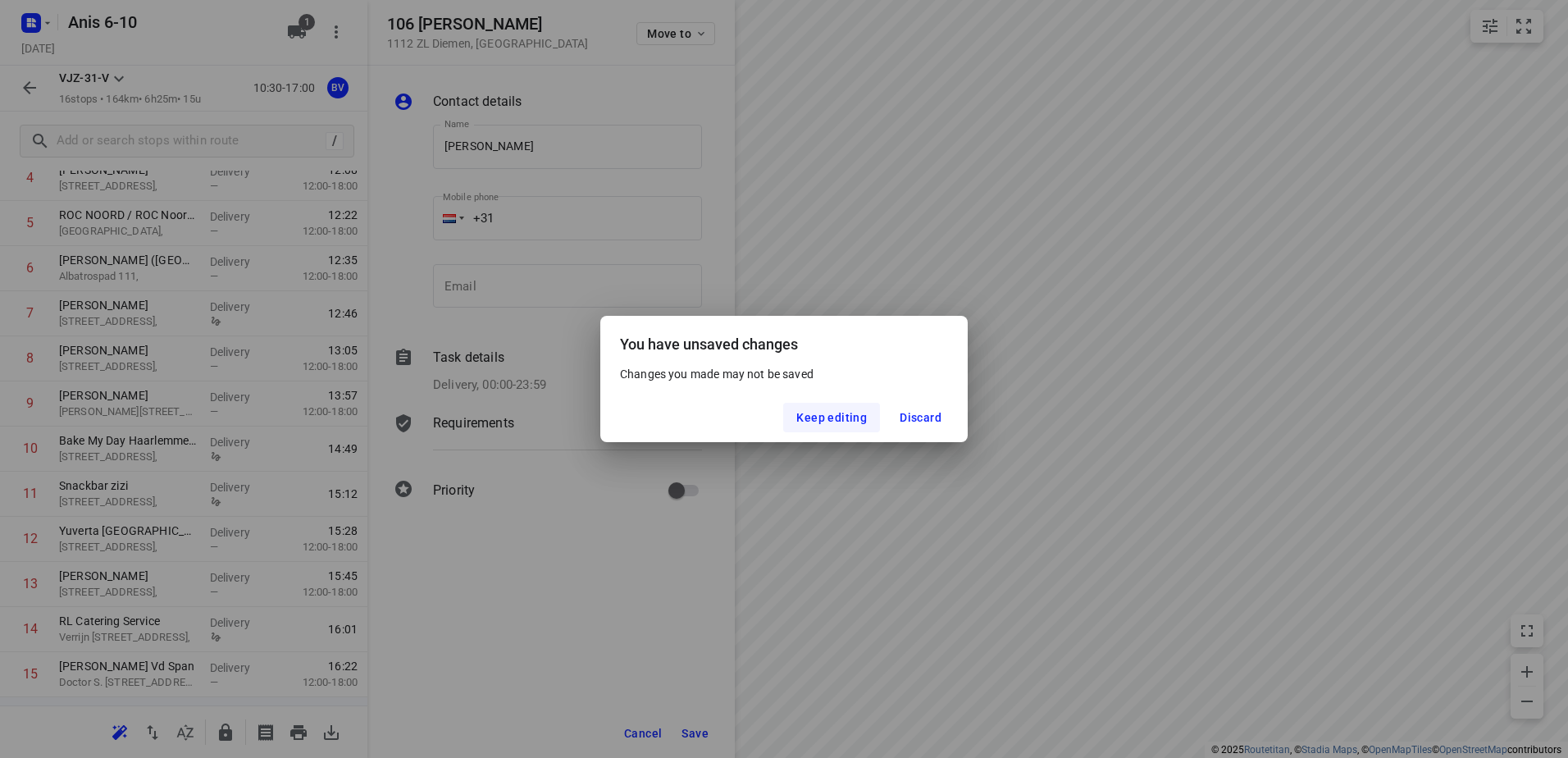
click at [846, 416] on span "Keep editing" at bounding box center [832, 417] width 70 height 13
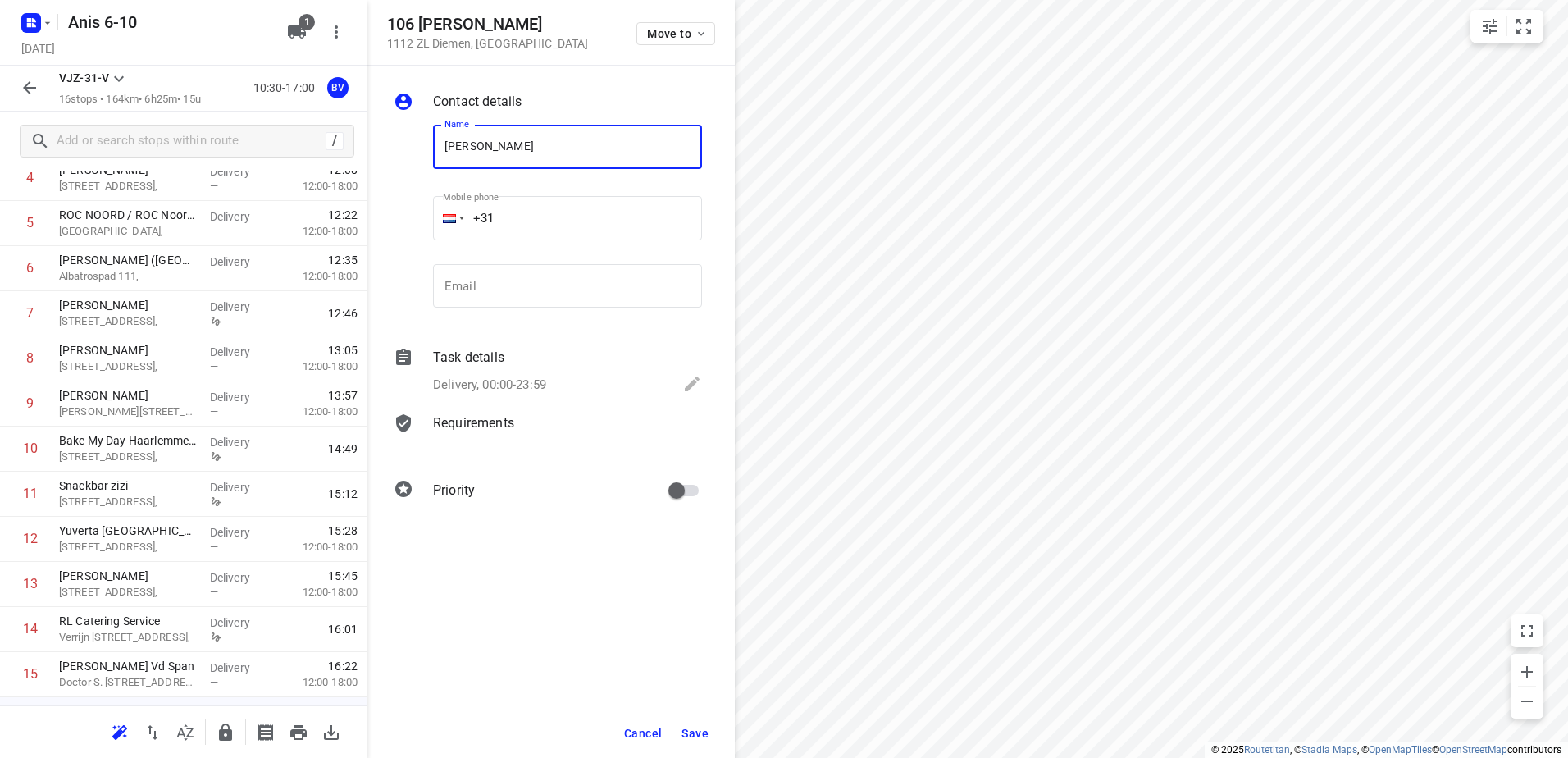
click at [696, 723] on button "Save" at bounding box center [695, 734] width 40 height 30
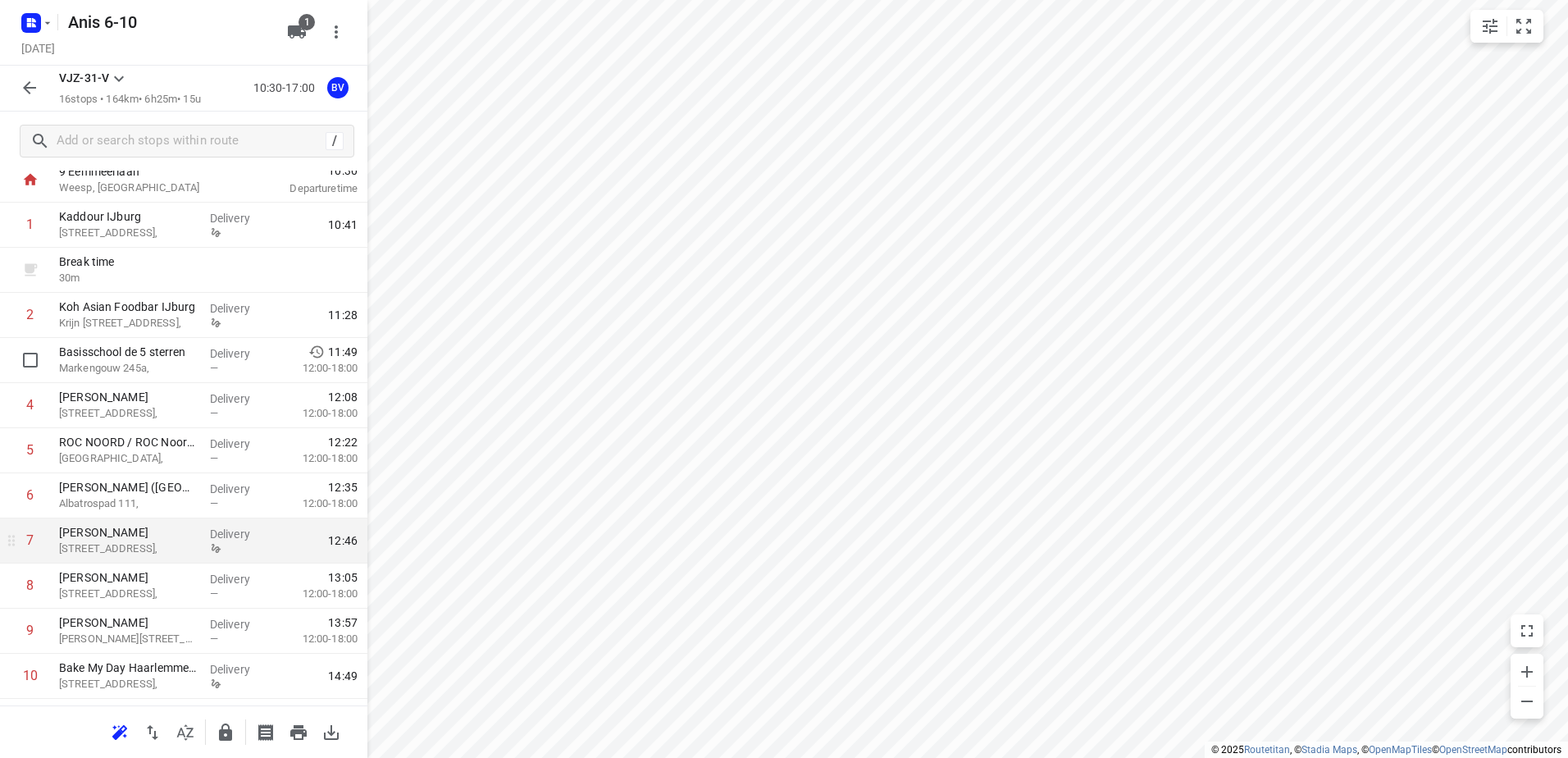
scroll to position [164, 0]
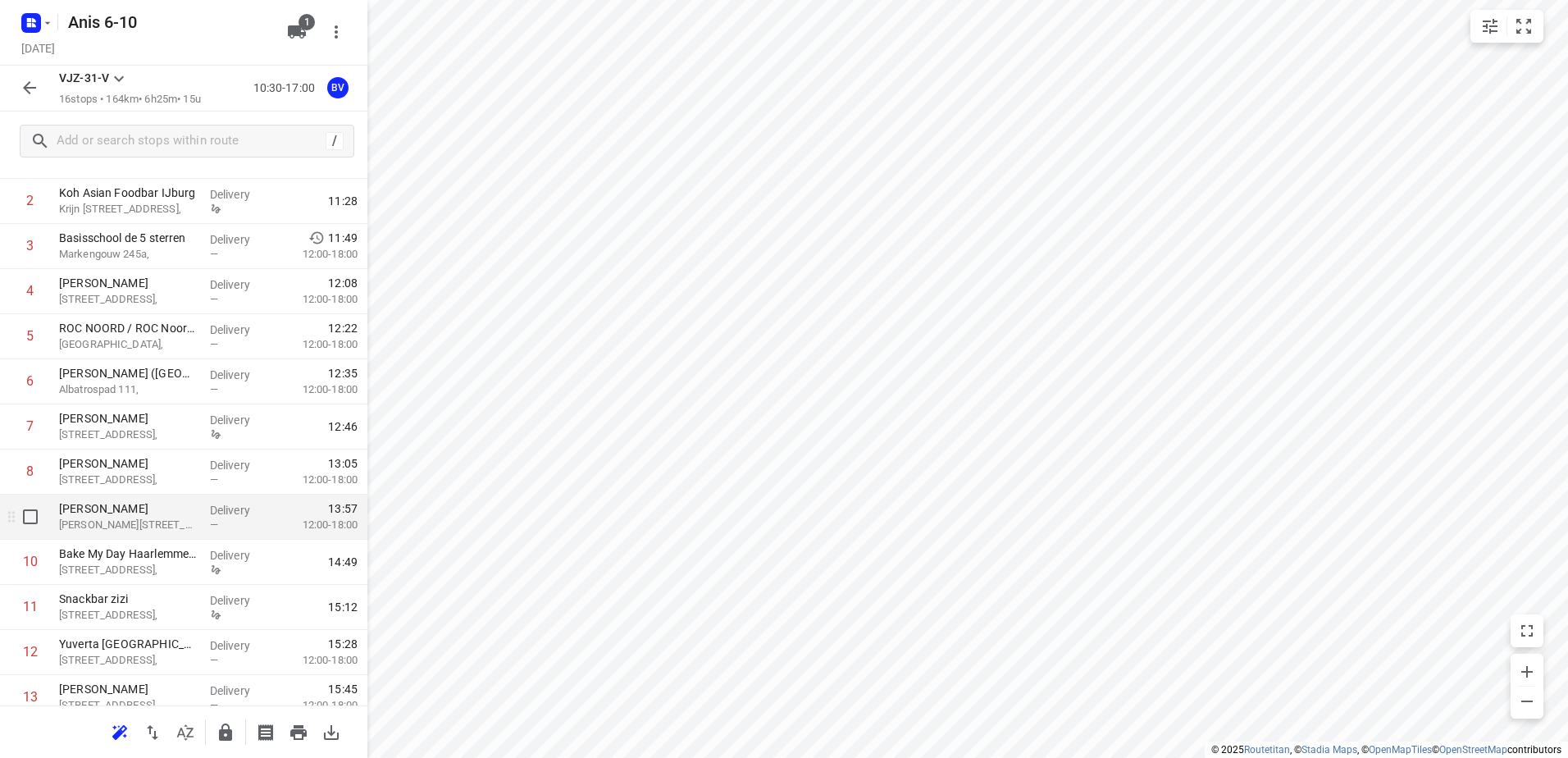
click at [147, 510] on p "[PERSON_NAME]" at bounding box center [128, 509] width 138 height 17
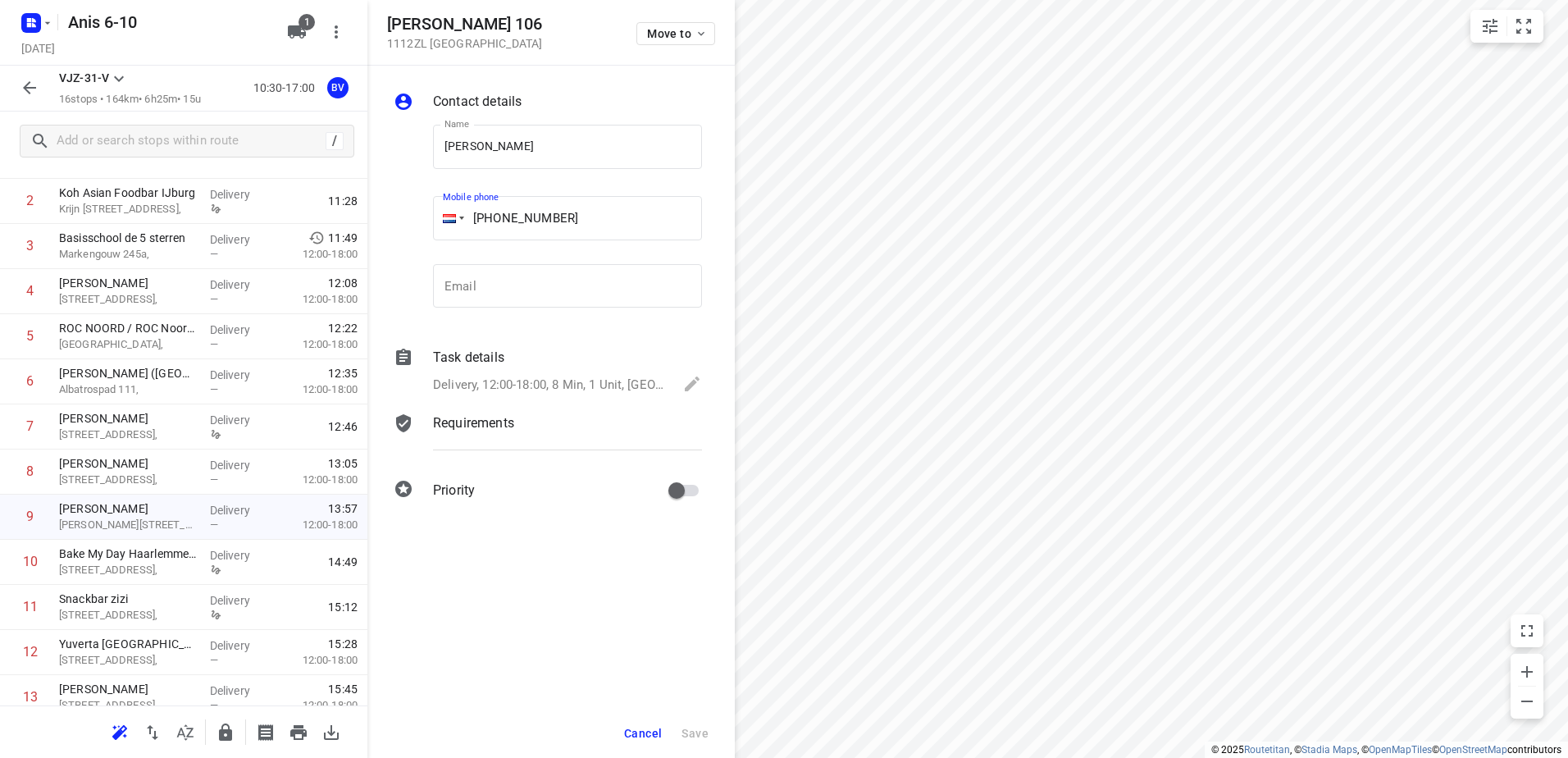
drag, startPoint x: 587, startPoint y: 217, endPoint x: 389, endPoint y: 217, distance: 198.0
click at [390, 217] on div "Name [PERSON_NAME] Name Mobile phone [PHONE_NUMBER] ​ Email Email" at bounding box center [548, 220] width 315 height 217
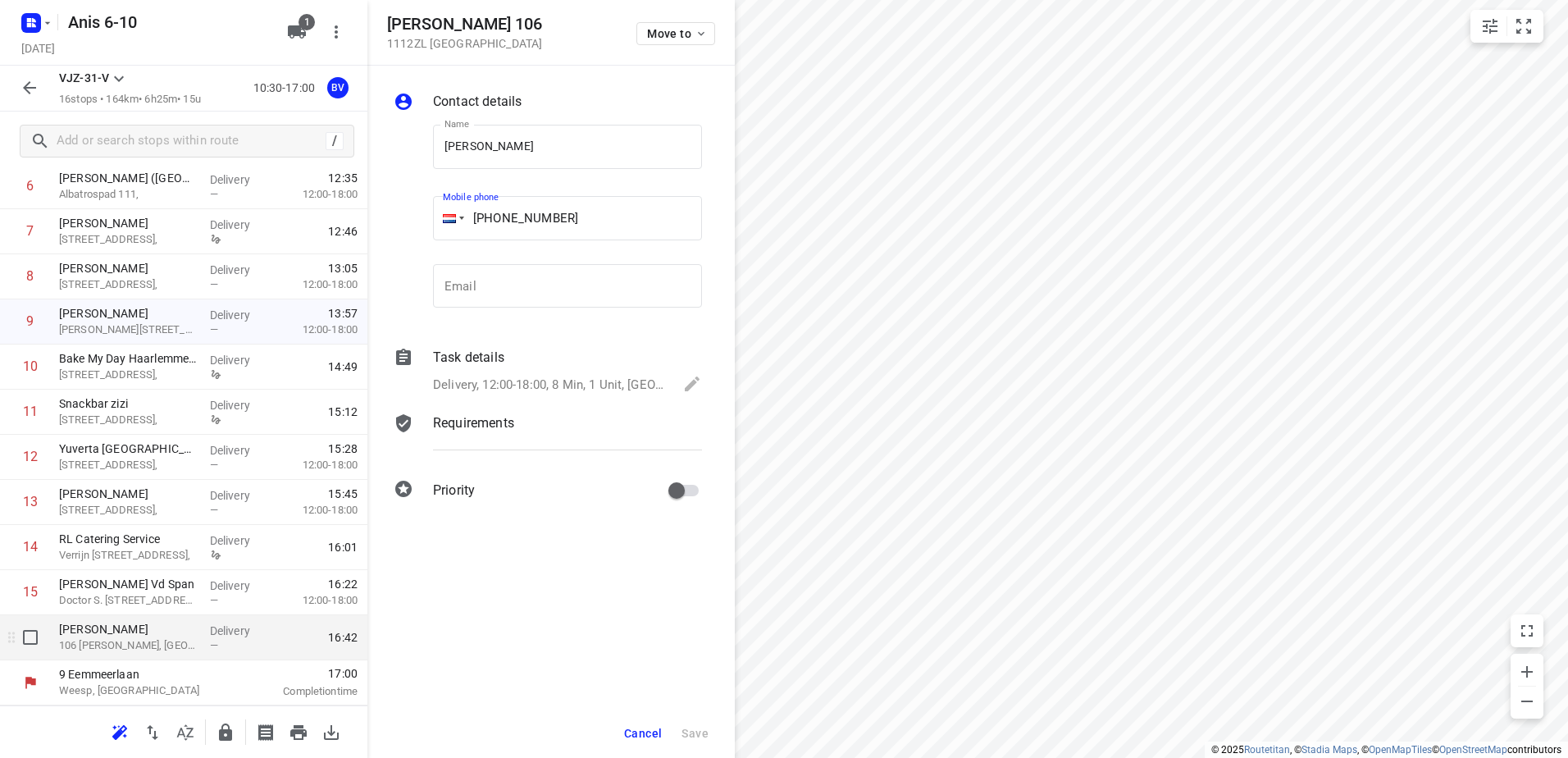
click at [141, 632] on p "[PERSON_NAME]" at bounding box center [128, 629] width 138 height 17
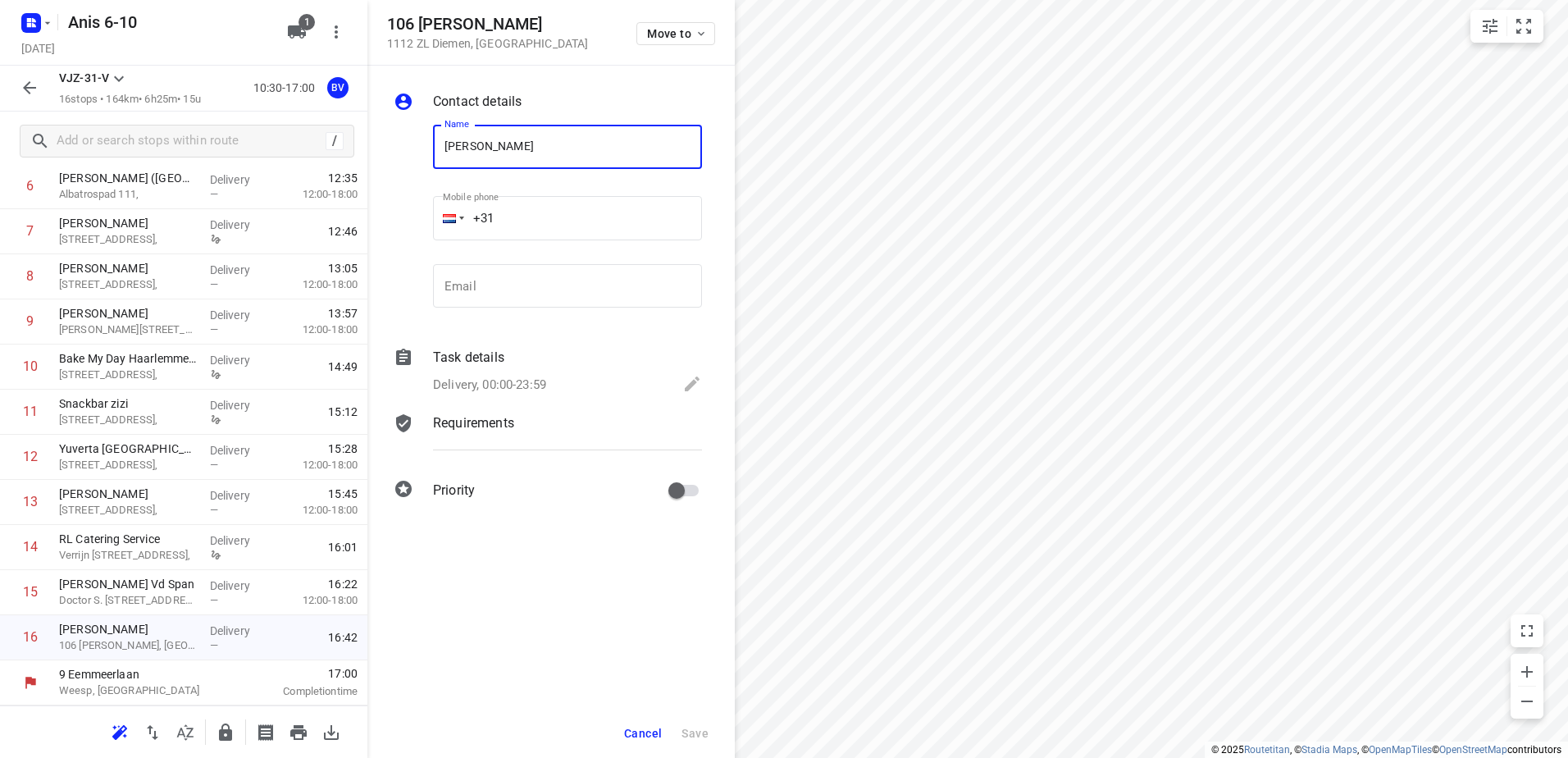
click at [513, 222] on input "+31" at bounding box center [567, 218] width 269 height 44
paste input "31615575010"
click at [512, 218] on input "[PHONE_NUMBER]" at bounding box center [567, 218] width 269 height 44
type input "[PHONE_NUMBER]"
click at [692, 732] on span "Save" at bounding box center [695, 733] width 27 height 13
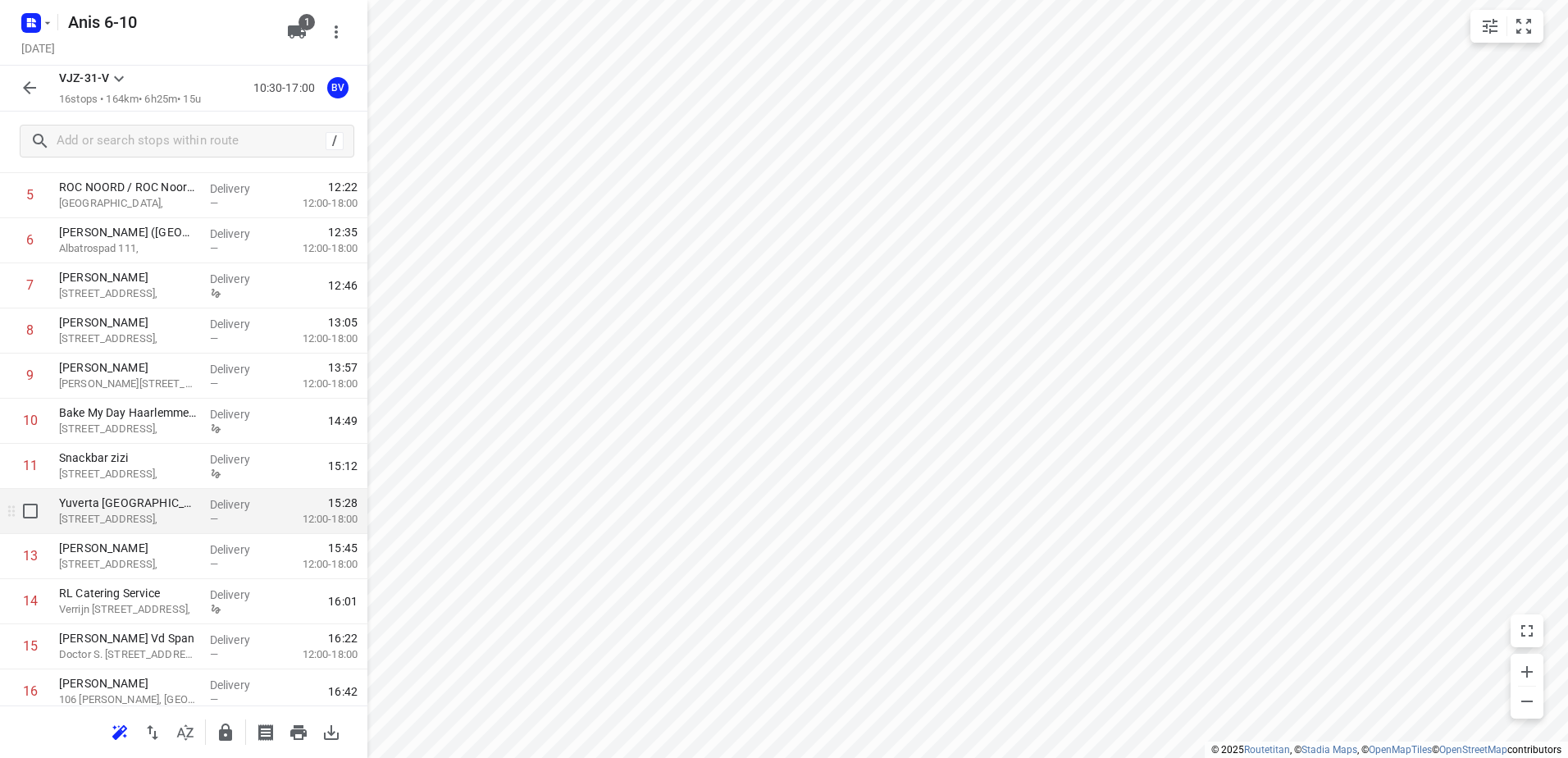
scroll to position [278, 0]
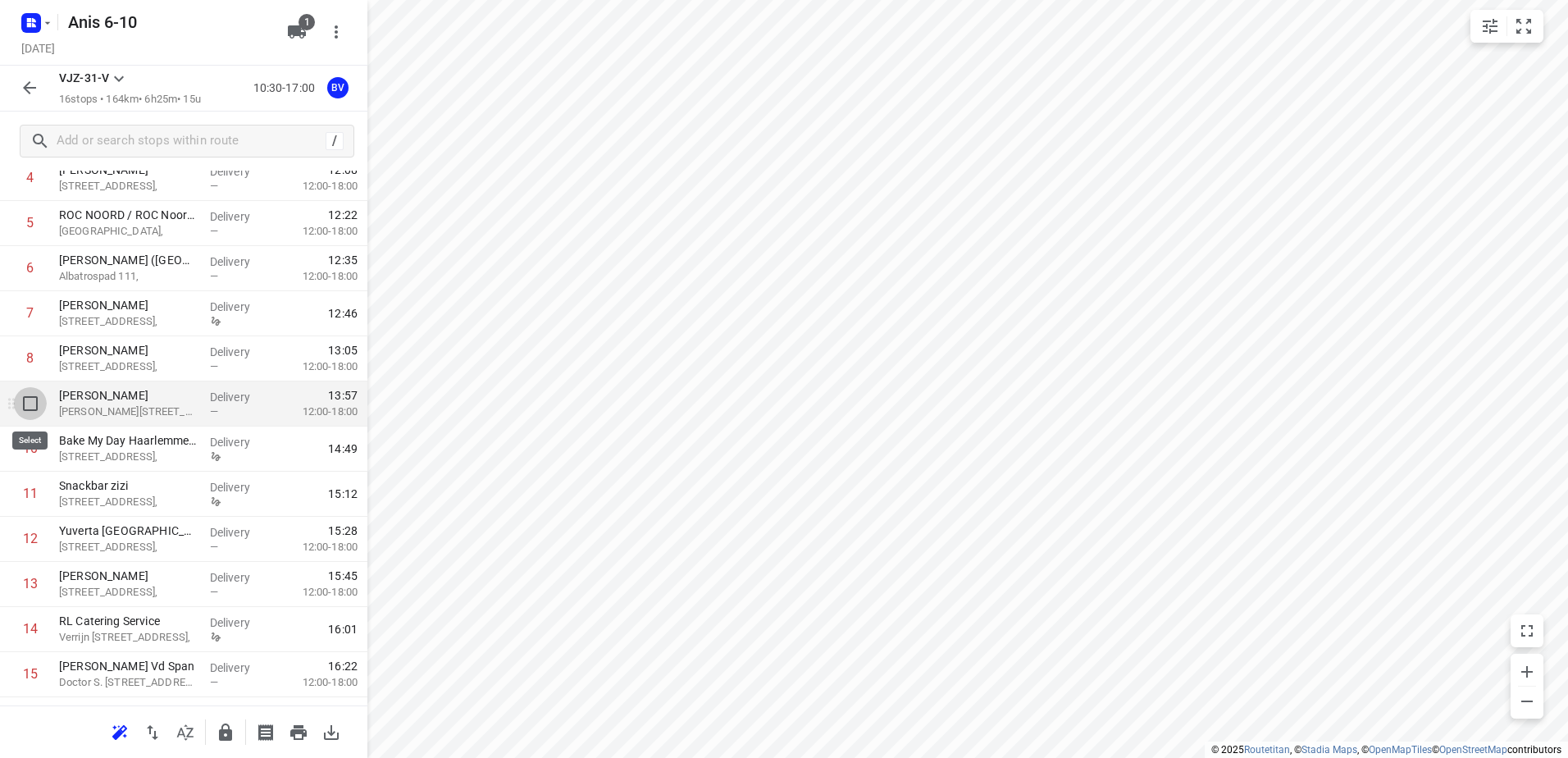
click at [34, 408] on input "checkbox" at bounding box center [30, 403] width 32 height 32
checkbox input "true"
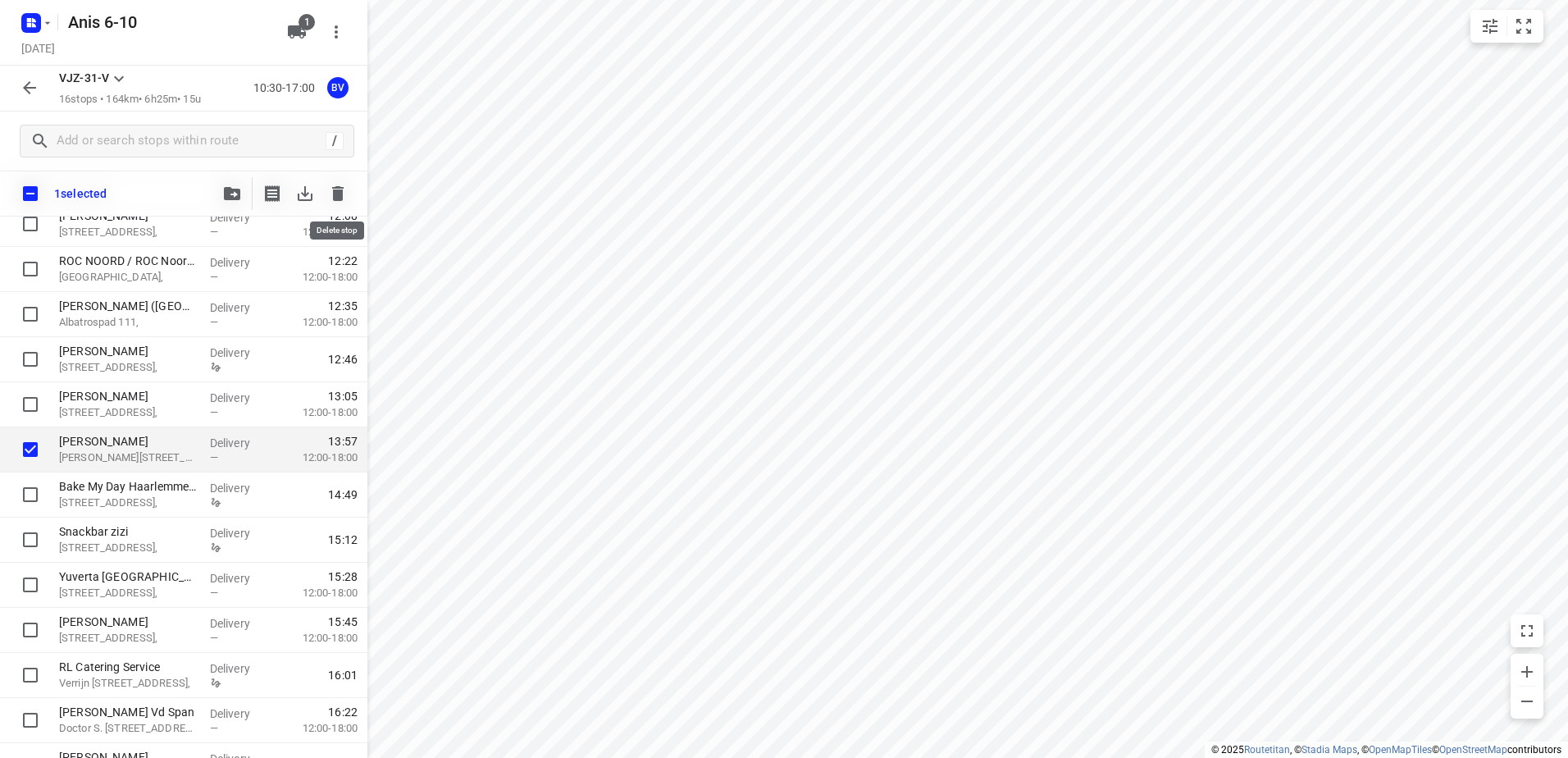
click at [337, 193] on icon "button" at bounding box center [338, 193] width 11 height 15
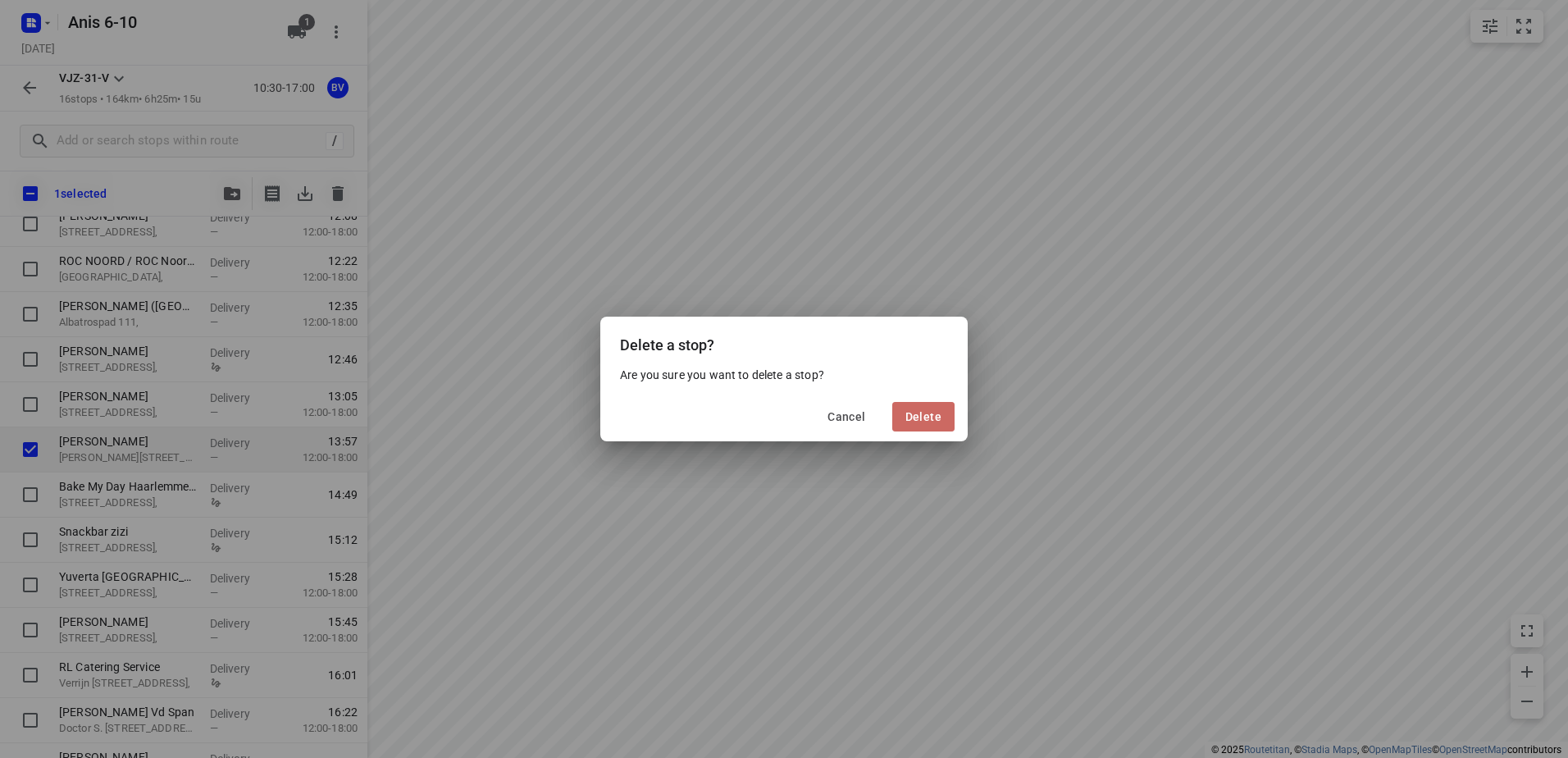
click at [942, 415] on button "Delete" at bounding box center [923, 416] width 62 height 30
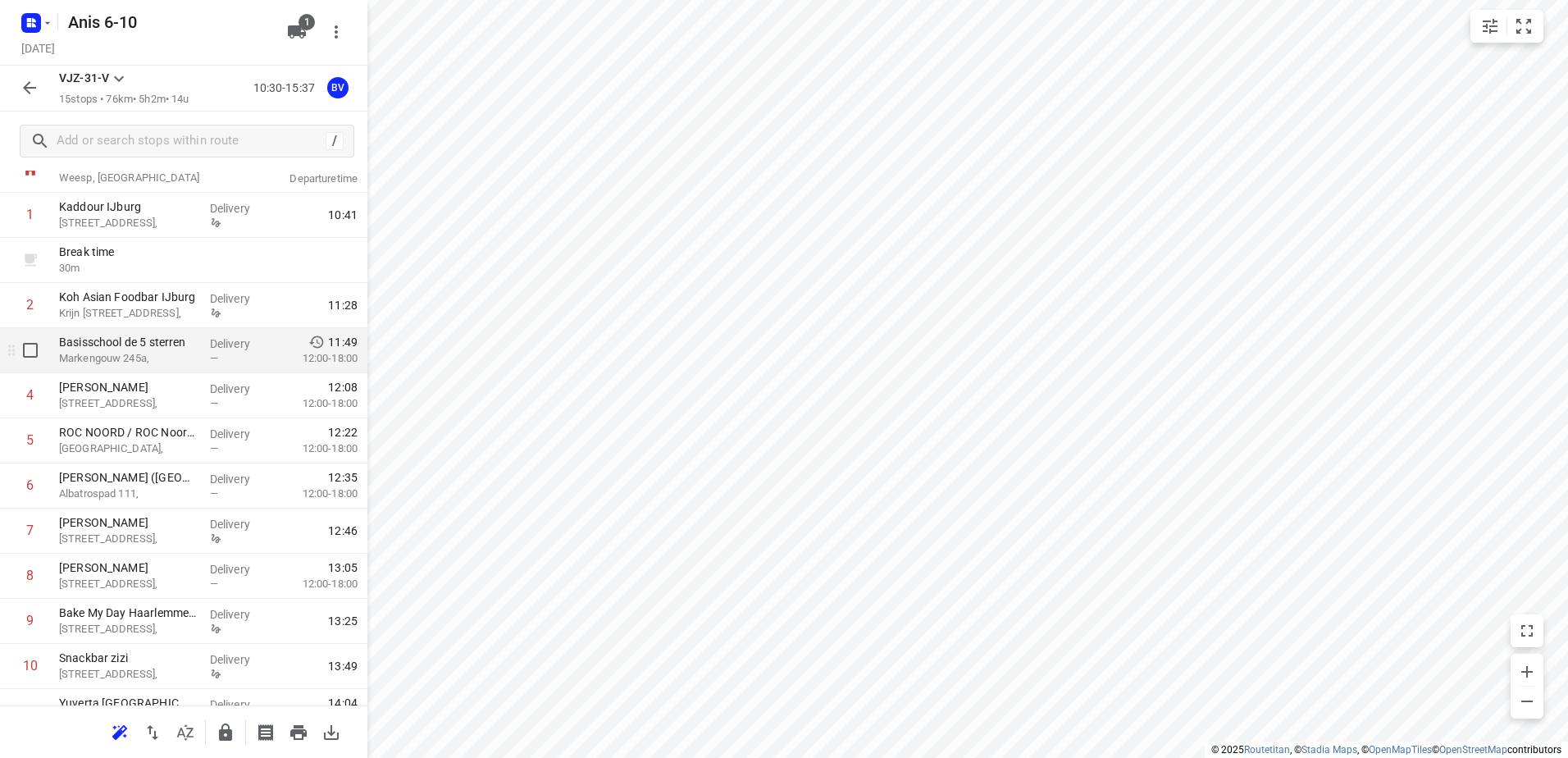
scroll to position [0, 0]
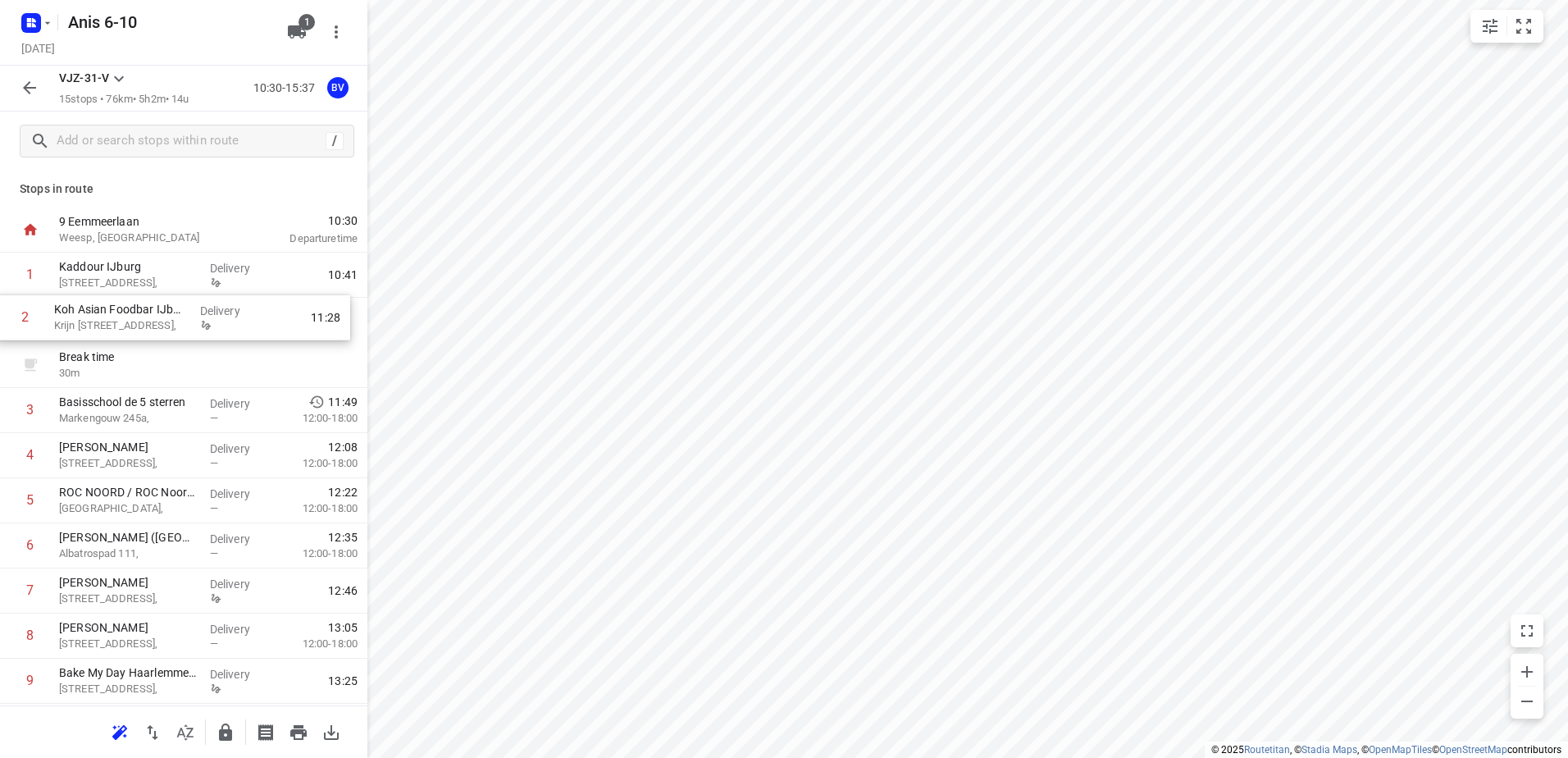
drag, startPoint x: 128, startPoint y: 375, endPoint x: 122, endPoint y: 321, distance: 54.3
click at [122, 321] on div "1 Kaddour IJburg [STREET_ADDRESS], Delivery 10:41 Break time 30 m 2 Koh Asian F…" at bounding box center [183, 614] width 367 height 722
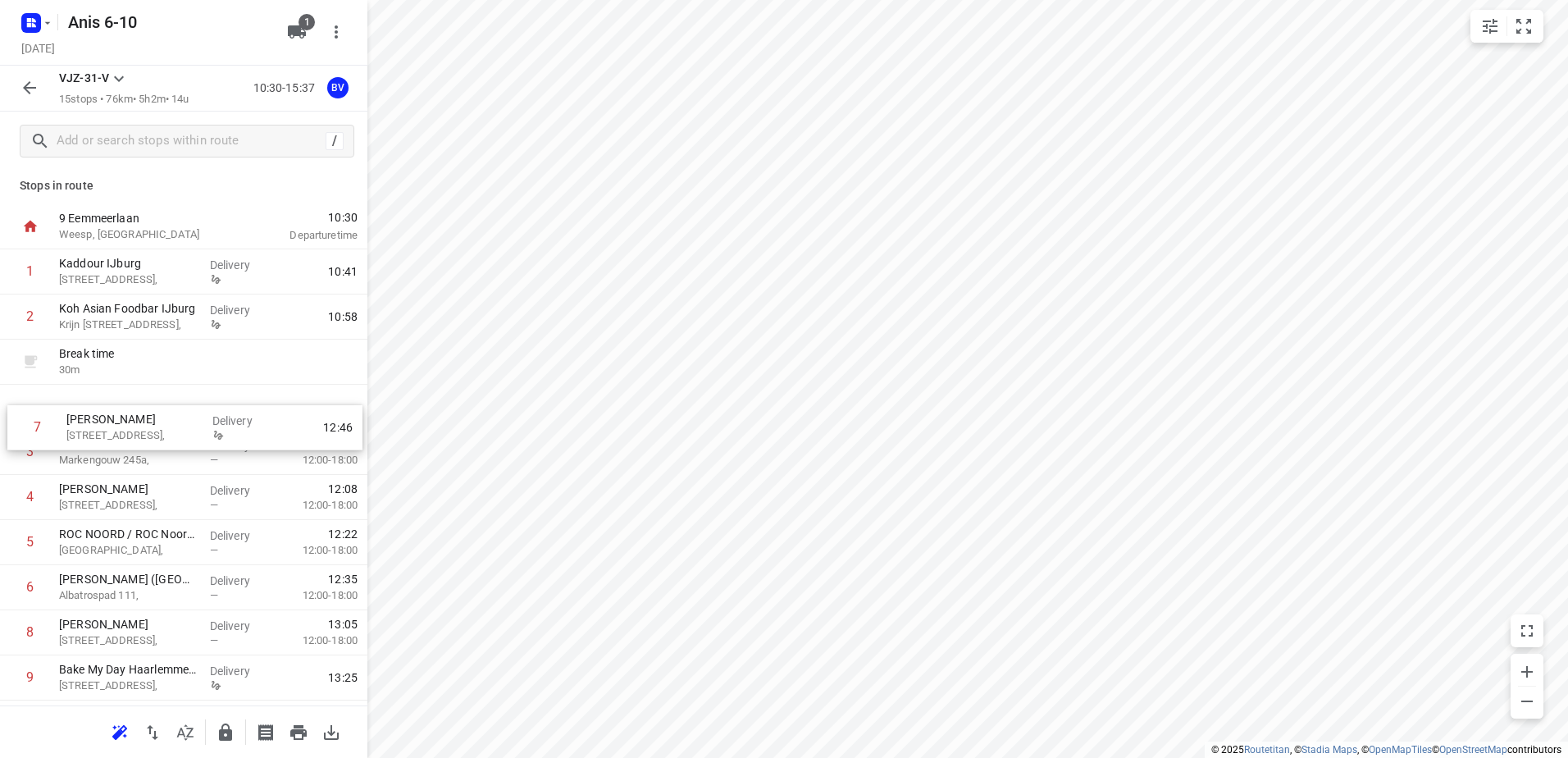
drag, startPoint x: 130, startPoint y: 596, endPoint x: 139, endPoint y: 426, distance: 170.2
click at [138, 426] on div "1 Kaddour IJburg [STREET_ADDRESS], Delivery 10:41 2 Koh Asian Foodbar IJburg [S…" at bounding box center [183, 611] width 367 height 722
drag, startPoint x: 106, startPoint y: 366, endPoint x: 119, endPoint y: 414, distance: 49.7
click at [119, 414] on div "1 Kaddour IJburg [STREET_ADDRESS], Delivery 10:41 2 Koh Asian Foodbar IJburg [S…" at bounding box center [183, 611] width 367 height 722
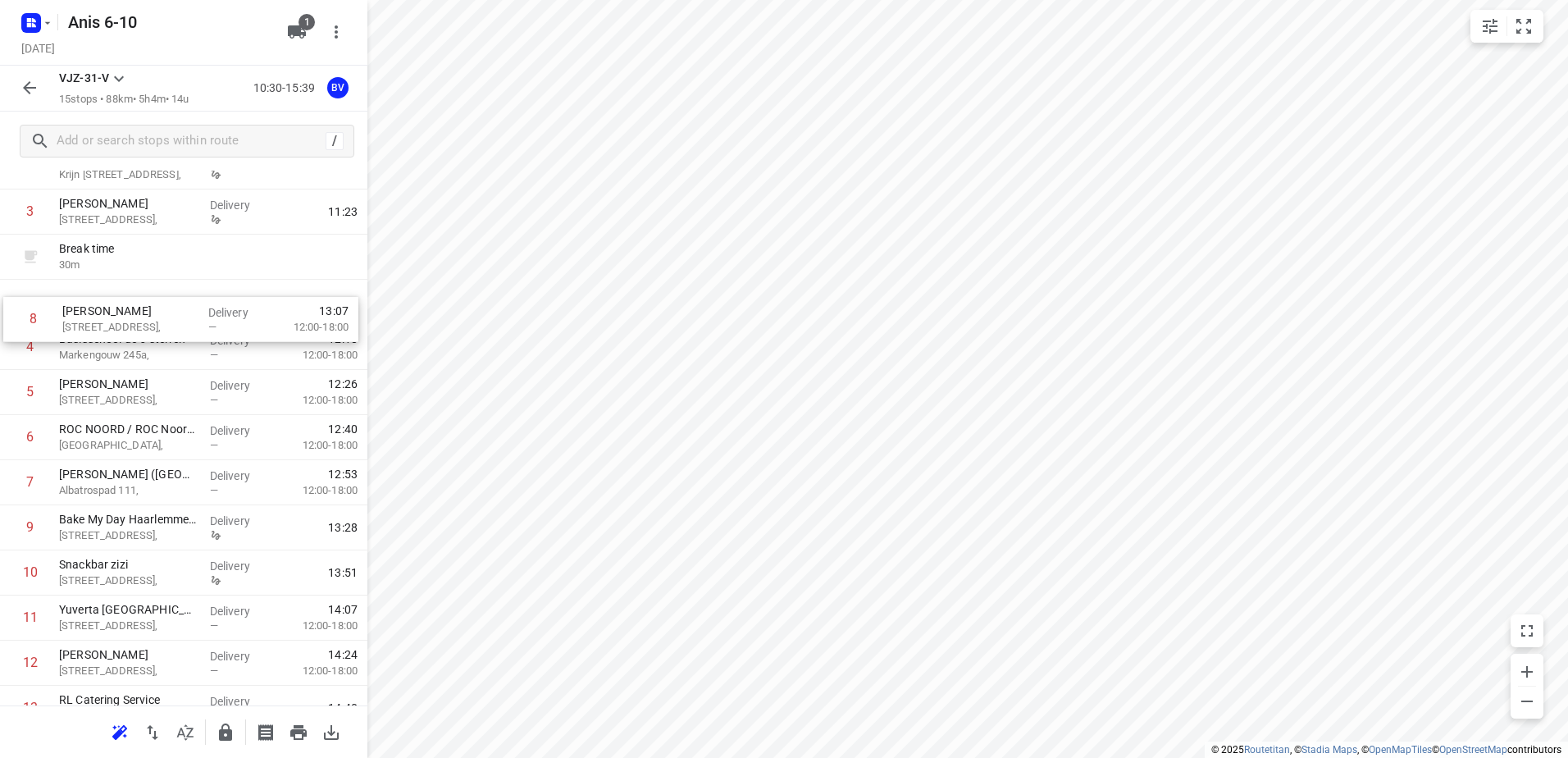
scroll to position [151, 0]
drag, startPoint x: 129, startPoint y: 408, endPoint x: 133, endPoint y: 314, distance: 94.1
click at [133, 314] on div "1 Kaddour IJburg [STREET_ADDRESS], Delivery 10:41 2 Koh Asian Foodbar IJburg [S…" at bounding box center [183, 463] width 367 height 722
drag, startPoint x: 134, startPoint y: 491, endPoint x: 135, endPoint y: 406, distance: 85.0
click at [135, 406] on div "1 Kaddour IJburg [STREET_ADDRESS], Delivery 10:41 2 Koh Asian Foodbar IJburg [P…" at bounding box center [183, 463] width 367 height 722
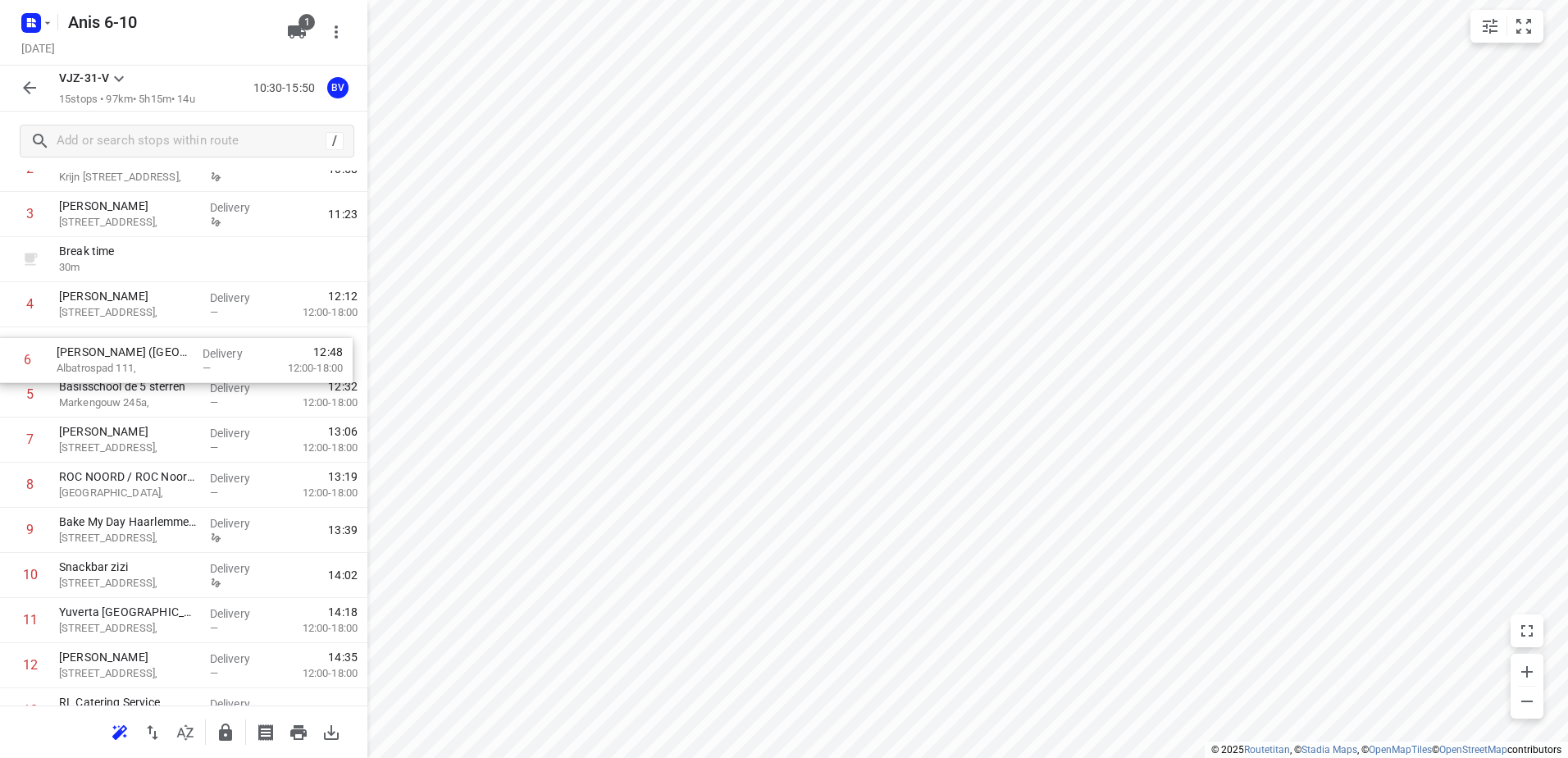
drag, startPoint x: 105, startPoint y: 394, endPoint x: 103, endPoint y: 356, distance: 38.1
click at [103, 356] on div "1 Kaddour IJburg [STREET_ADDRESS], Delivery 10:41 2 Koh Asian Foodbar IJburg [S…" at bounding box center [183, 463] width 367 height 722
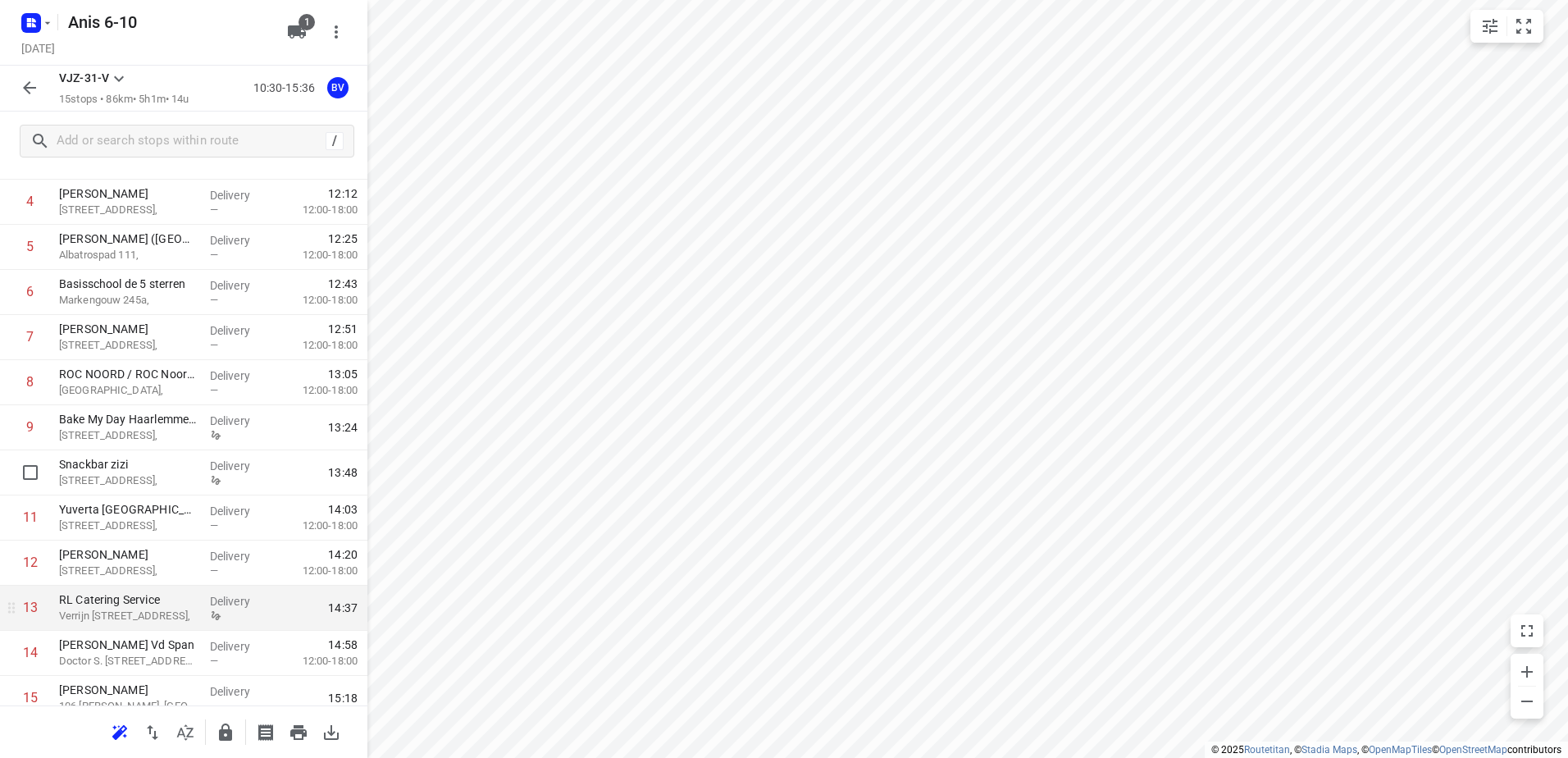
scroll to position [315, 0]
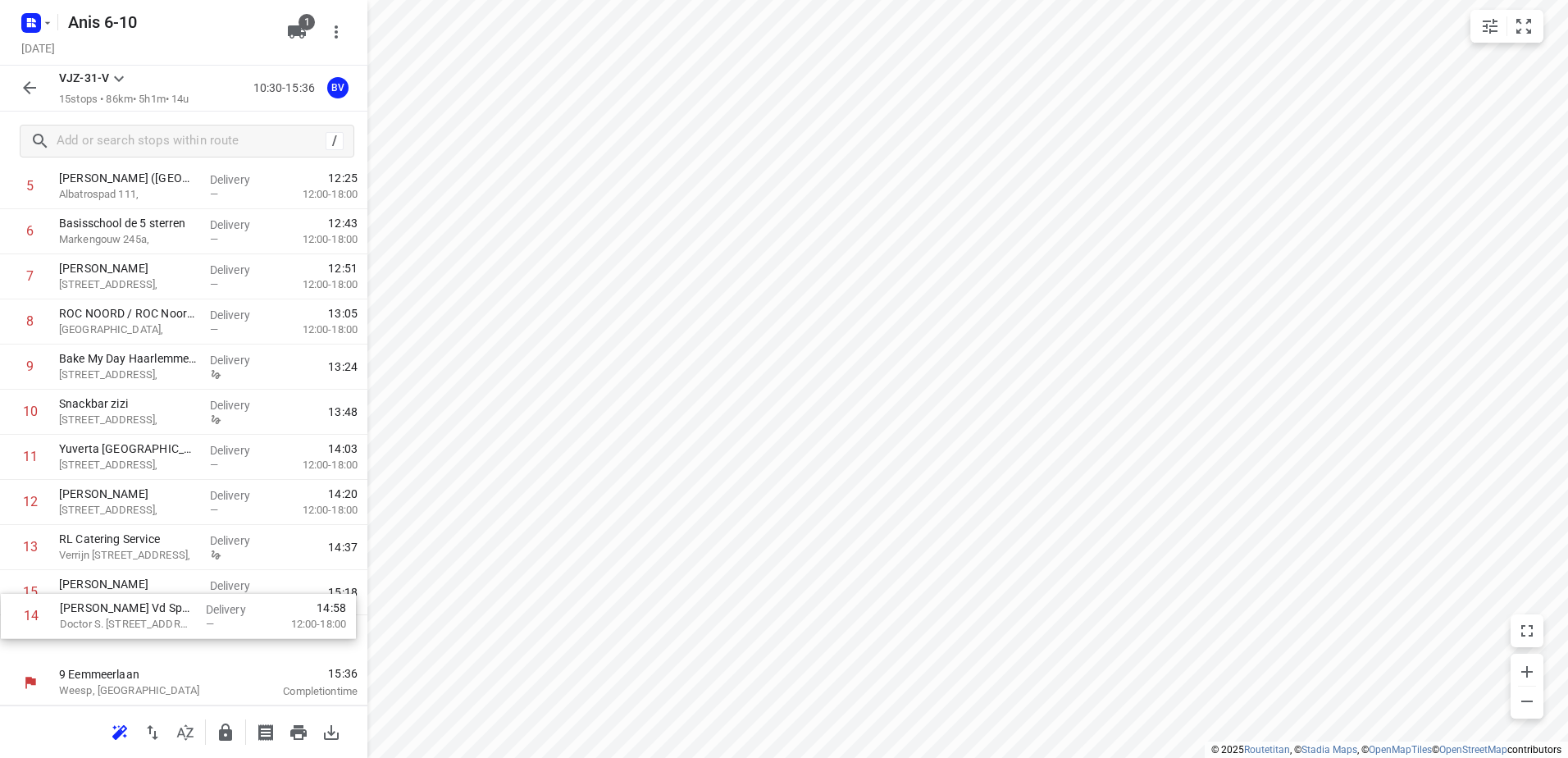
drag, startPoint x: 113, startPoint y: 599, endPoint x: 114, endPoint y: 628, distance: 29.0
click at [114, 628] on div "1 Kaddour IJburg [STREET_ADDRESS], Delivery 10:41 2 Koh Asian Foodbar IJburg [S…" at bounding box center [183, 300] width 367 height 722
click at [27, 83] on icon "button" at bounding box center [29, 87] width 19 height 19
